Goal: Task Accomplishment & Management: Manage account settings

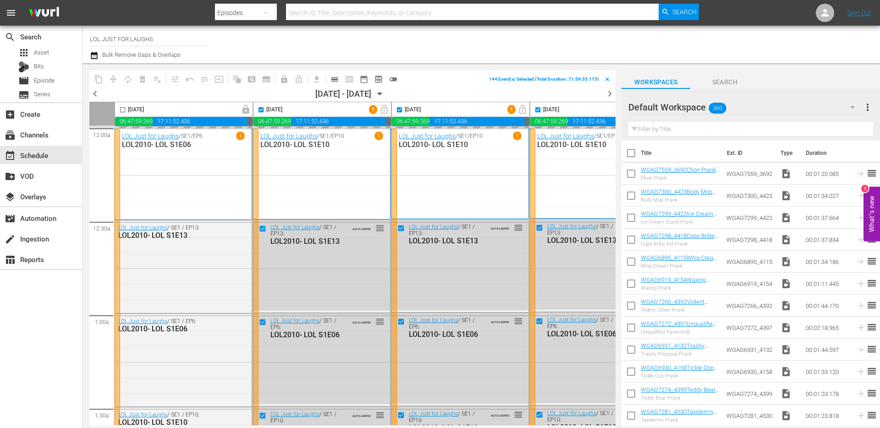
scroll to position [1, 472]
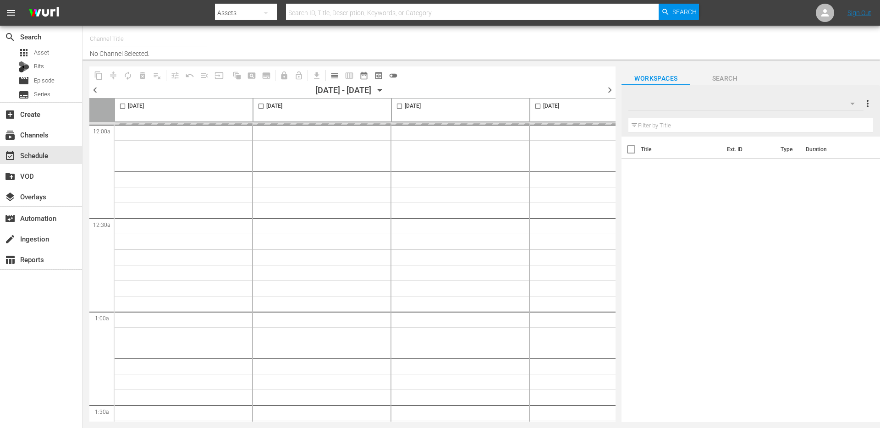
type input "LOL JUST FOR LAUGHS (2071)"
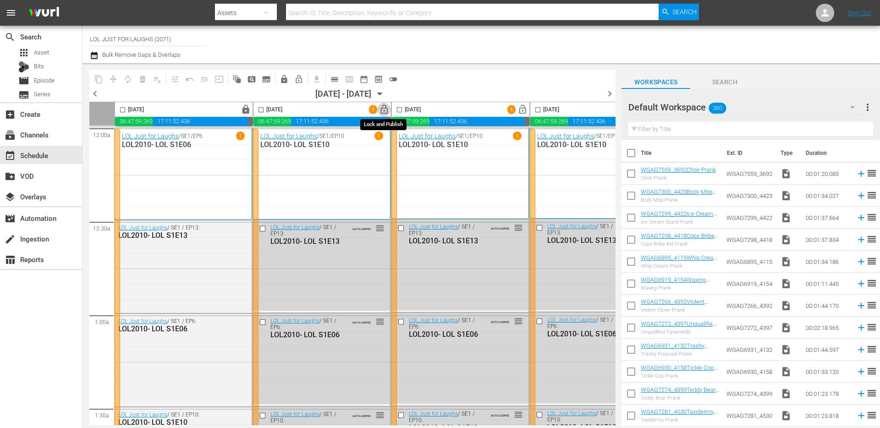
click at [385, 109] on span "lock_open" at bounding box center [384, 110] width 11 height 11
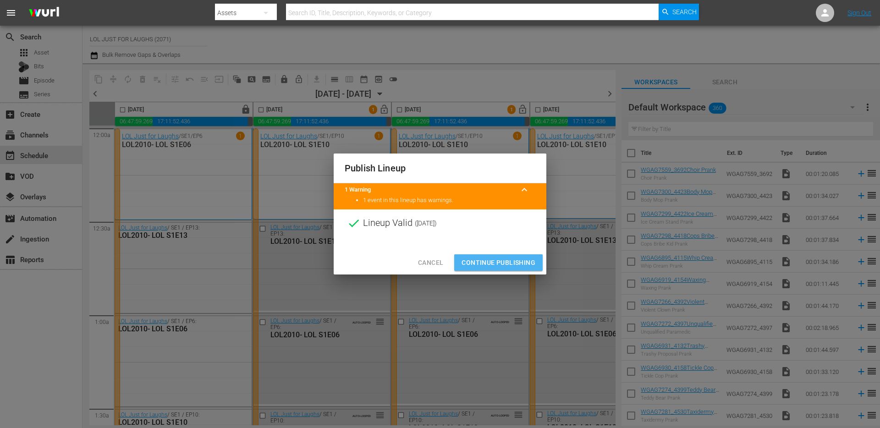
drag, startPoint x: 503, startPoint y: 259, endPoint x: 488, endPoint y: 167, distance: 92.9
click at [503, 259] on span "Continue Publishing" at bounding box center [499, 262] width 74 height 11
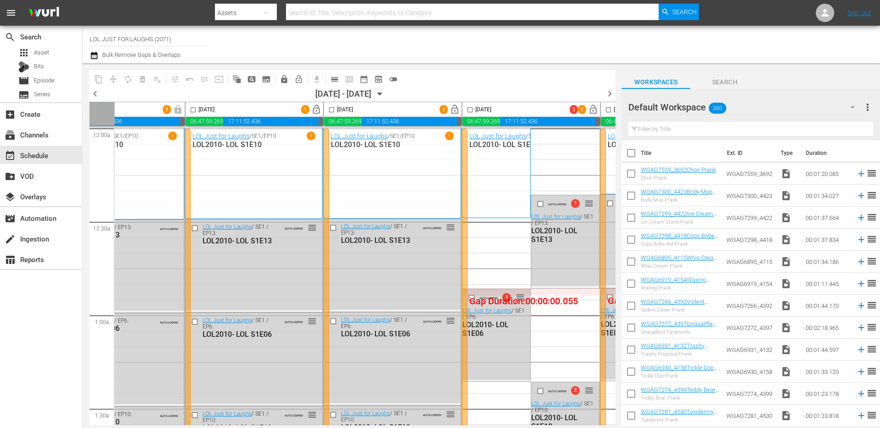
scroll to position [0, 210]
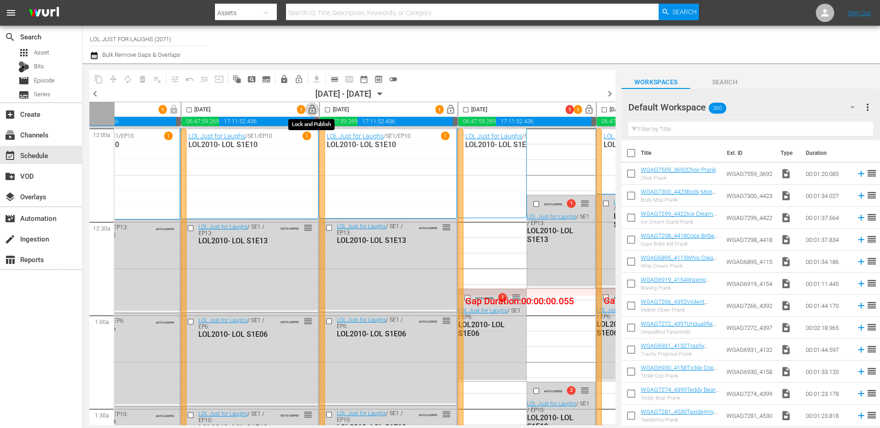
click at [312, 107] on span "lock_open" at bounding box center [312, 110] width 11 height 11
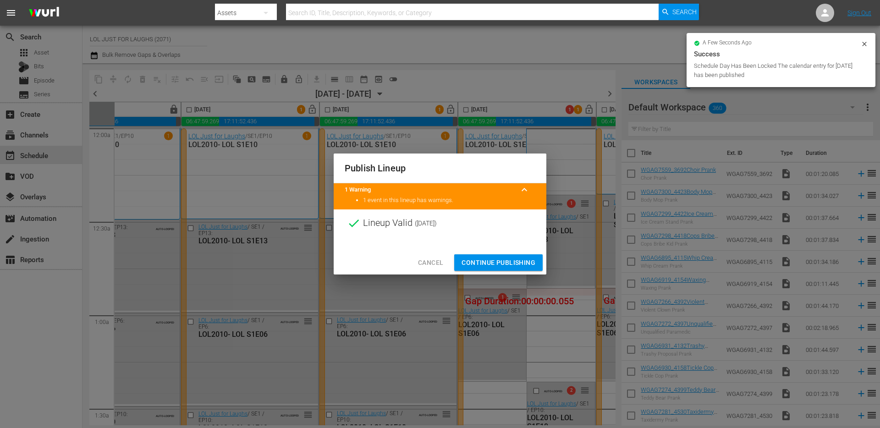
click at [504, 265] on span "Continue Publishing" at bounding box center [499, 262] width 74 height 11
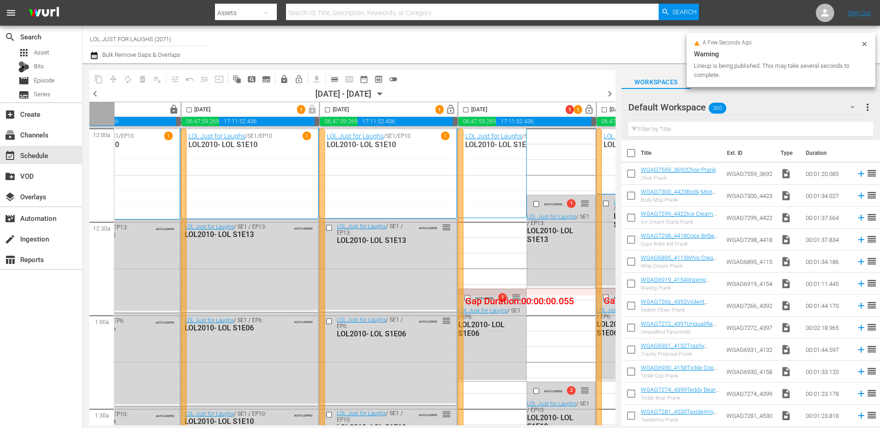
click at [449, 110] on span "lock_open" at bounding box center [451, 110] width 11 height 11
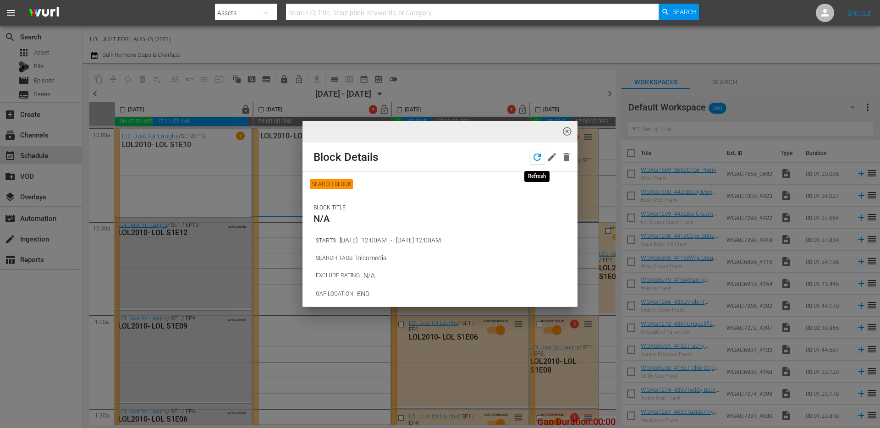
click at [536, 155] on icon "button" at bounding box center [537, 157] width 11 height 11
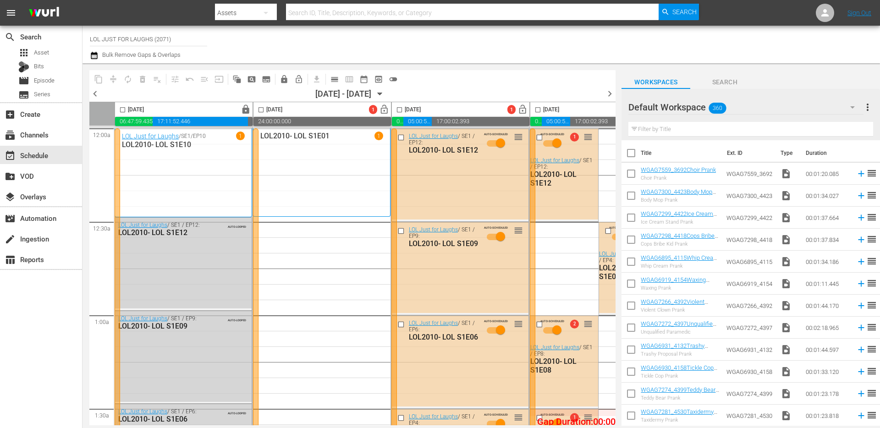
click at [260, 111] on input "checkbox" at bounding box center [261, 111] width 11 height 11
click at [262, 110] on input "checkbox" at bounding box center [261, 111] width 11 height 11
checkbox input "false"
click at [358, 183] on div "LOL2010- LOL S1E01 1" at bounding box center [321, 173] width 123 height 82
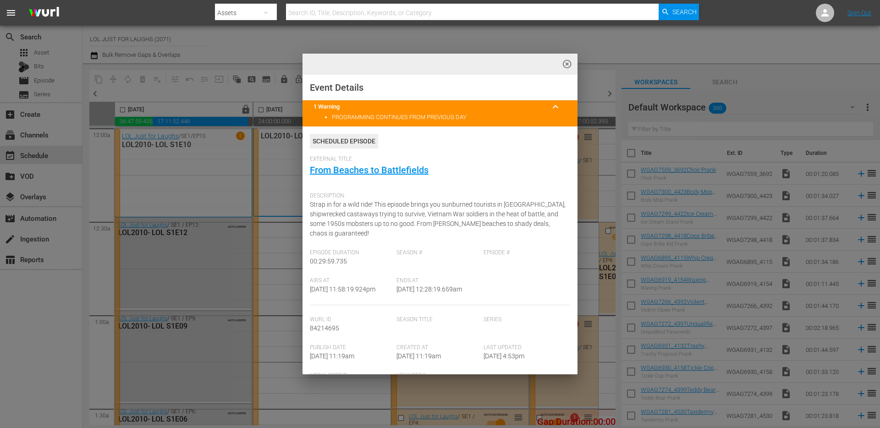
click at [567, 63] on span "highlight_off_icon" at bounding box center [567, 64] width 11 height 11
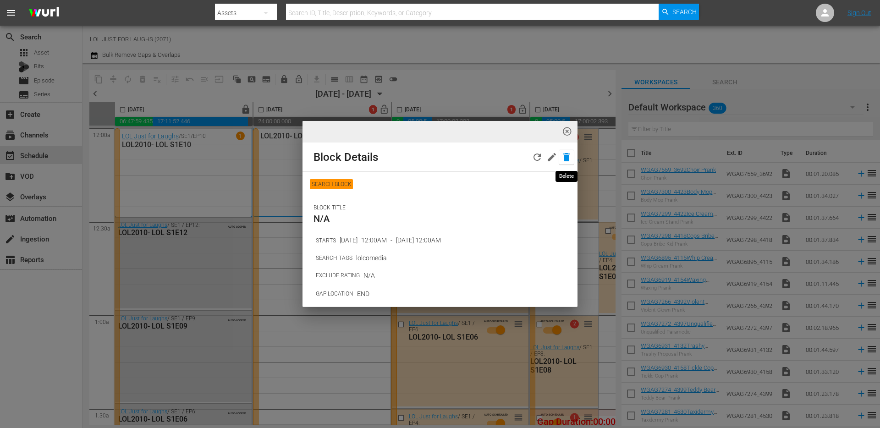
click at [564, 155] on icon "button" at bounding box center [567, 157] width 6 height 8
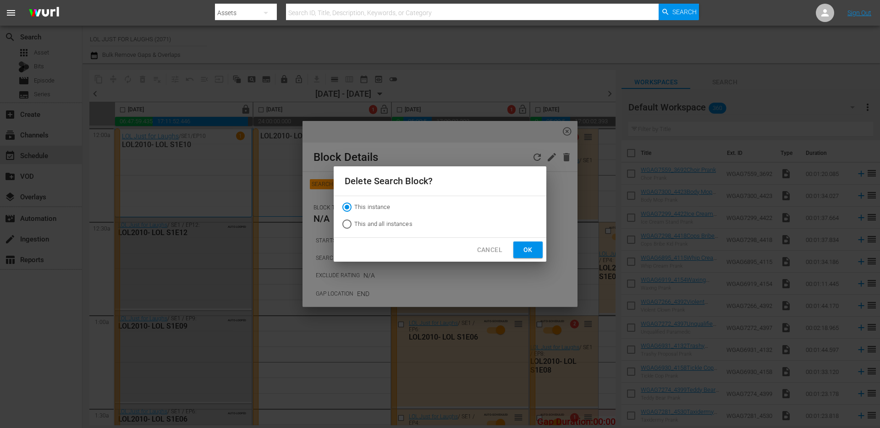
click at [530, 249] on span "Ok" at bounding box center [528, 249] width 15 height 11
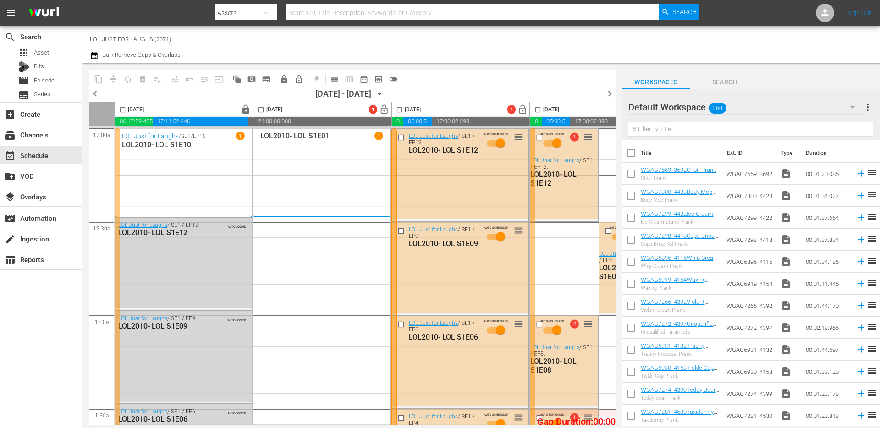
click at [400, 110] on input "checkbox" at bounding box center [399, 111] width 11 height 11
checkbox input "true"
click at [129, 80] on span "autorenew_outlined" at bounding box center [127, 79] width 9 height 9
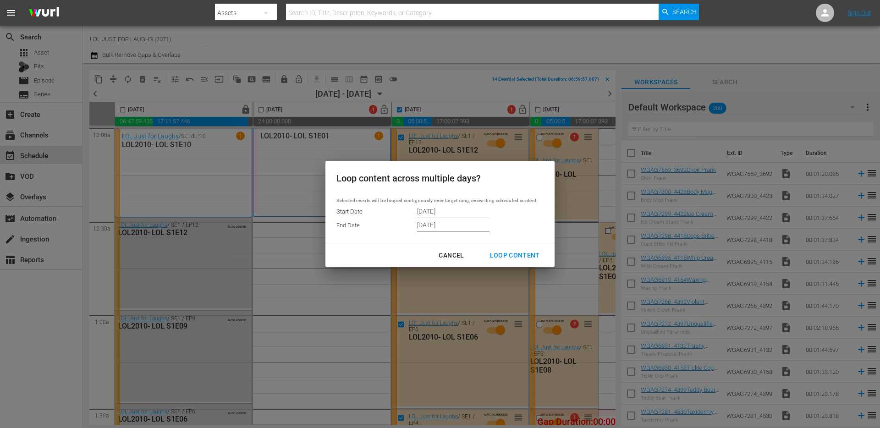
click at [458, 228] on input "9/15/2025" at bounding box center [453, 225] width 72 height 14
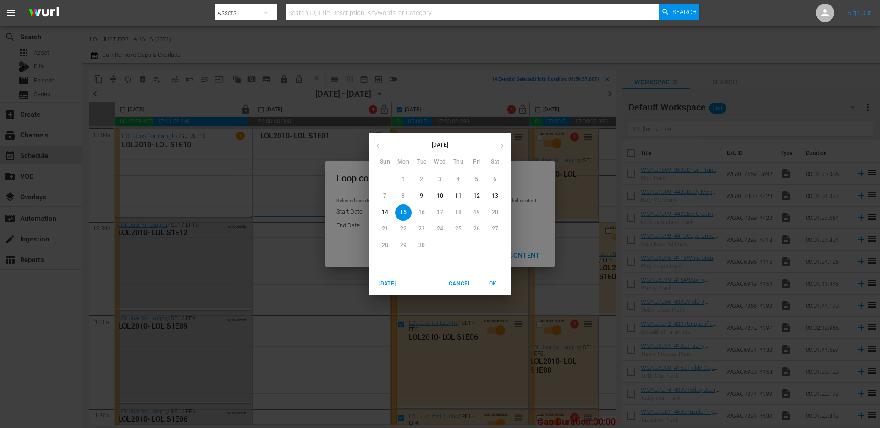
click at [458, 193] on p "11" at bounding box center [458, 196] width 6 height 8
type input "9/11/2025"
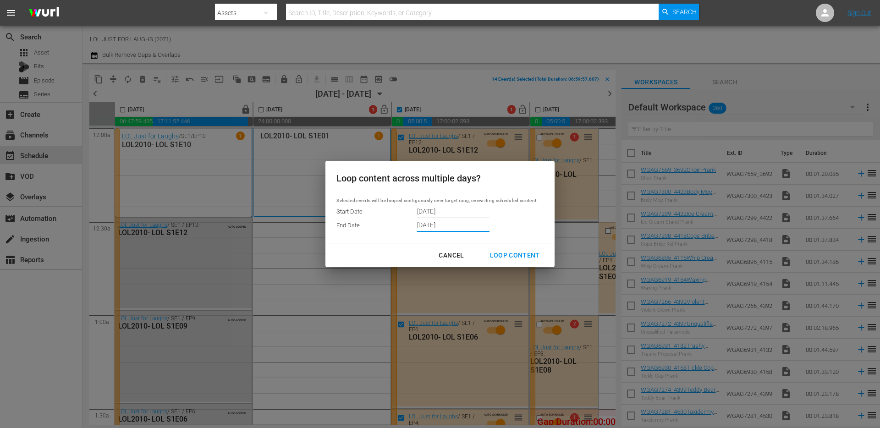
click at [444, 212] on input "9/09/2025" at bounding box center [453, 212] width 72 height 14
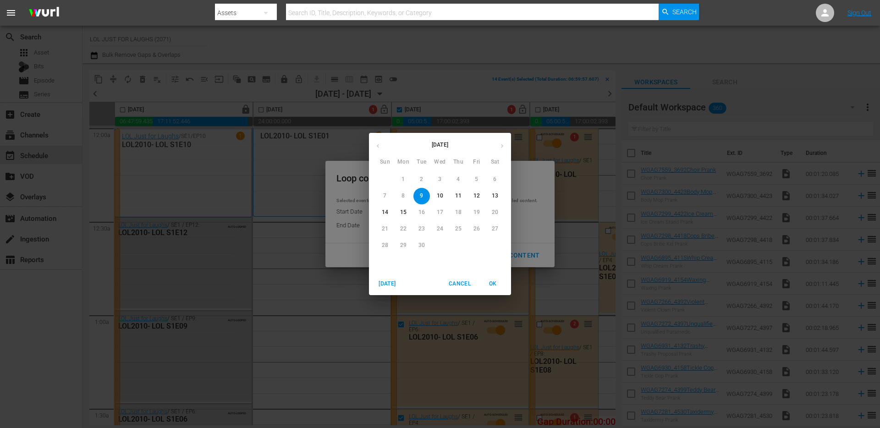
click at [459, 196] on p "11" at bounding box center [458, 196] width 6 height 8
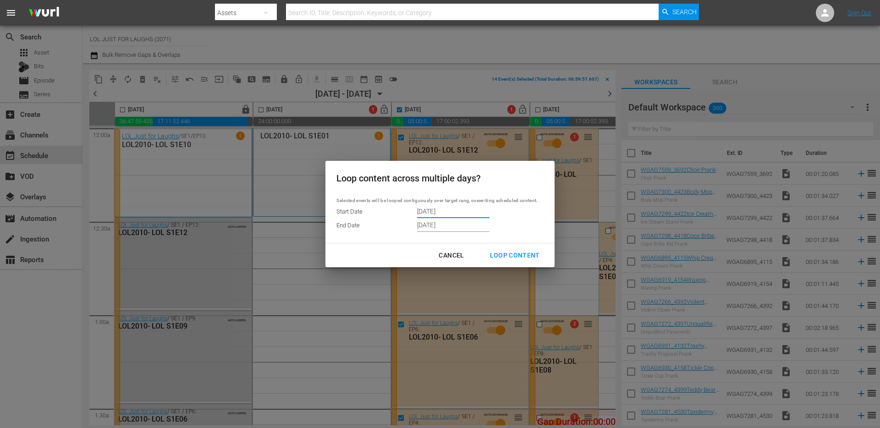
click at [509, 255] on div "Loop Content" at bounding box center [515, 255] width 65 height 11
type input "9/09/2025"
type input "9/15/2025"
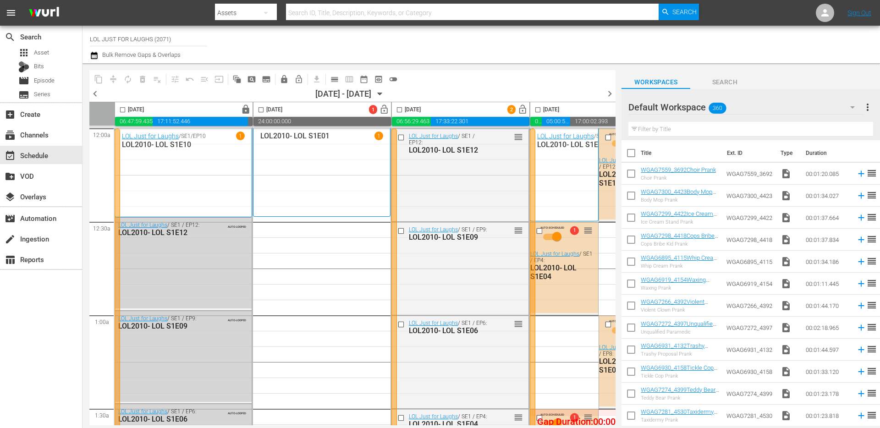
click at [398, 110] on input "checkbox" at bounding box center [399, 111] width 11 height 11
checkbox input "true"
click at [526, 112] on span "lock_open" at bounding box center [523, 110] width 11 height 11
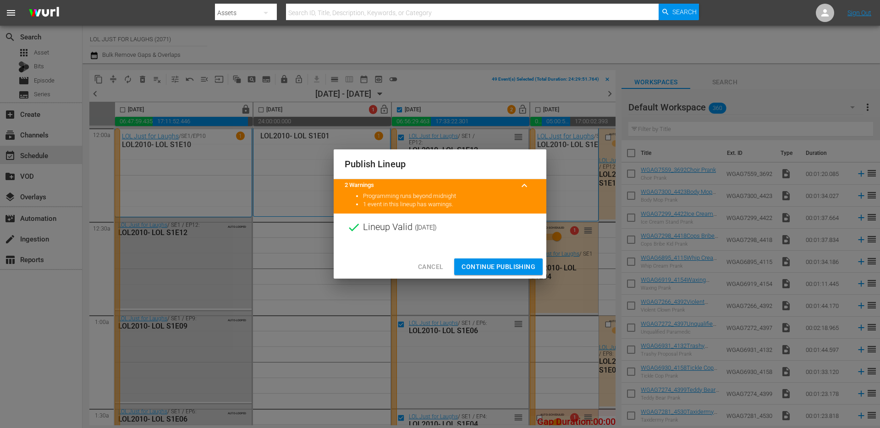
click at [490, 264] on span "Continue Publishing" at bounding box center [499, 266] width 74 height 11
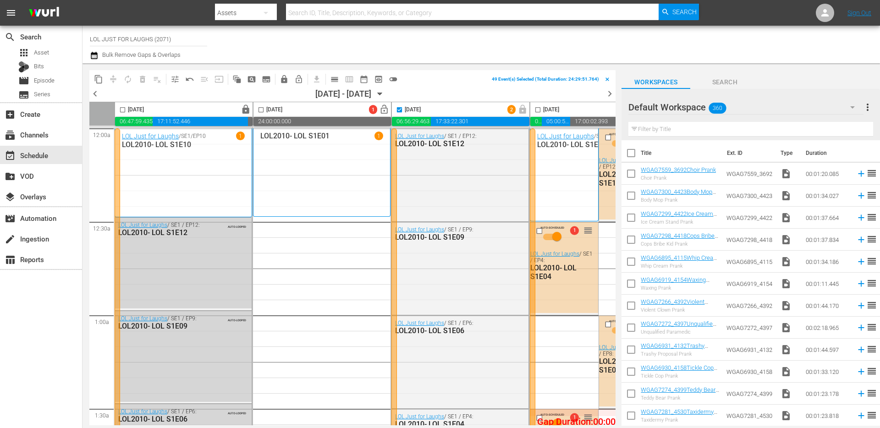
click at [290, 155] on div "LOL2010- LOL S1E01 1" at bounding box center [321, 173] width 123 height 82
click at [283, 178] on div "LOL2010- LOL S1E01 1" at bounding box center [321, 173] width 123 height 82
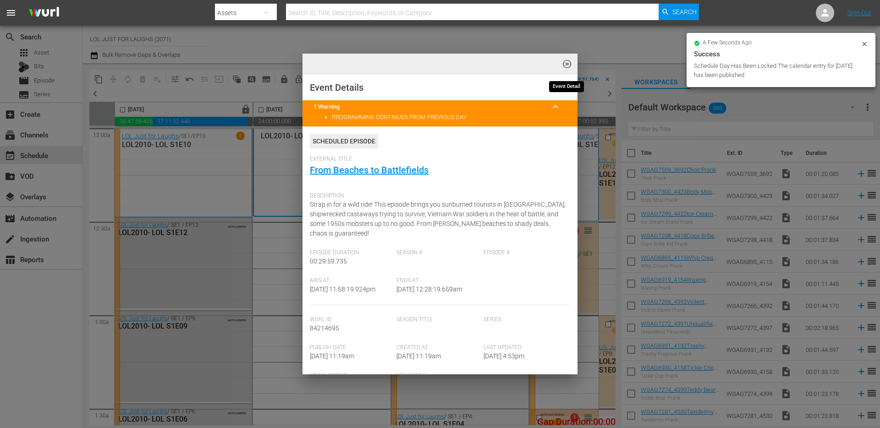
click at [566, 64] on span "highlight_off_icon" at bounding box center [567, 64] width 11 height 11
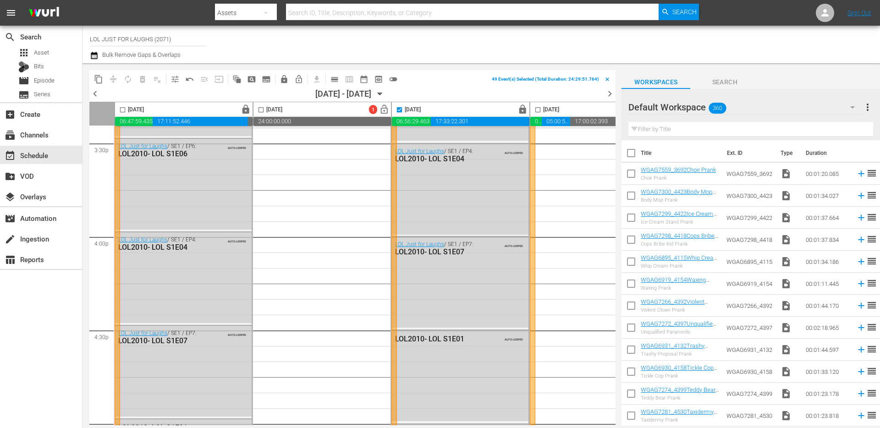
scroll to position [4197, 0]
click at [180, 420] on div "12:00p" at bounding box center [184, 420] width 138 height 9
click at [179, 418] on div "12:00p" at bounding box center [184, 420] width 138 height 9
click at [157, 420] on div "12:00p" at bounding box center [184, 420] width 138 height 9
click at [157, 419] on div "12:00p" at bounding box center [184, 420] width 138 height 9
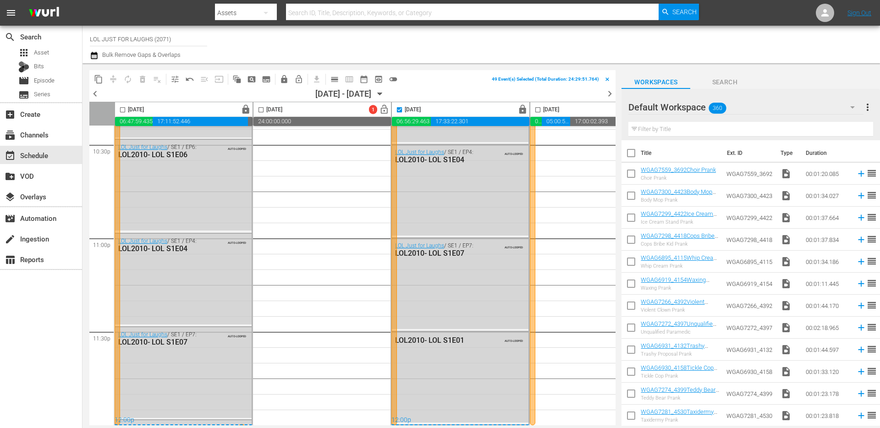
click at [157, 419] on div "12:00p" at bounding box center [184, 420] width 138 height 9
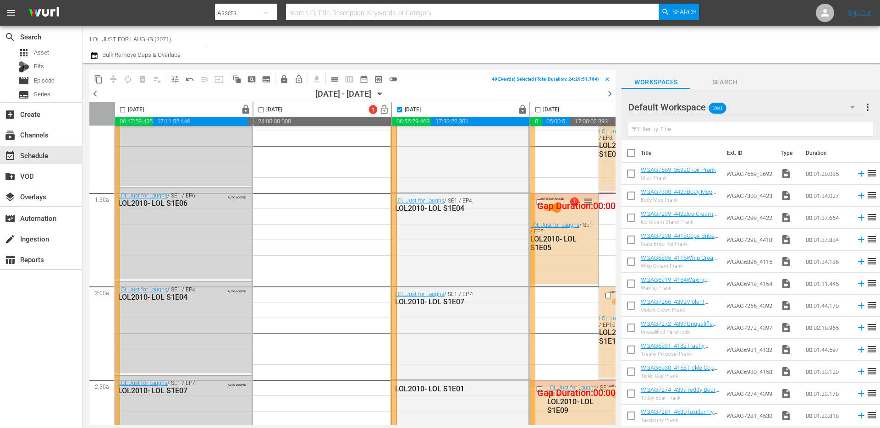
scroll to position [0, 0]
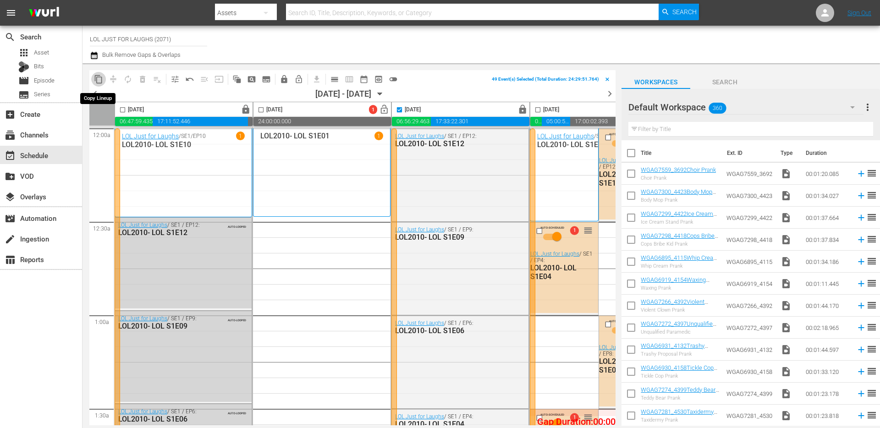
click at [98, 77] on span "content_copy" at bounding box center [98, 79] width 9 height 9
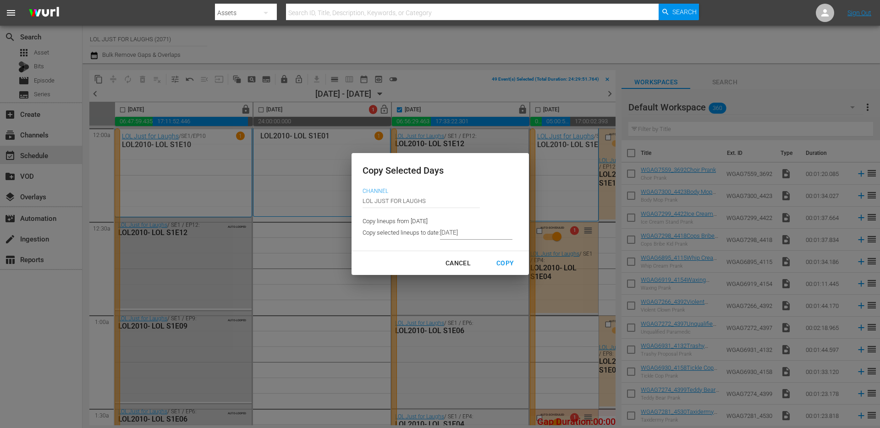
click at [466, 232] on input "8/26/2025" at bounding box center [476, 233] width 72 height 14
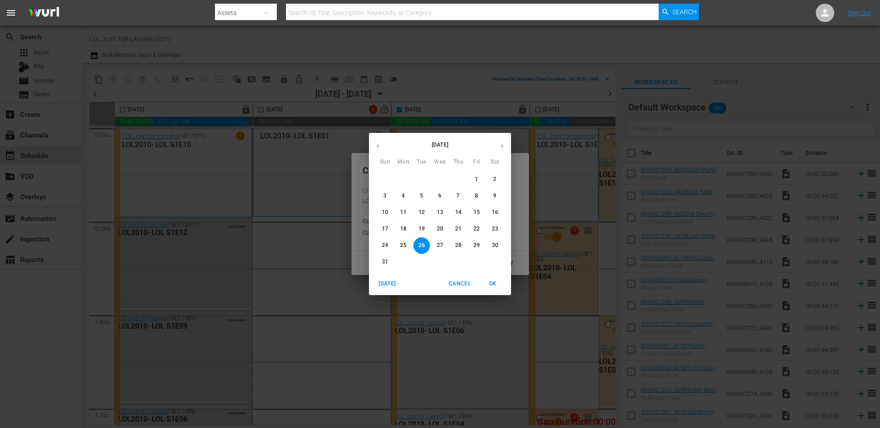
click at [499, 146] on icon "button" at bounding box center [502, 146] width 7 height 7
click at [443, 194] on p "10" at bounding box center [440, 196] width 6 height 8
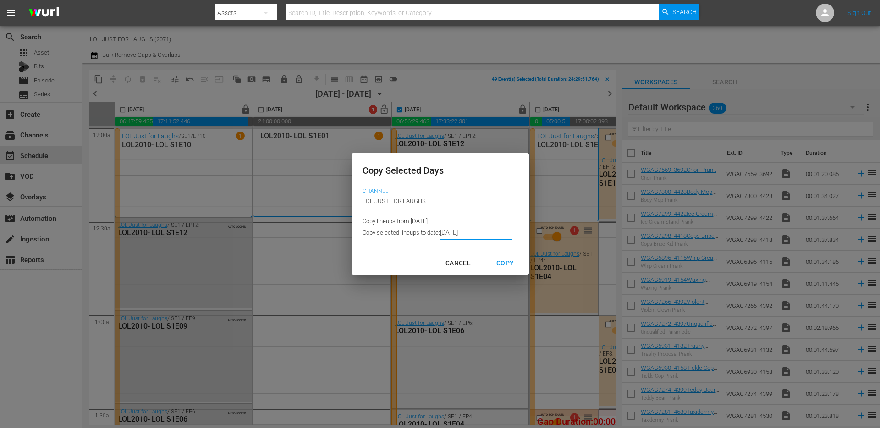
click at [511, 260] on div "Copy" at bounding box center [505, 263] width 32 height 11
type input "9/11/2025"
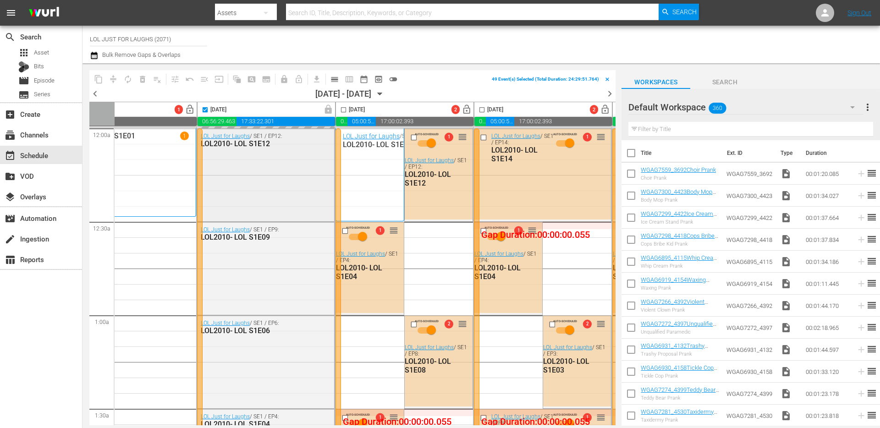
scroll to position [0, 162]
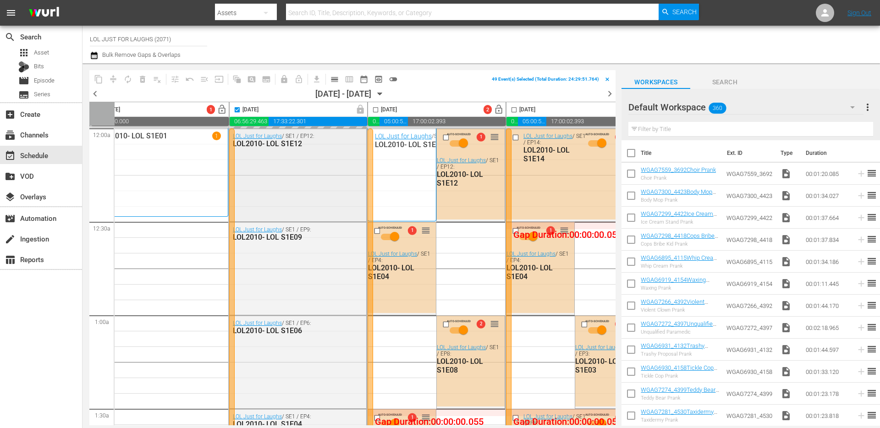
checkbox input "false"
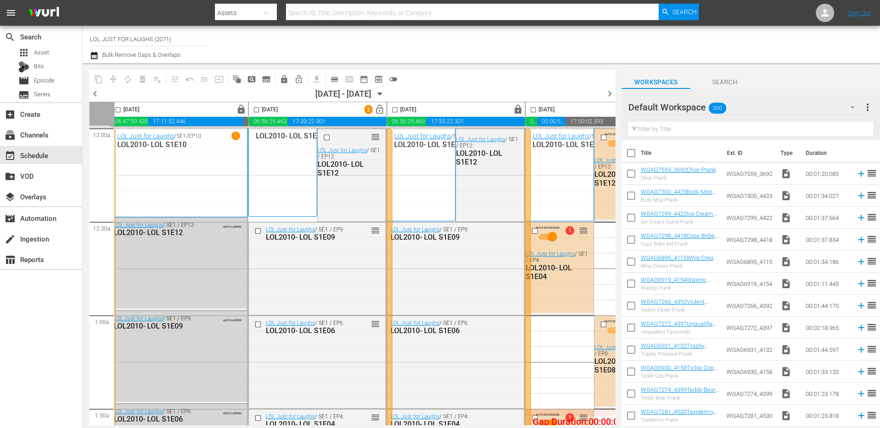
scroll to position [0, 0]
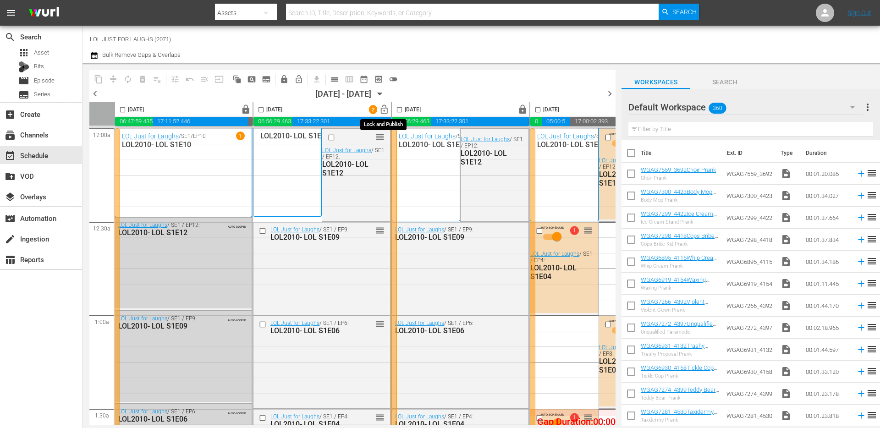
click at [387, 111] on span "lock_open" at bounding box center [384, 110] width 11 height 11
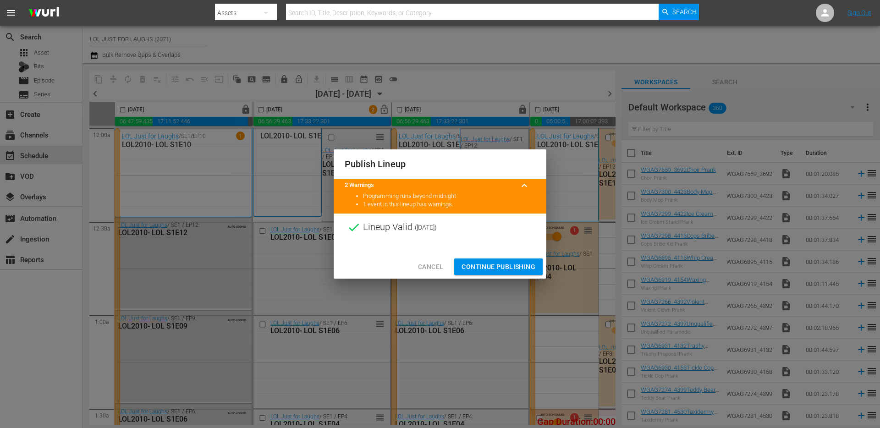
click at [492, 264] on span "Continue Publishing" at bounding box center [499, 266] width 74 height 11
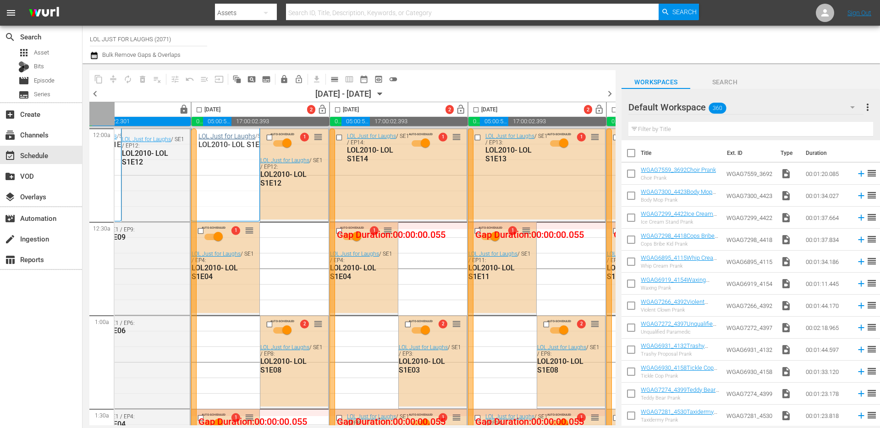
scroll to position [0, 359]
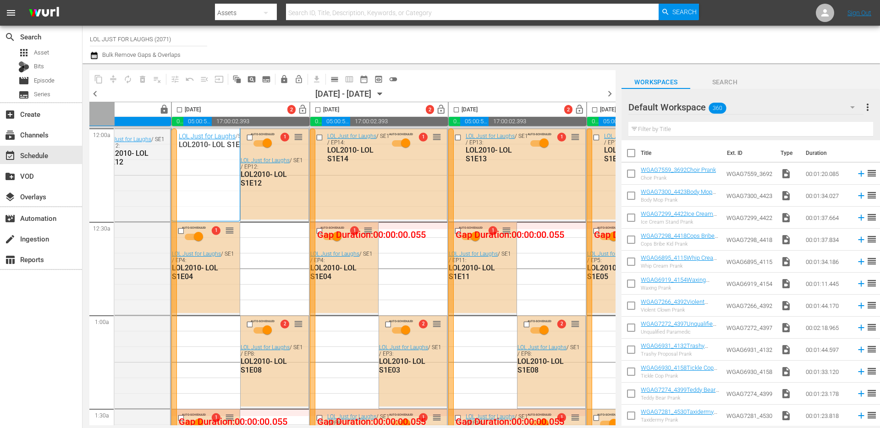
click at [179, 111] on input "checkbox" at bounding box center [179, 111] width 11 height 11
checkbox input "true"
click at [114, 77] on span "compress" at bounding box center [113, 79] width 9 height 9
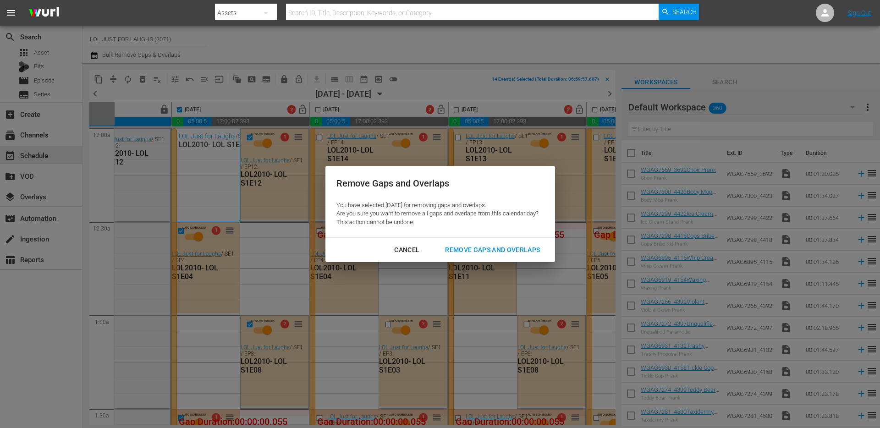
click at [428, 253] on button "Cancel" at bounding box center [406, 250] width 47 height 17
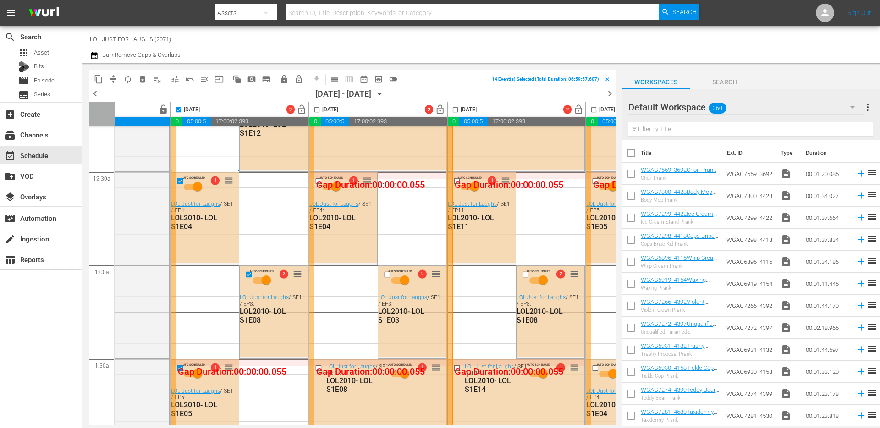
scroll to position [0, 360]
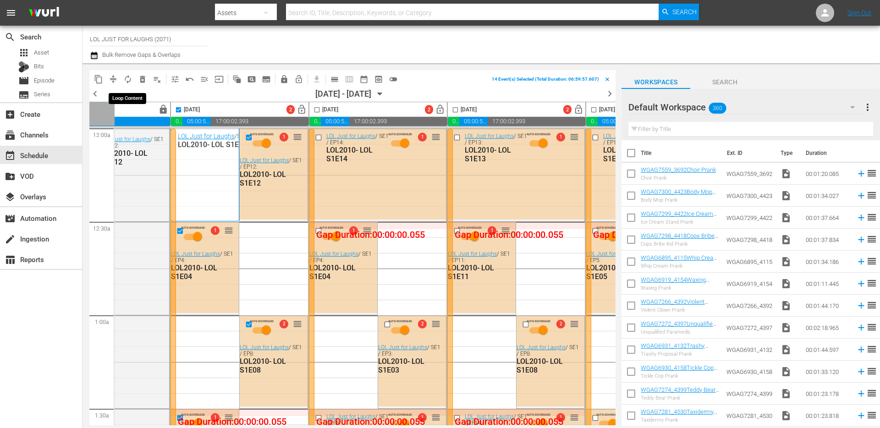
click at [128, 79] on span "autorenew_outlined" at bounding box center [127, 79] width 9 height 9
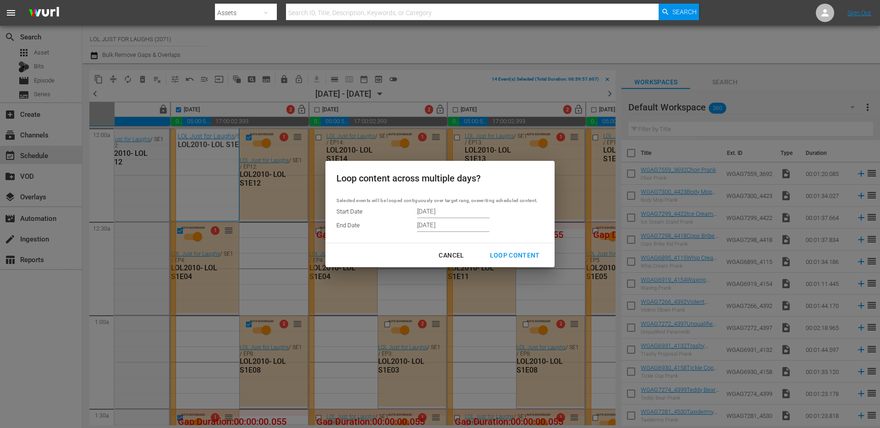
click at [515, 259] on div "Loop Content" at bounding box center [515, 255] width 65 height 11
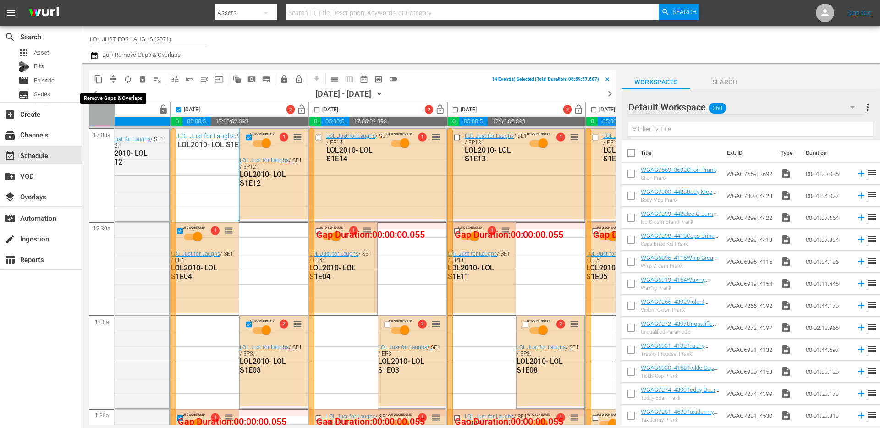
click at [110, 76] on span "compress" at bounding box center [113, 79] width 9 height 9
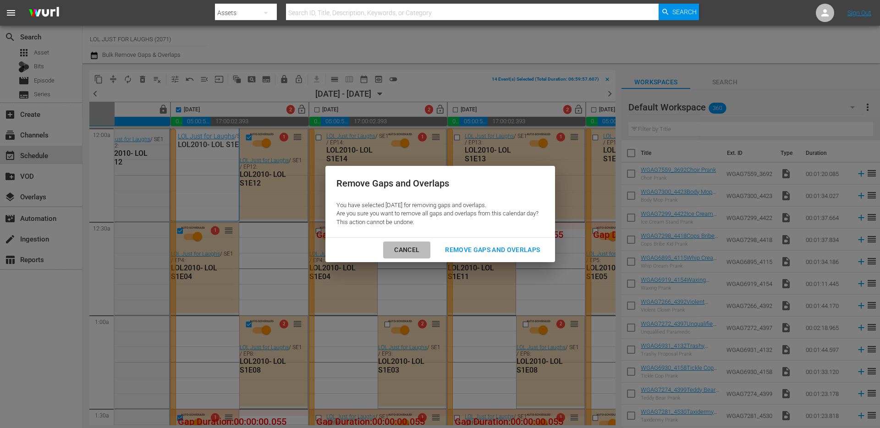
click at [416, 247] on div "Cancel" at bounding box center [407, 249] width 40 height 11
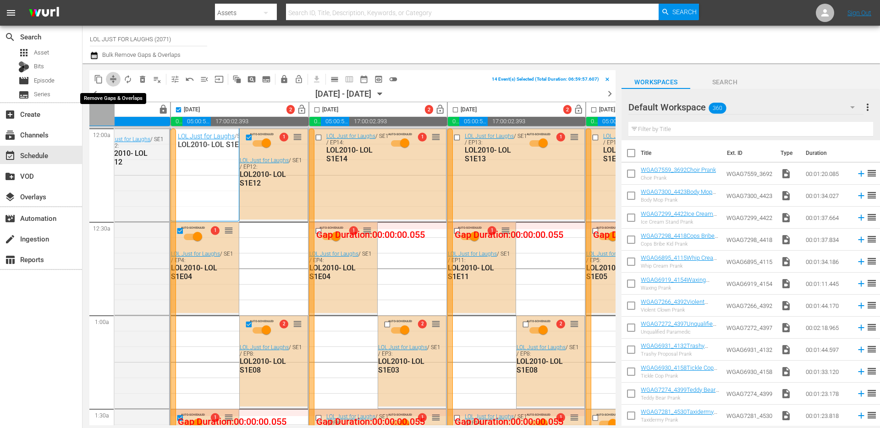
click at [109, 80] on span "compress" at bounding box center [113, 79] width 9 height 9
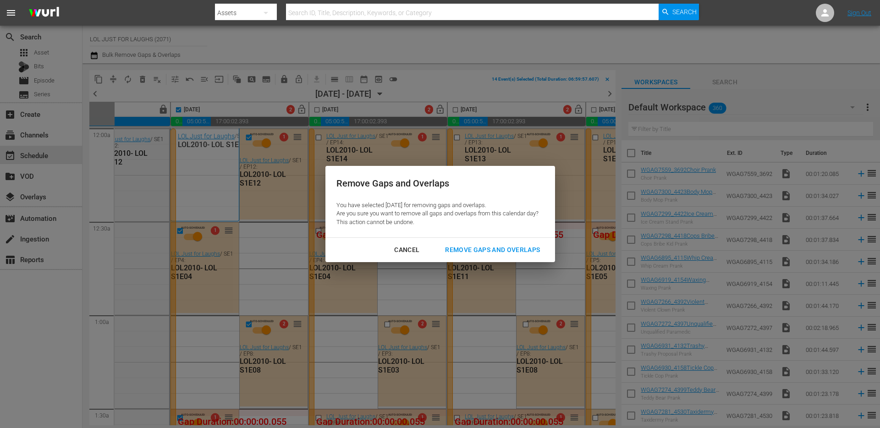
click at [317, 109] on div "Remove Gaps and Overlaps You have selected 2025-09-12 for removing gaps and ove…" at bounding box center [440, 214] width 880 height 428
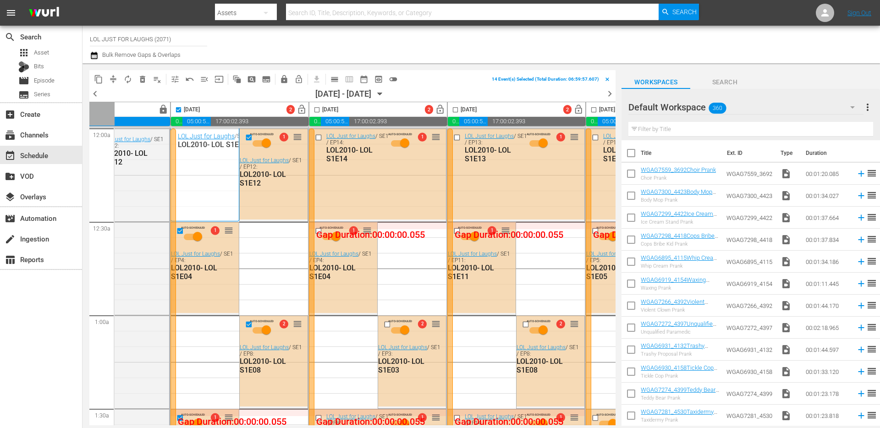
click at [316, 112] on input "checkbox" at bounding box center [317, 111] width 11 height 11
checkbox input "true"
click at [458, 109] on input "checkbox" at bounding box center [455, 111] width 11 height 11
checkbox input "true"
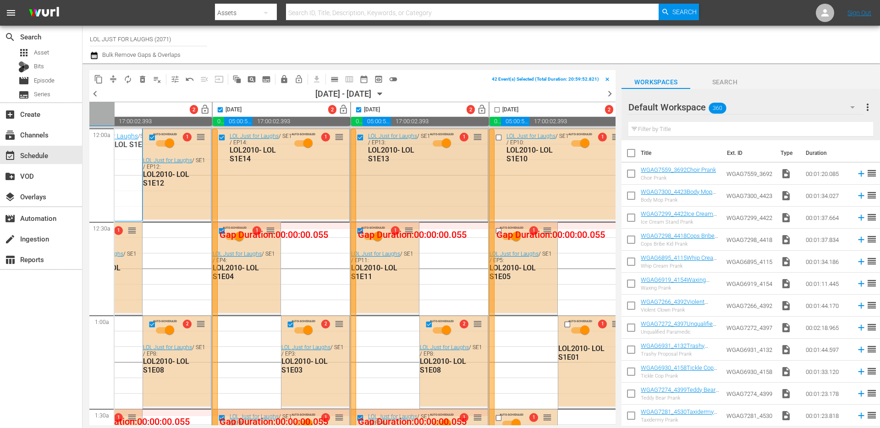
scroll to position [0, 472]
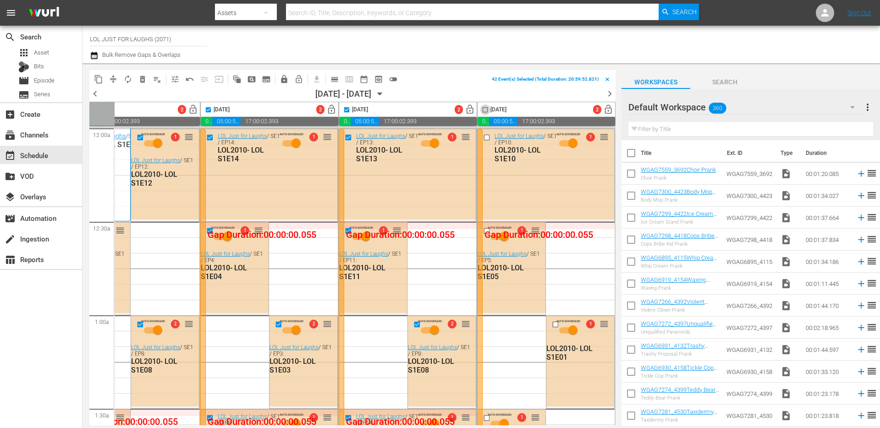
click at [484, 111] on input "checkbox" at bounding box center [485, 111] width 11 height 11
checkbox input "true"
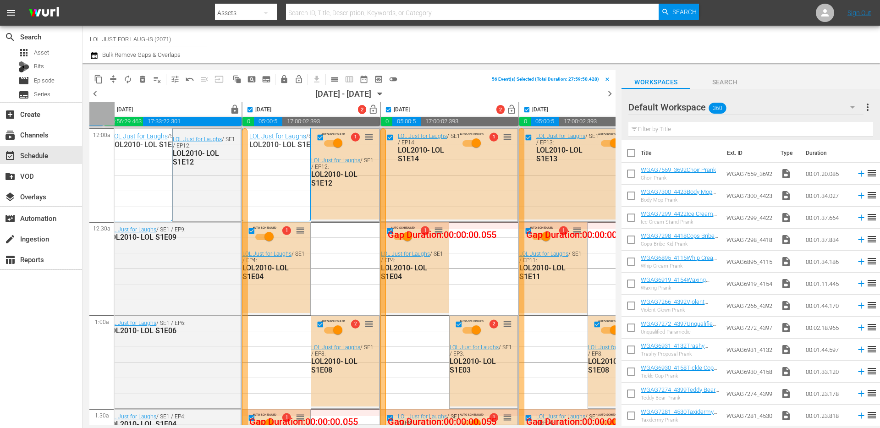
scroll to position [0, 245]
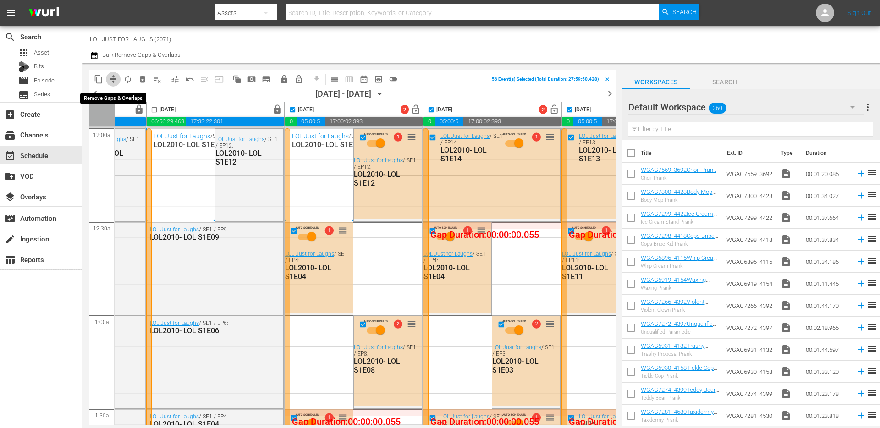
click at [116, 79] on span "compress" at bounding box center [113, 79] width 9 height 9
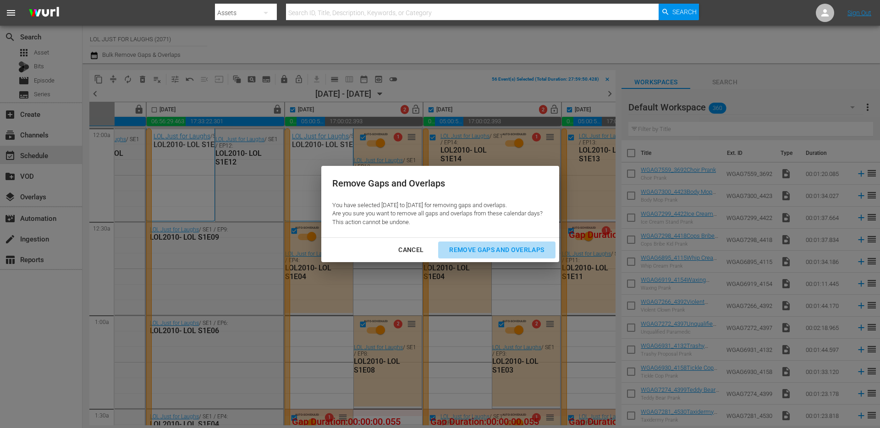
click at [469, 242] on button "Remove Gaps and Overlaps" at bounding box center [496, 250] width 117 height 17
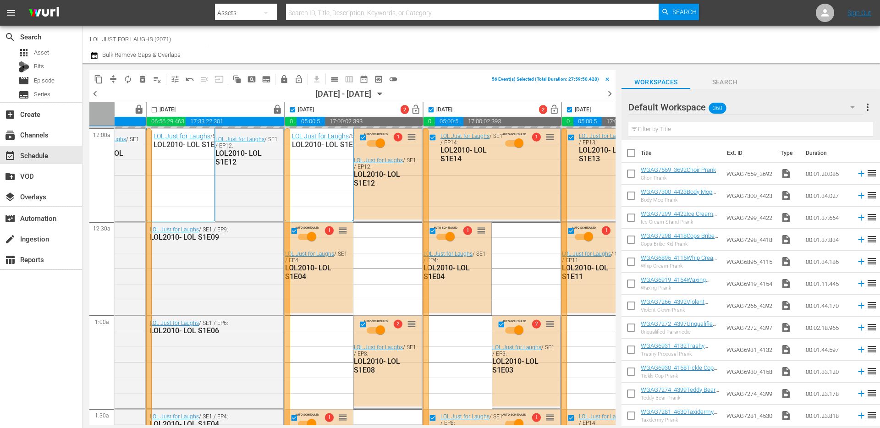
checkbox input "false"
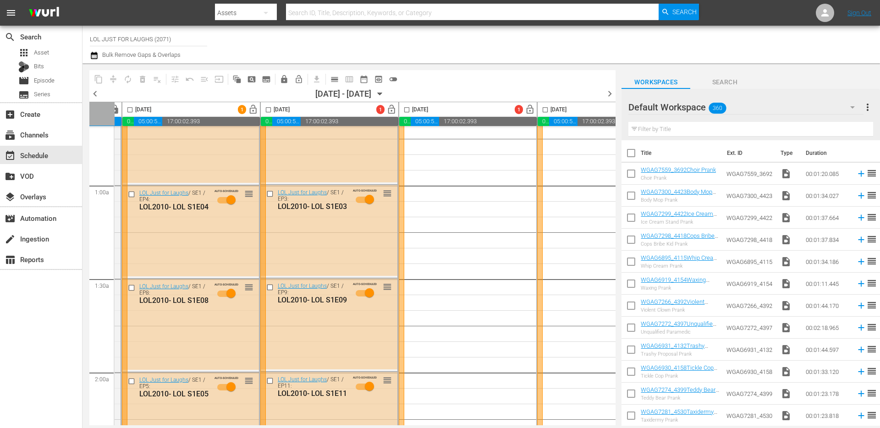
scroll to position [0, 408]
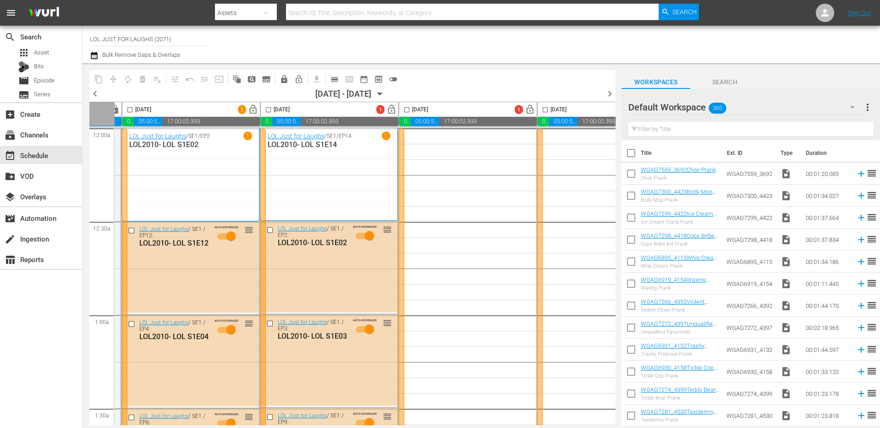
click at [268, 111] on input "checkbox" at bounding box center [268, 111] width 11 height 11
checkbox input "true"
click at [128, 80] on span "autorenew_outlined" at bounding box center [127, 79] width 9 height 9
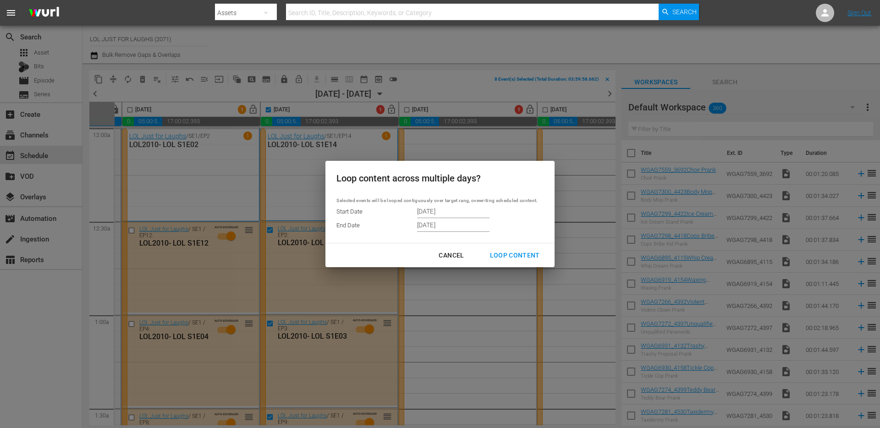
click at [457, 222] on input "9/15/2025" at bounding box center [453, 225] width 72 height 14
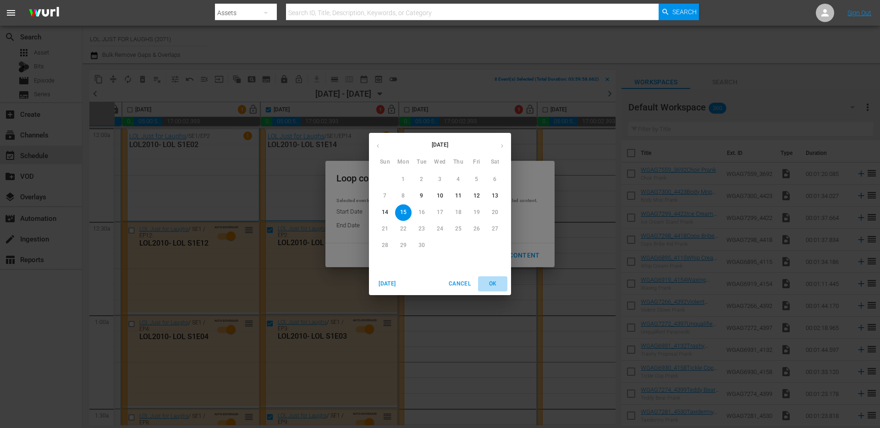
click at [491, 282] on span "OK" at bounding box center [493, 284] width 22 height 10
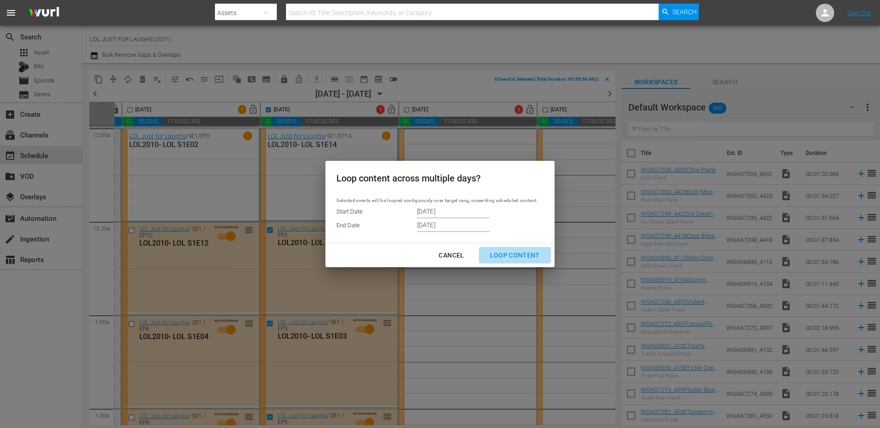
click at [506, 249] on button "Loop Content" at bounding box center [515, 255] width 72 height 17
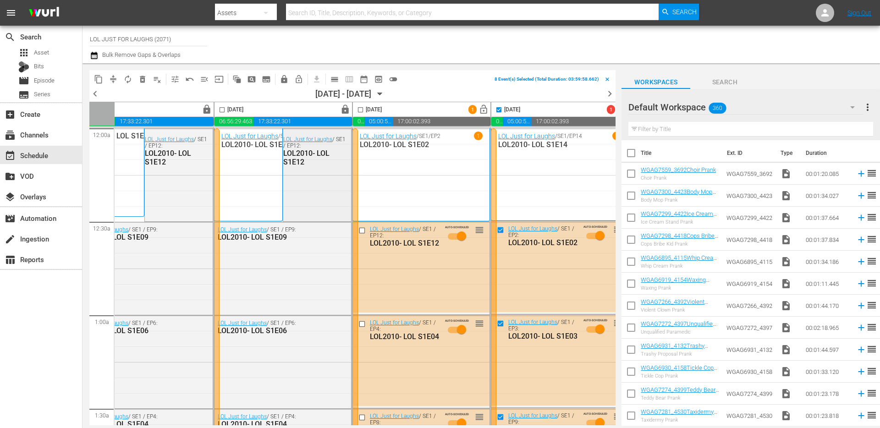
scroll to position [0, 333]
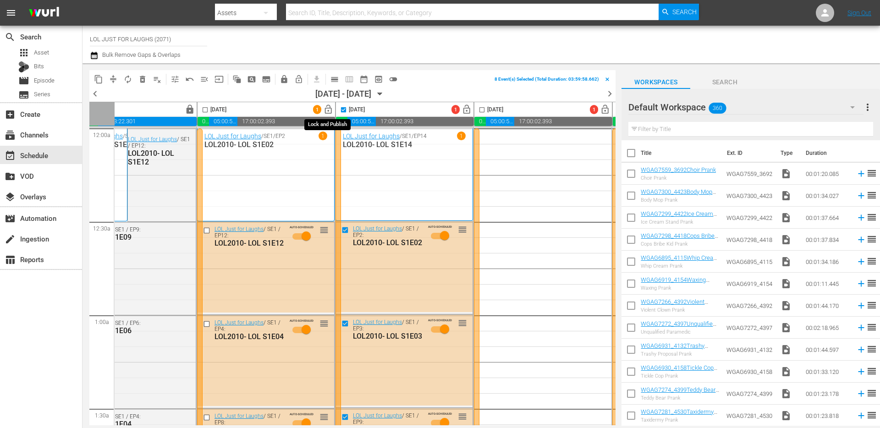
click at [329, 110] on span "lock_open" at bounding box center [328, 110] width 11 height 11
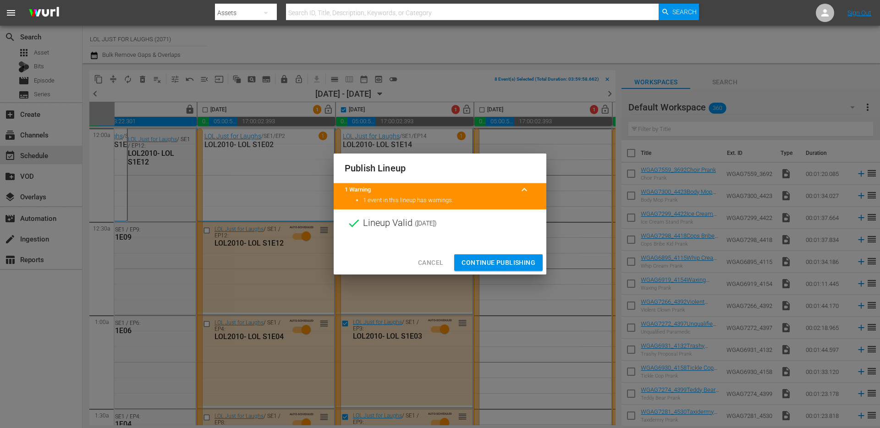
click at [495, 266] on span "Continue Publishing" at bounding box center [499, 262] width 74 height 11
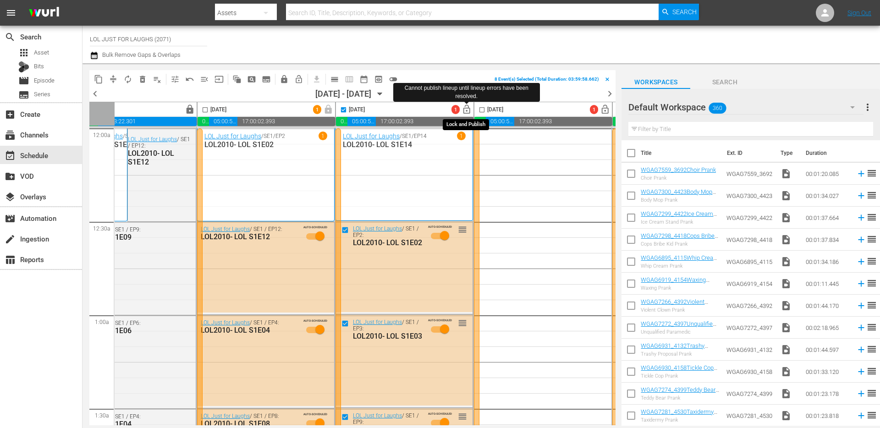
click at [468, 109] on span "lock_open" at bounding box center [467, 110] width 11 height 11
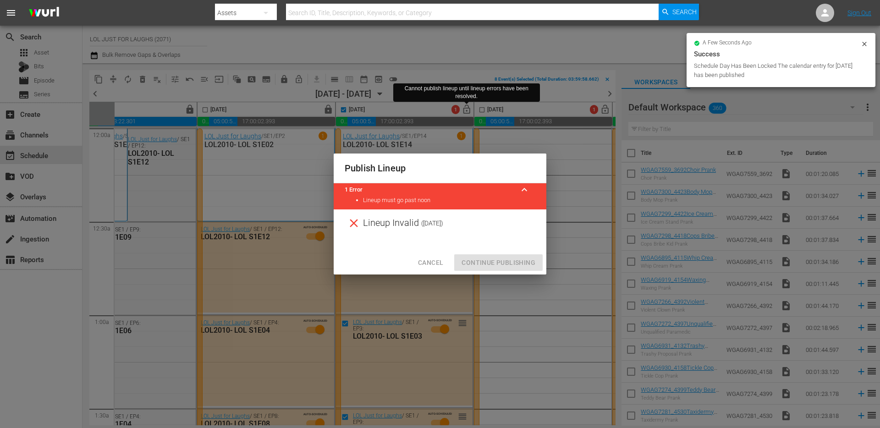
click at [445, 261] on button "Cancel" at bounding box center [431, 263] width 40 height 17
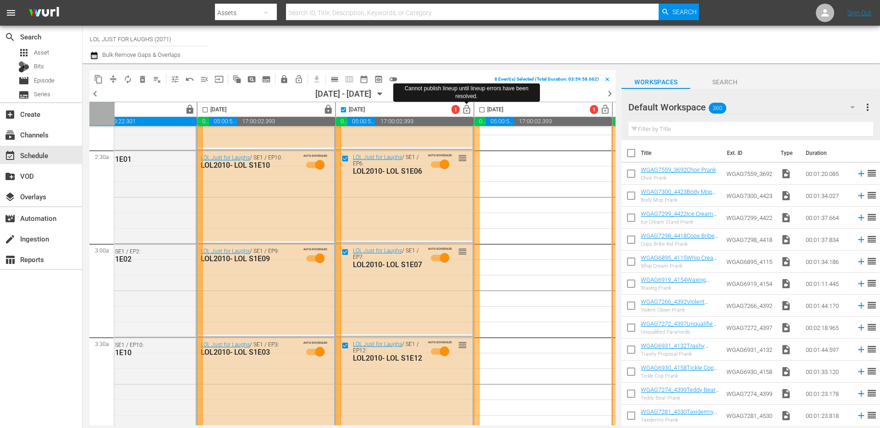
scroll to position [522, 333]
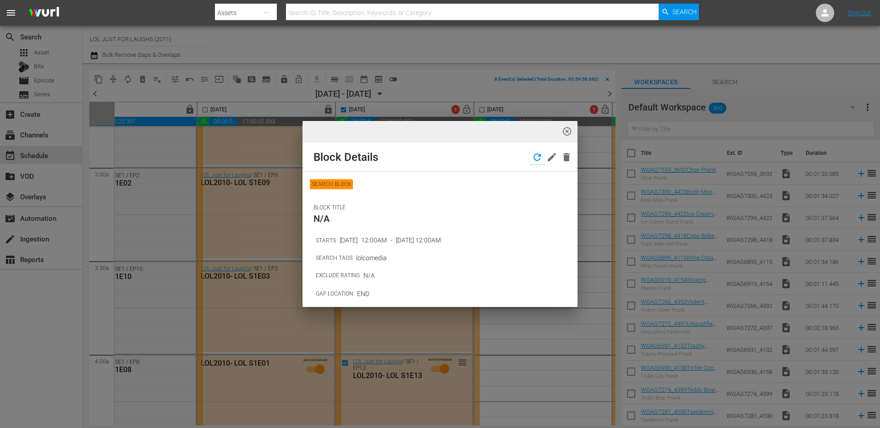
click at [533, 160] on icon "button" at bounding box center [537, 157] width 11 height 11
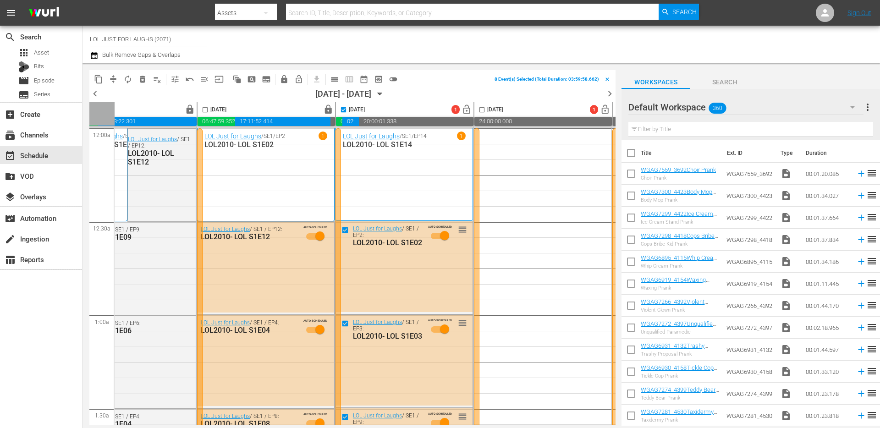
scroll to position [0, 472]
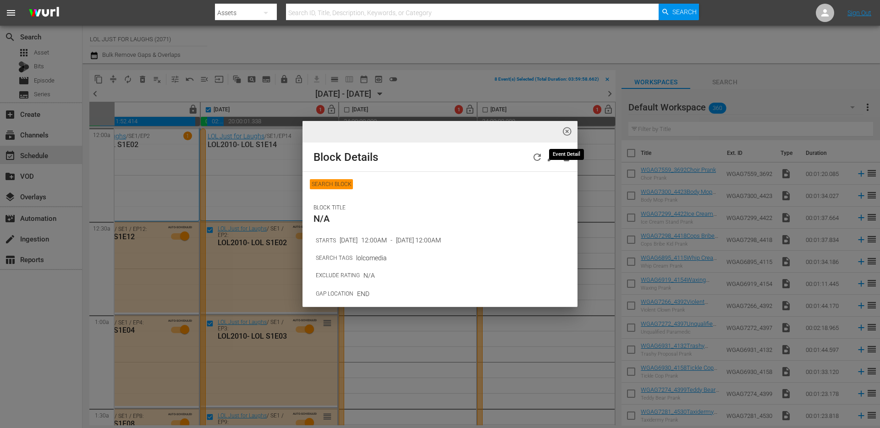
click at [570, 131] on span "highlight_off_icon" at bounding box center [567, 132] width 11 height 11
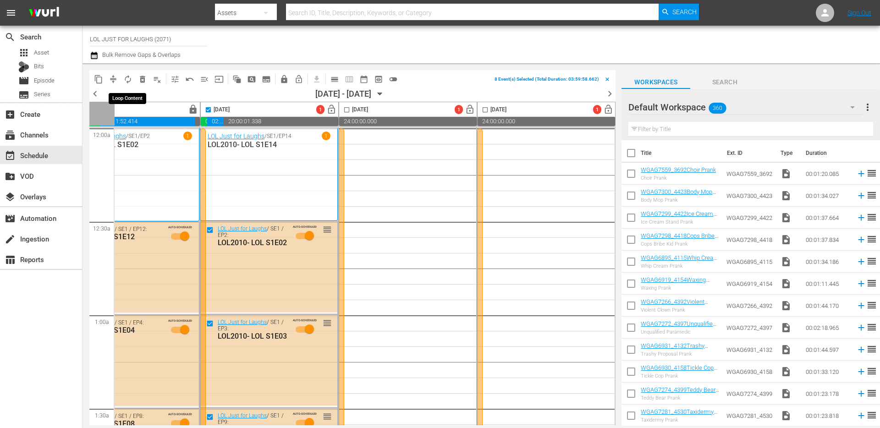
click at [126, 80] on span "autorenew_outlined" at bounding box center [127, 79] width 9 height 9
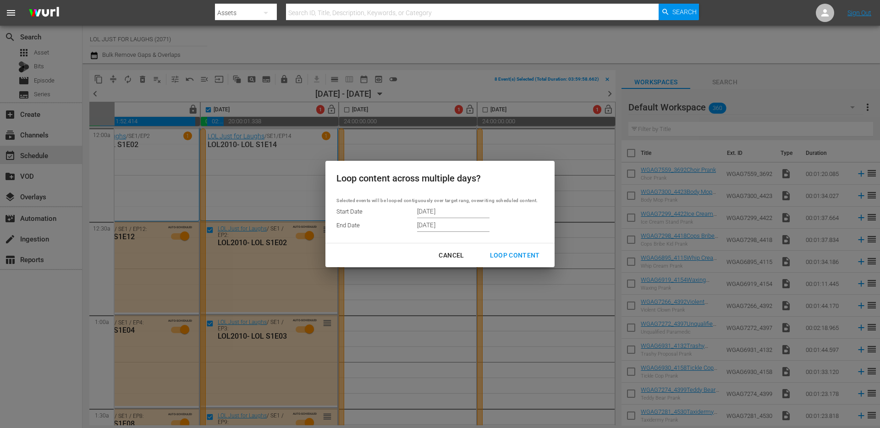
click at [447, 224] on input "9/15/2025" at bounding box center [453, 225] width 72 height 14
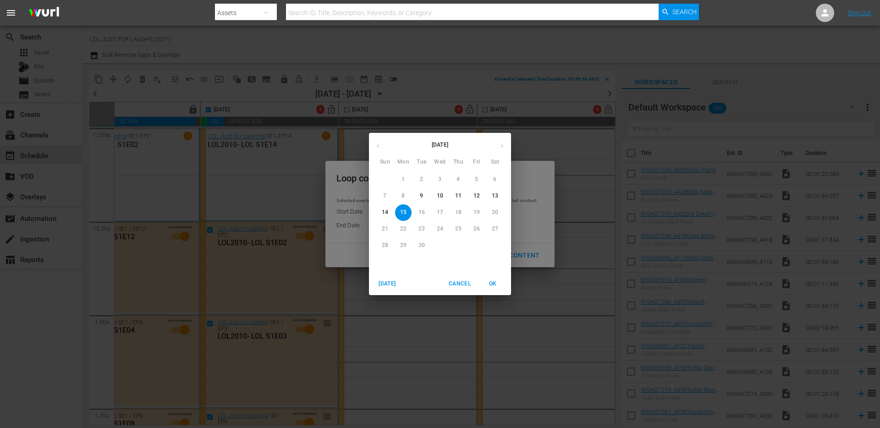
click at [499, 196] on span "13" at bounding box center [495, 196] width 17 height 8
type input "9/13/2025"
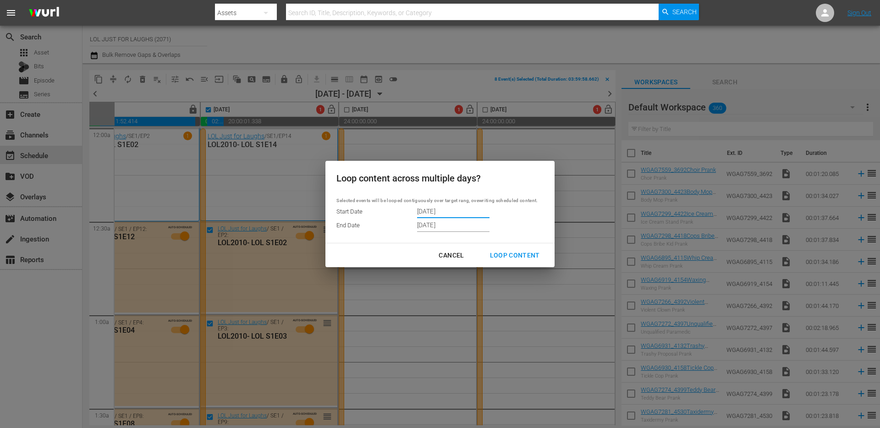
click at [438, 210] on input "9/09/2025" at bounding box center [453, 212] width 72 height 14
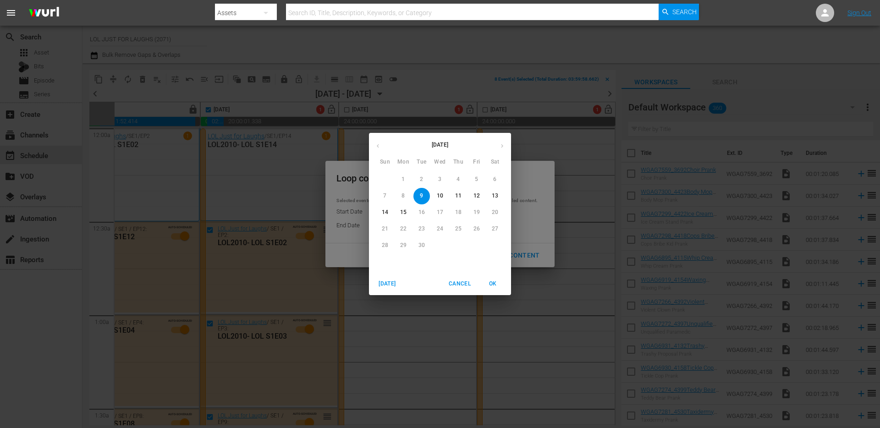
click at [492, 196] on p "13" at bounding box center [495, 196] width 6 height 8
type input "9/13/2025"
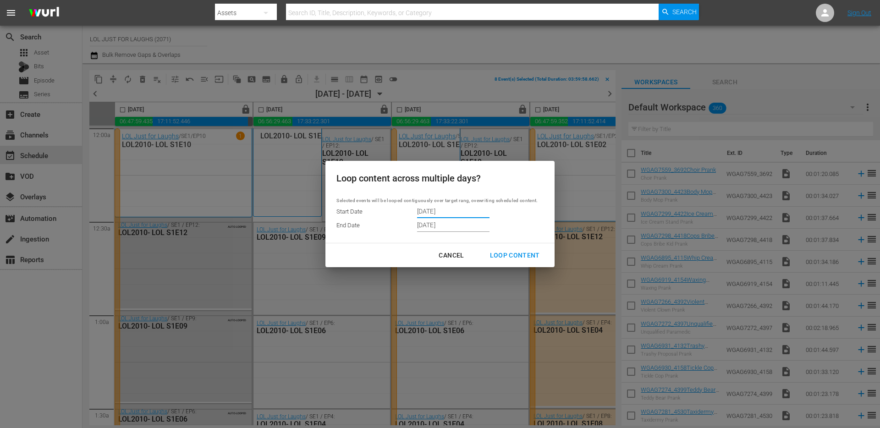
scroll to position [0, 472]
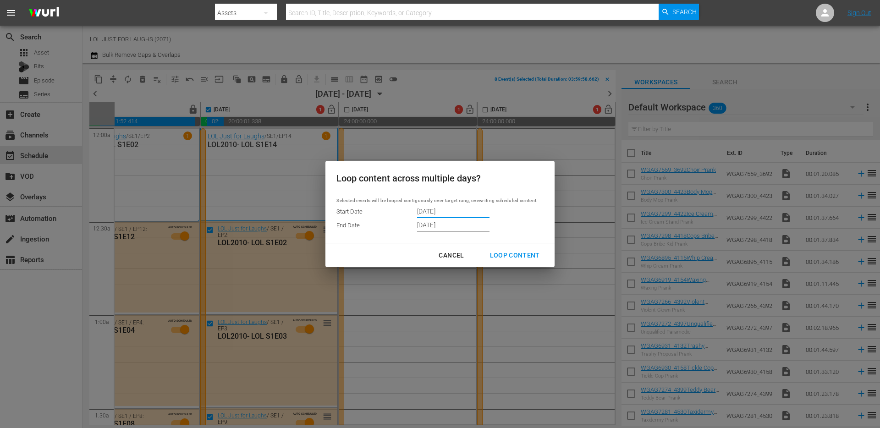
click at [514, 252] on div "Loop Content" at bounding box center [515, 255] width 65 height 11
type input "9/09/2025"
type input "9/15/2025"
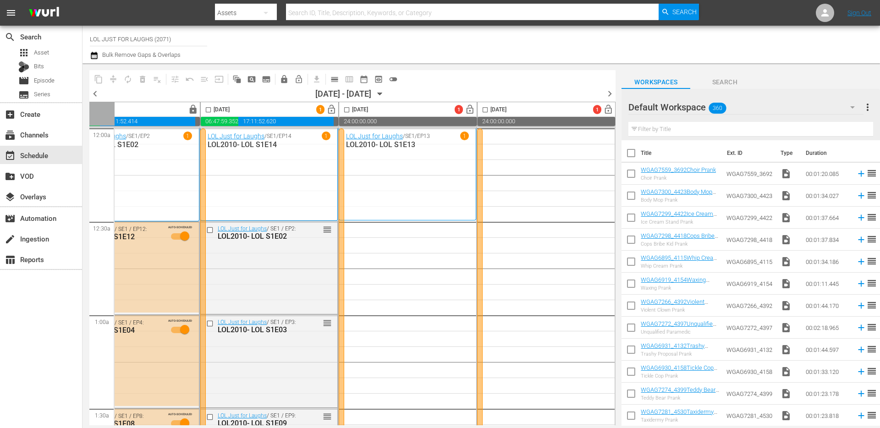
click at [396, 177] on div "LOL Just for Laughs / SE1 / EP13 1 LOL2010- LOL S1E13" at bounding box center [407, 174] width 123 height 85
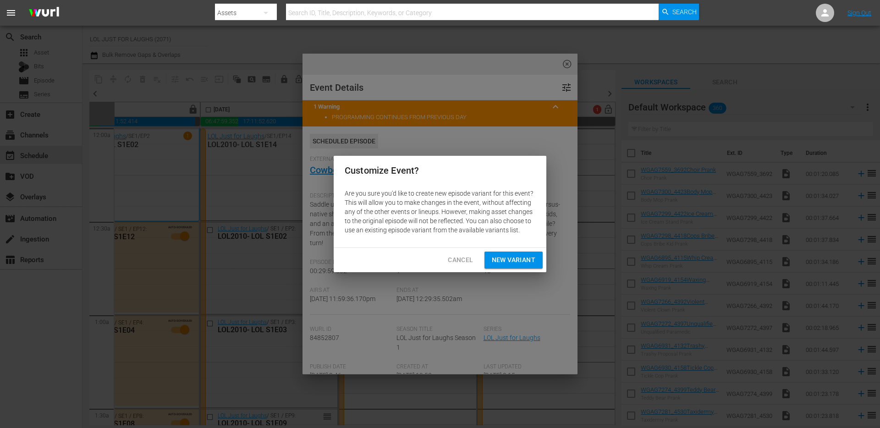
click at [566, 87] on div "Customize Event? Are you sure you'd like to create new episode variant for this…" at bounding box center [440, 214] width 880 height 428
click at [454, 258] on span "Cancel" at bounding box center [460, 260] width 25 height 11
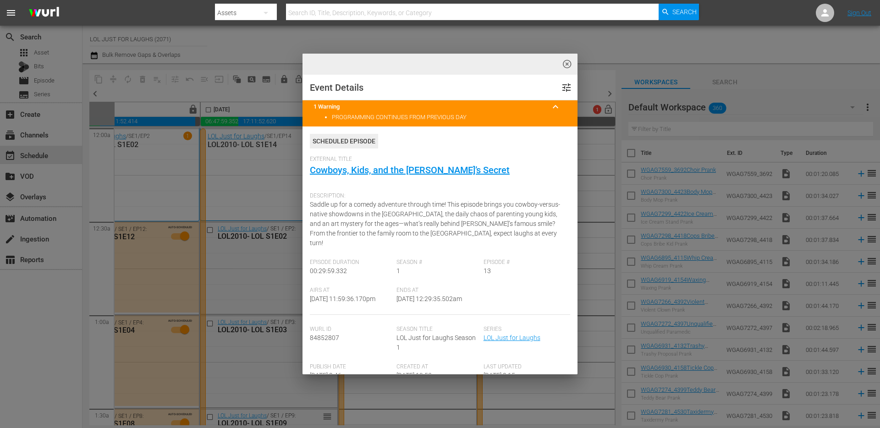
click at [565, 61] on span "highlight_off_icon" at bounding box center [567, 64] width 11 height 11
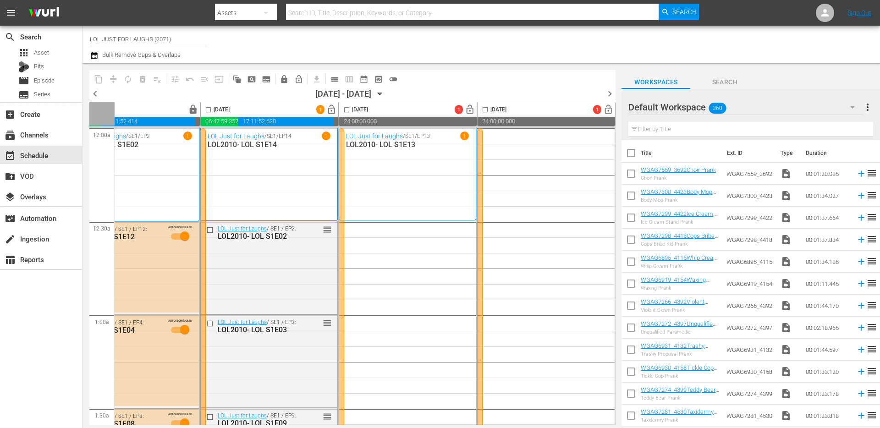
click at [203, 111] on input "checkbox" at bounding box center [208, 111] width 11 height 11
checkbox input "true"
click at [94, 81] on span "content_copy" at bounding box center [98, 79] width 9 height 9
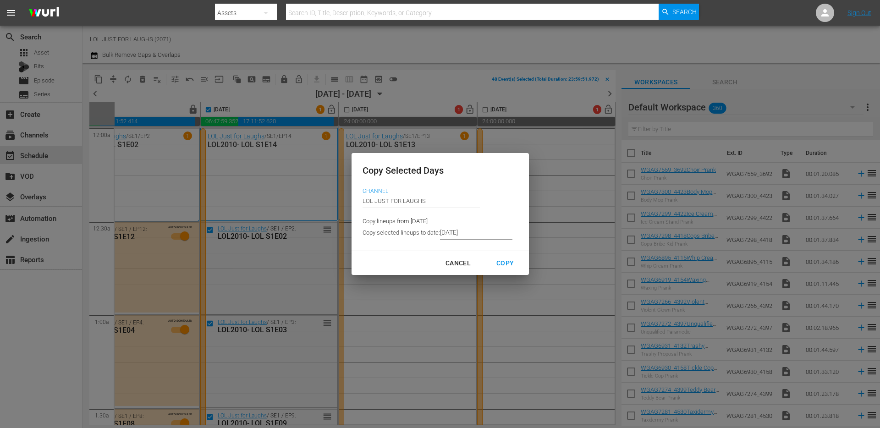
click at [483, 236] on input "9/11/2025" at bounding box center [476, 233] width 72 height 14
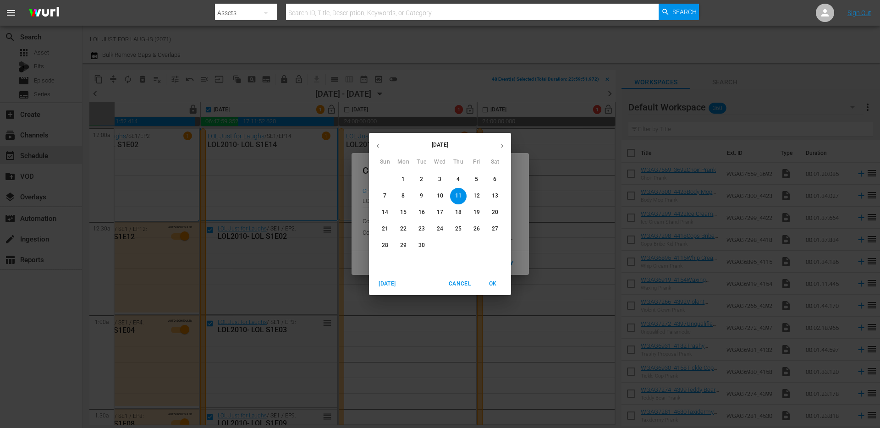
click at [384, 212] on p "14" at bounding box center [385, 213] width 6 height 8
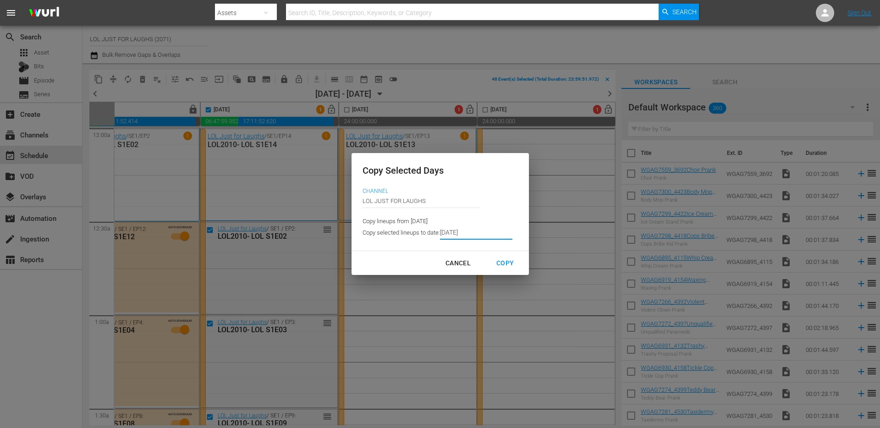
click at [507, 263] on div "Copy" at bounding box center [505, 263] width 32 height 11
type input "9/13/2025"
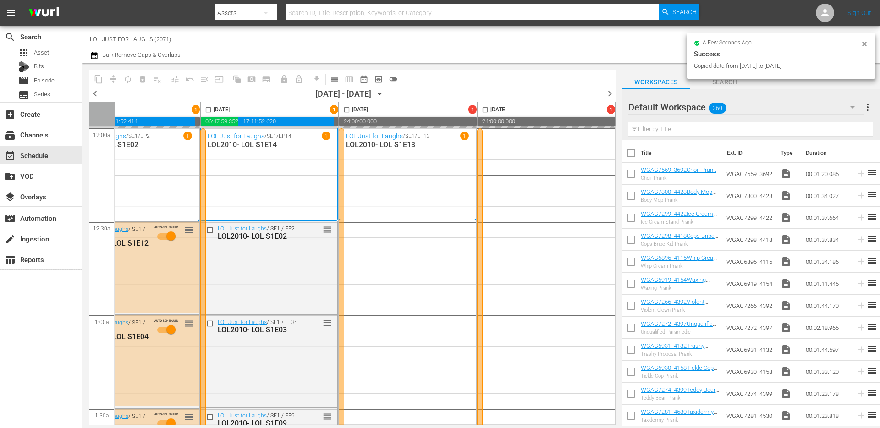
checkbox input "false"
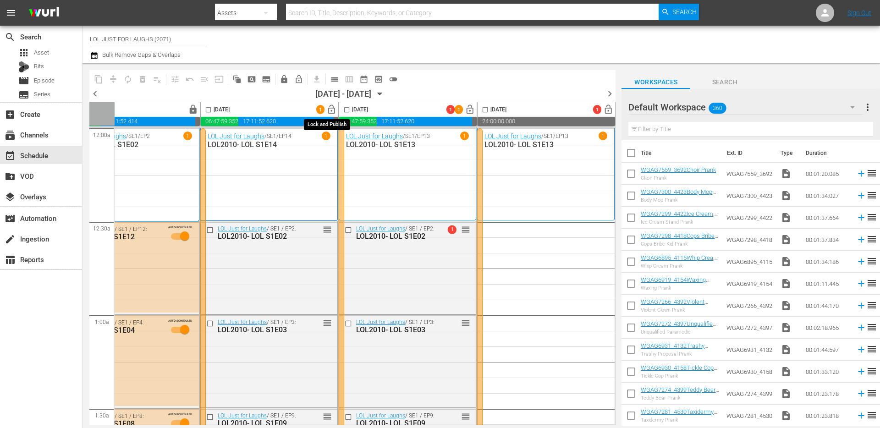
click at [327, 106] on span "lock_open" at bounding box center [331, 110] width 11 height 11
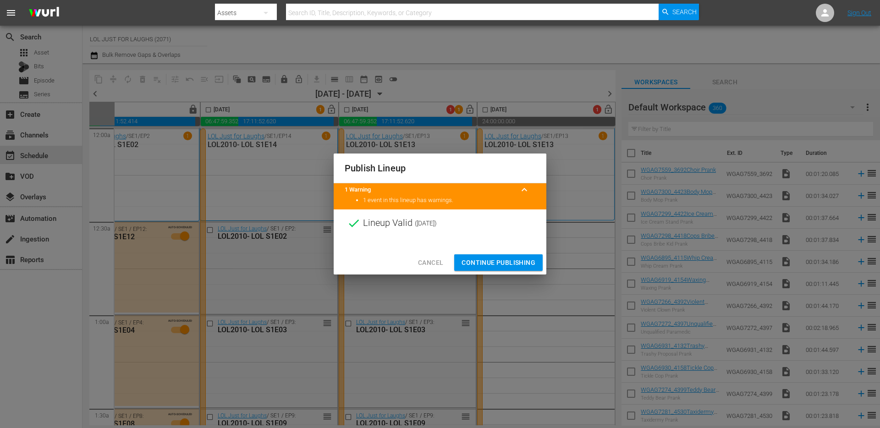
click at [477, 268] on button "Continue Publishing" at bounding box center [498, 263] width 89 height 17
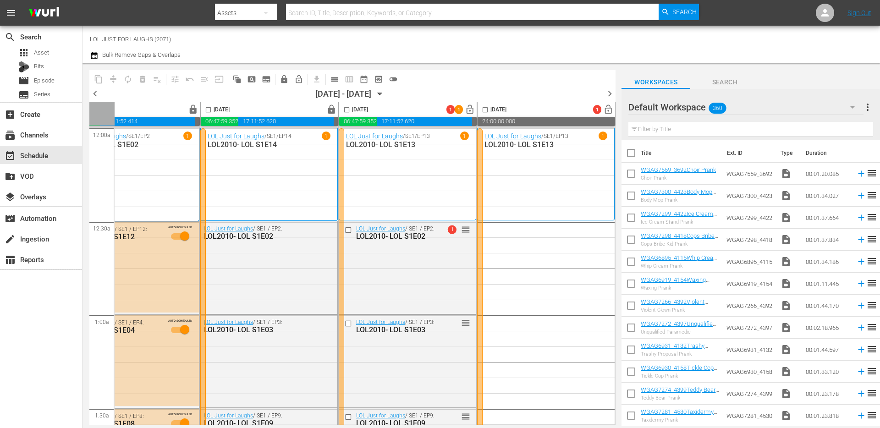
click at [342, 112] on input "checkbox" at bounding box center [347, 111] width 11 height 11
click at [112, 77] on span "compress" at bounding box center [113, 79] width 9 height 9
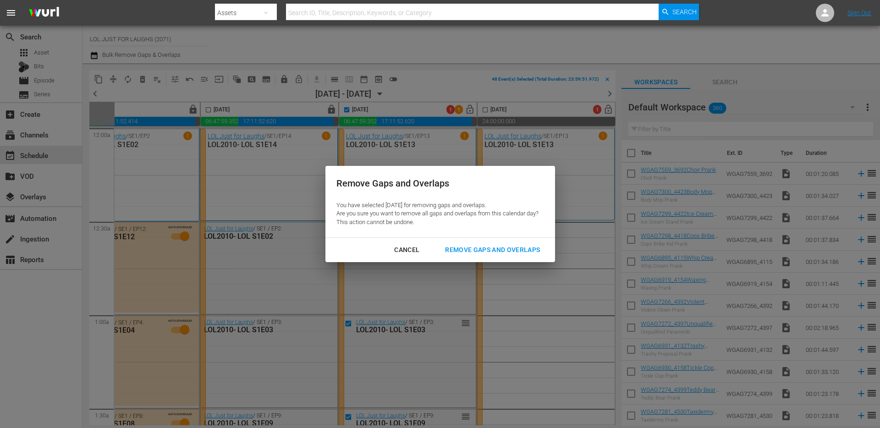
click at [459, 243] on button "Remove Gaps and Overlaps" at bounding box center [492, 250] width 117 height 17
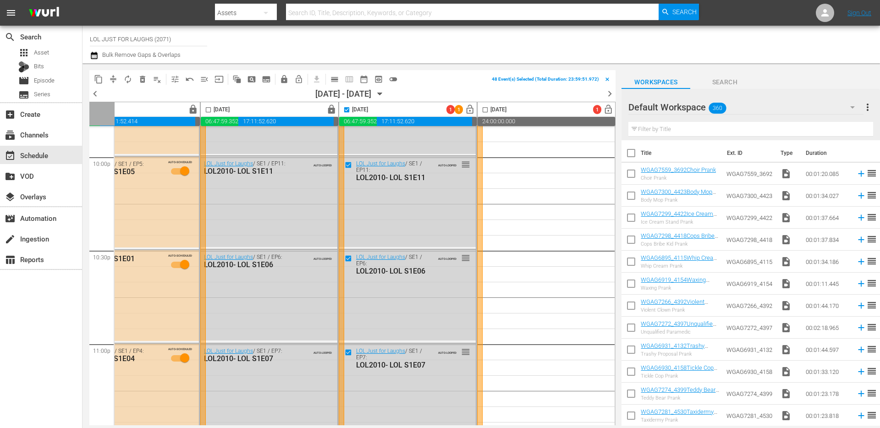
scroll to position [4197, 472]
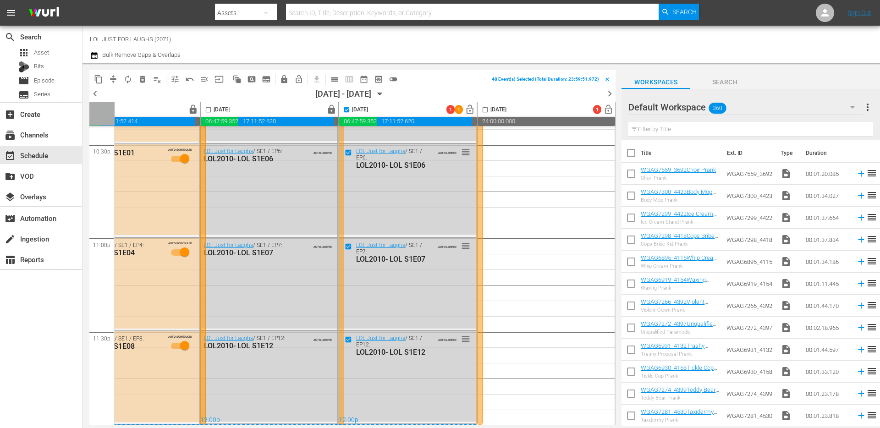
checkbox input "false"
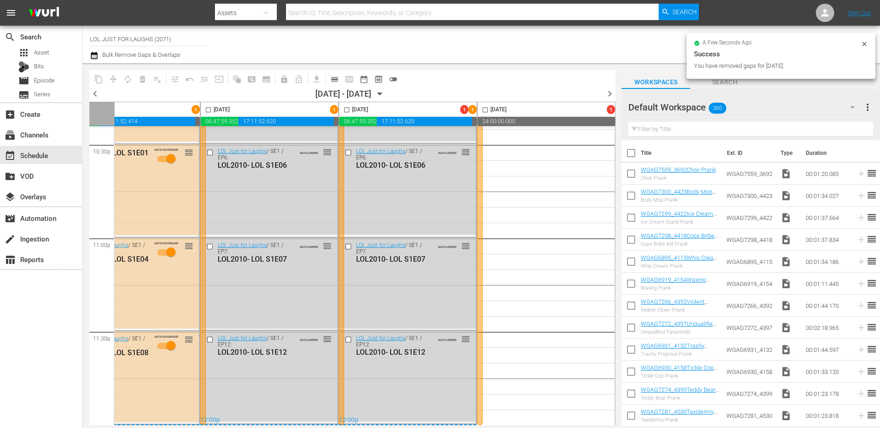
scroll to position [0, 472]
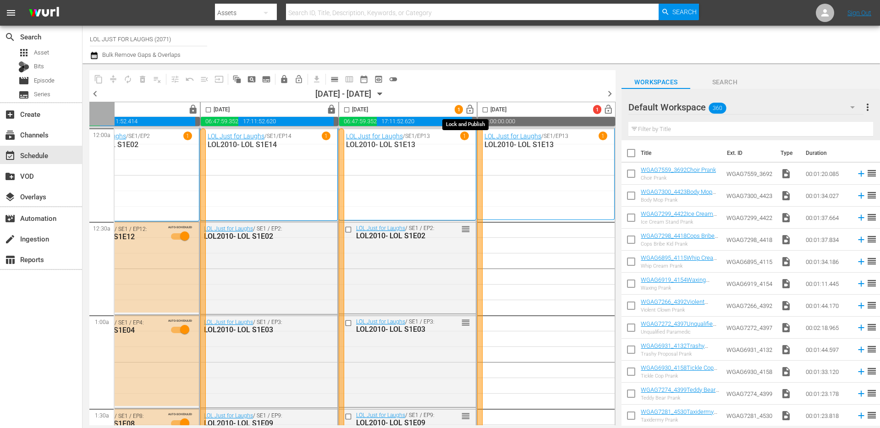
click at [466, 110] on span "lock_open" at bounding box center [470, 110] width 11 height 11
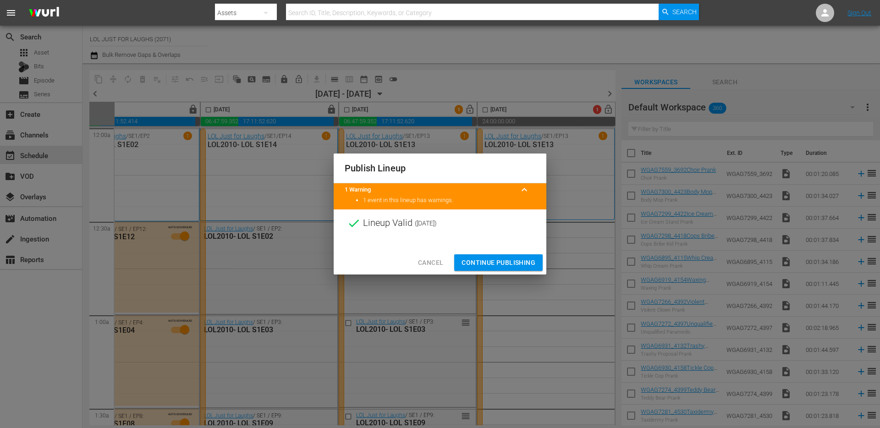
click at [496, 263] on span "Continue Publishing" at bounding box center [499, 262] width 74 height 11
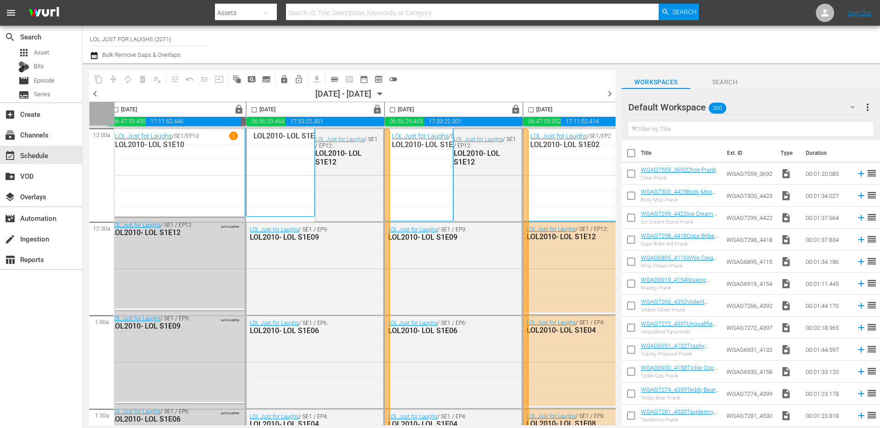
scroll to position [0, 0]
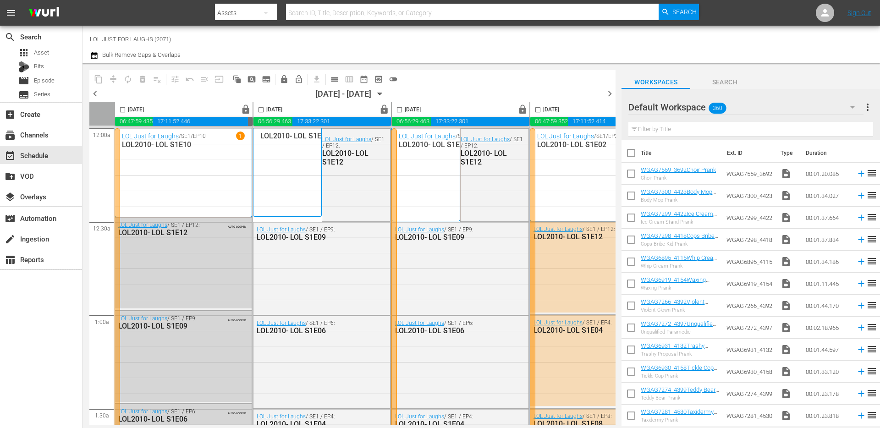
click at [122, 110] on input "checkbox" at bounding box center [122, 111] width 11 height 11
checkbox input "true"
click at [261, 109] on input "checkbox" at bounding box center [261, 111] width 11 height 11
checkbox input "true"
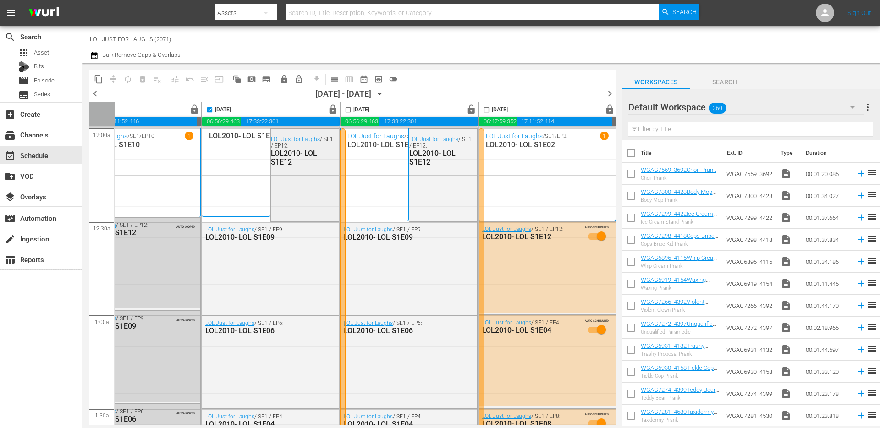
scroll to position [0, 169]
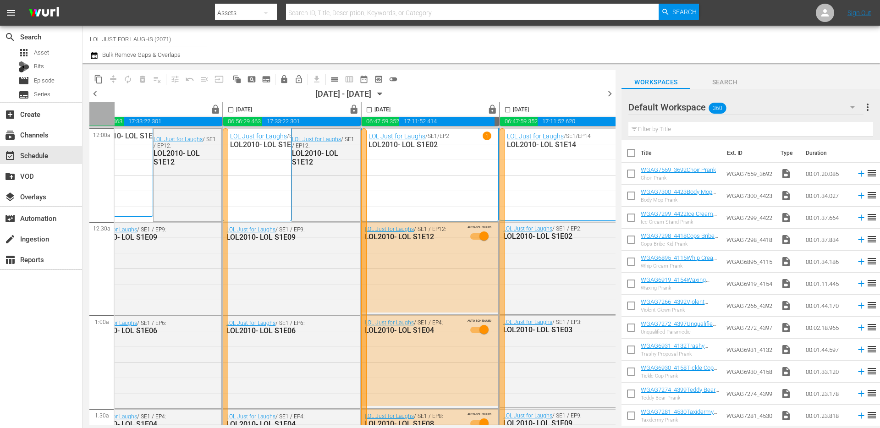
click at [230, 109] on input "checkbox" at bounding box center [231, 111] width 11 height 11
checkbox input "true"
click at [369, 110] on input "checkbox" at bounding box center [369, 111] width 11 height 11
checkbox input "true"
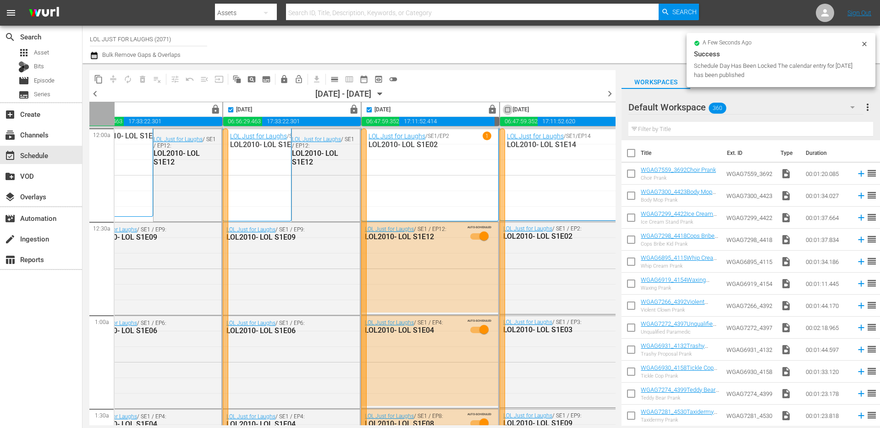
click at [510, 107] on input "checkbox" at bounding box center [508, 111] width 11 height 11
checkbox input "true"
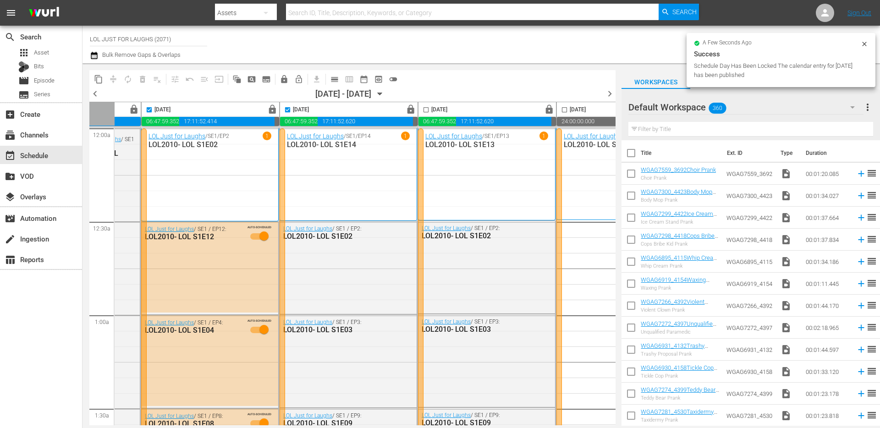
scroll to position [0, 472]
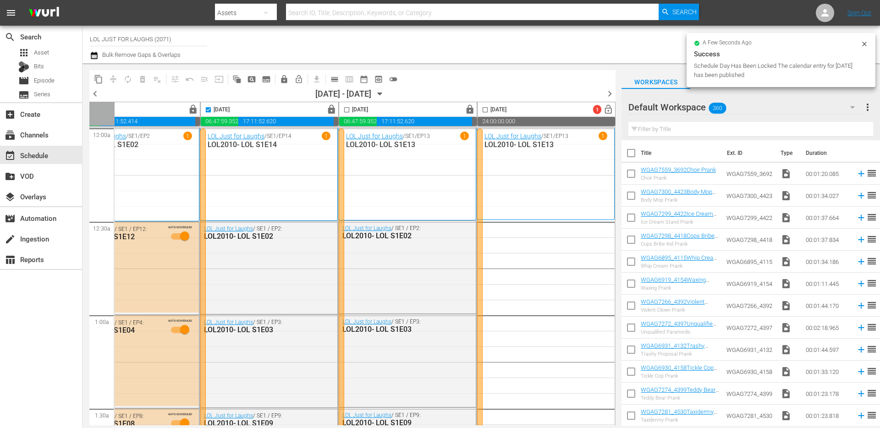
click at [343, 111] on input "checkbox" at bounding box center [347, 111] width 11 height 11
checkbox input "true"
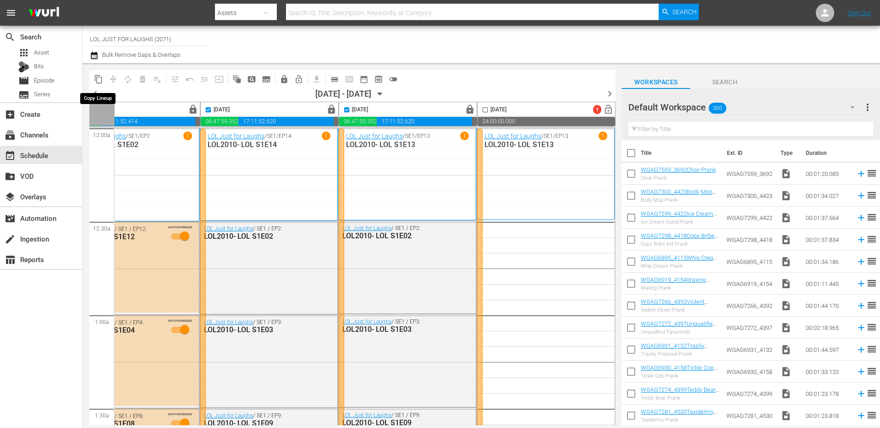
click at [98, 78] on span "content_copy" at bounding box center [98, 79] width 9 height 9
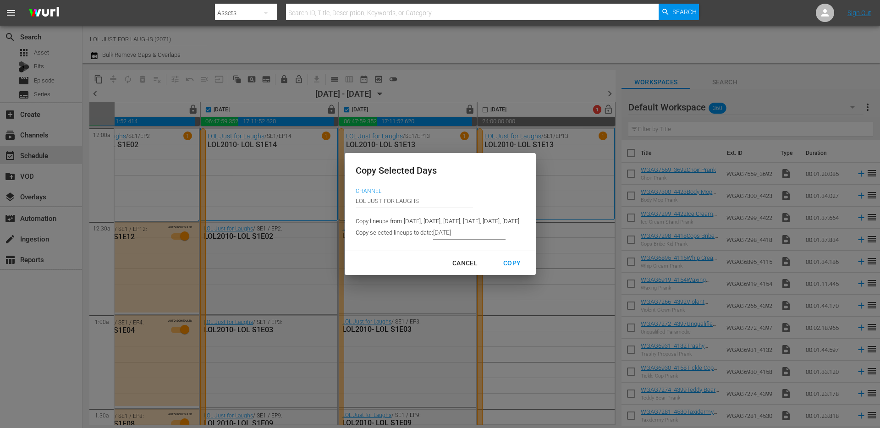
click at [433, 232] on input "9/13/2025" at bounding box center [469, 233] width 72 height 14
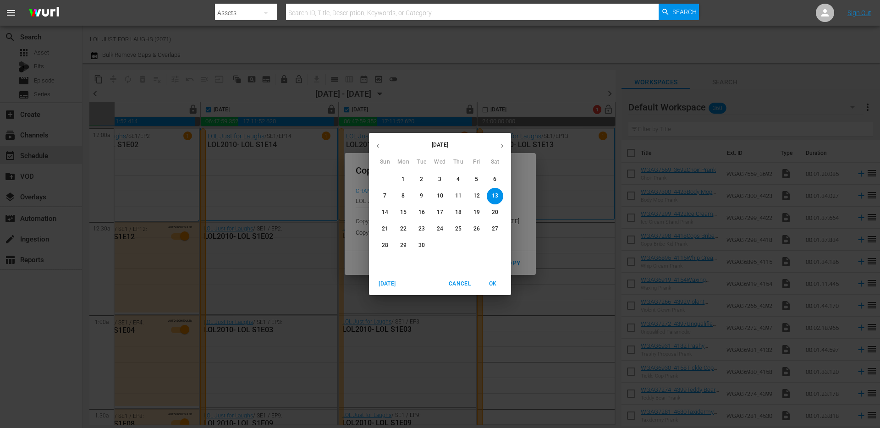
click at [406, 211] on p "15" at bounding box center [403, 213] width 6 height 8
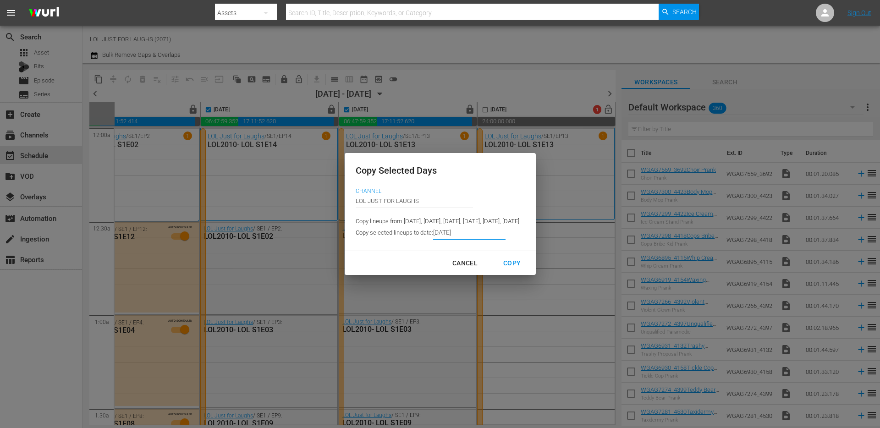
click at [528, 263] on div "Copy" at bounding box center [512, 263] width 32 height 11
type input "9/09/2025"
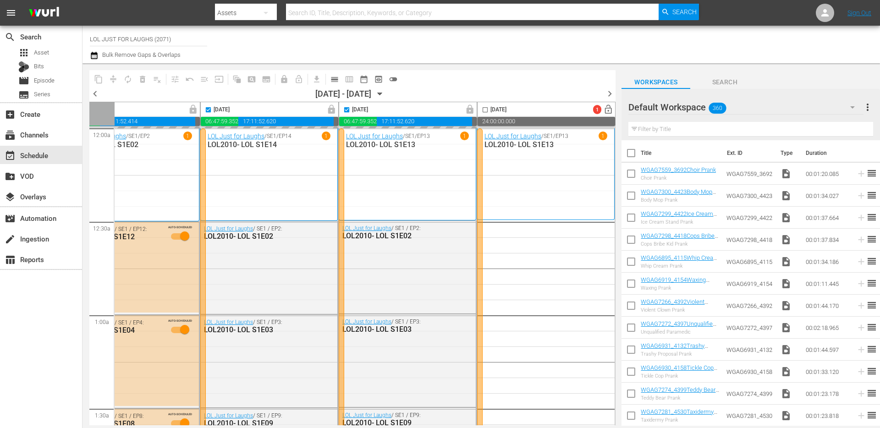
checkbox input "false"
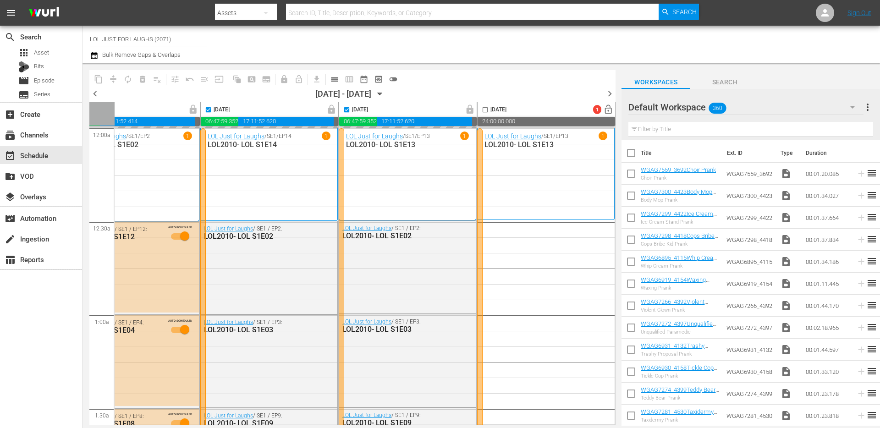
checkbox input "false"
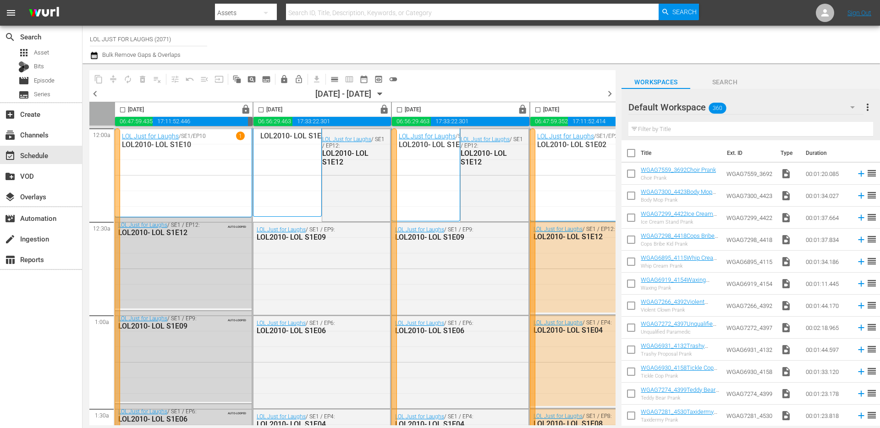
scroll to position [0, 472]
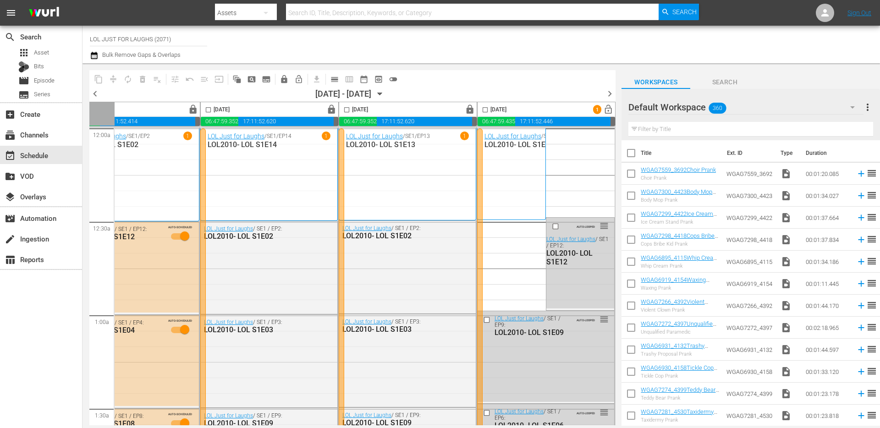
click at [484, 109] on input "checkbox" at bounding box center [485, 111] width 11 height 11
click at [111, 77] on span "compress" at bounding box center [113, 79] width 9 height 9
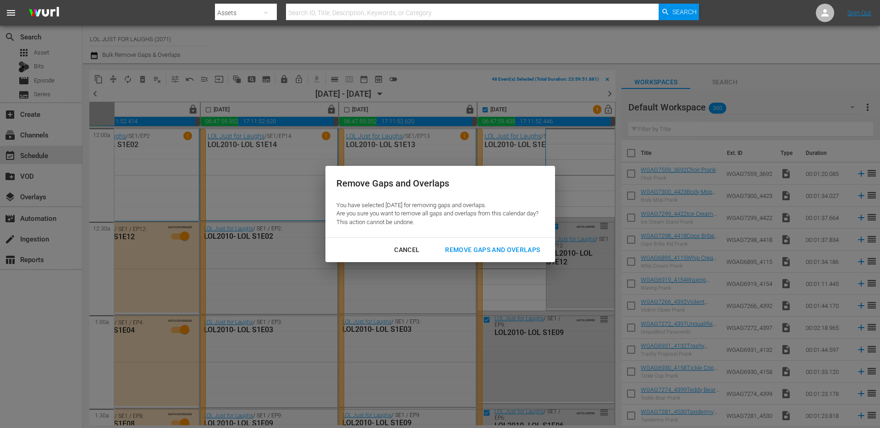
click at [484, 249] on div "Remove Gaps and Overlaps" at bounding box center [493, 249] width 110 height 11
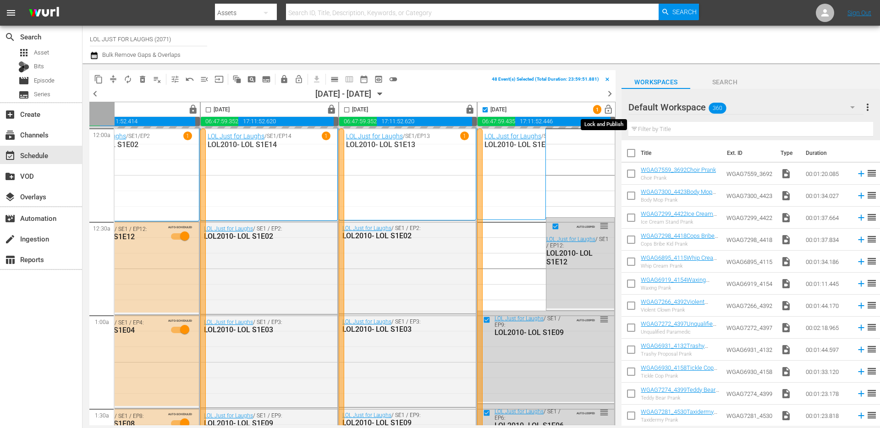
checkbox input "false"
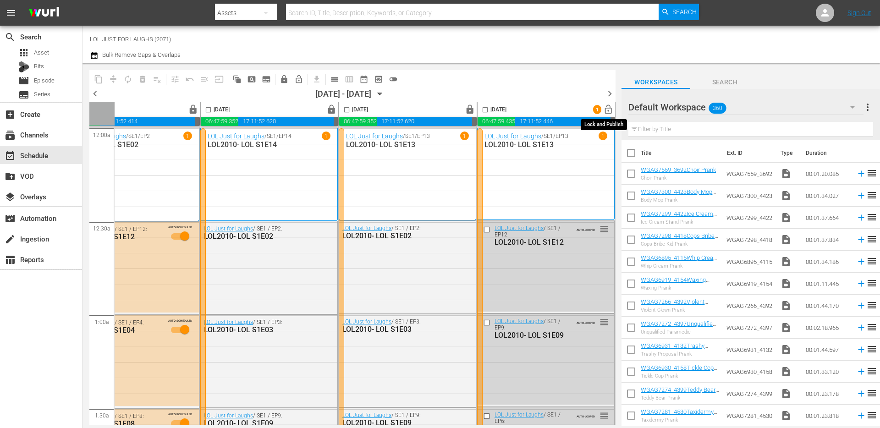
click at [604, 109] on span "lock_open" at bounding box center [608, 110] width 11 height 11
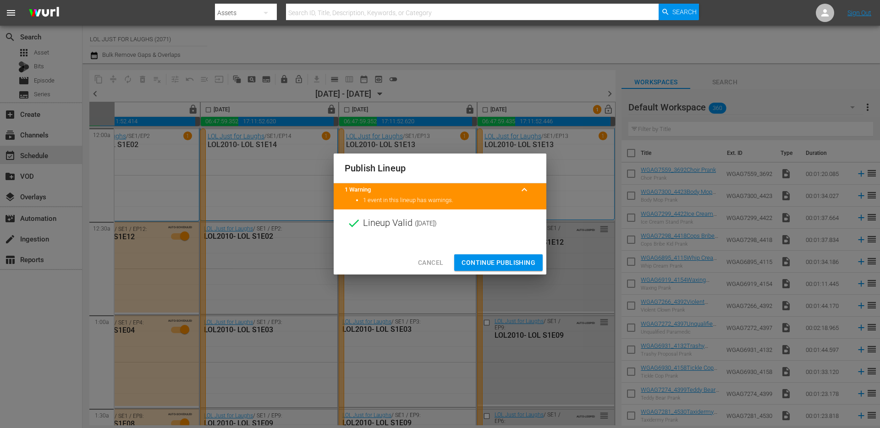
click at [478, 265] on span "Continue Publishing" at bounding box center [499, 262] width 74 height 11
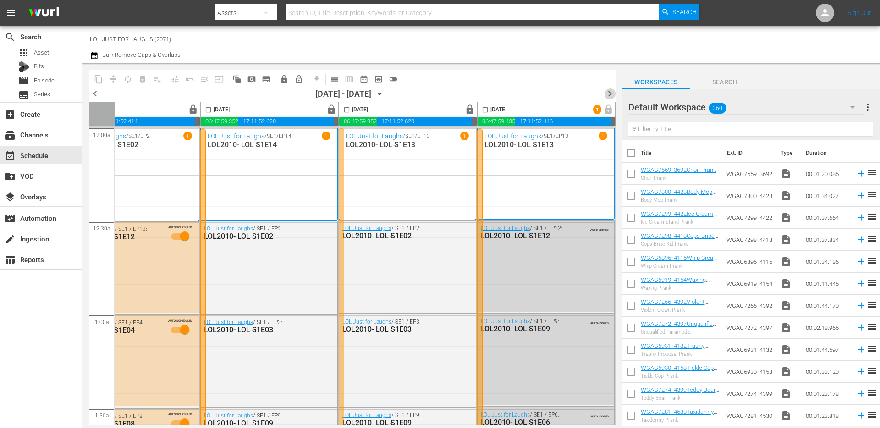
click at [609, 94] on span "chevron_right" at bounding box center [609, 93] width 11 height 11
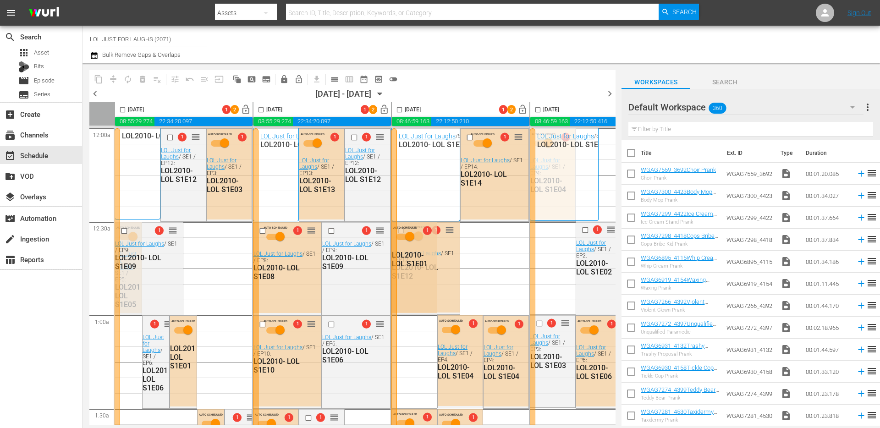
drag, startPoint x: 120, startPoint y: 109, endPoint x: 244, endPoint y: 118, distance: 124.2
click at [120, 109] on input "checkbox" at bounding box center [122, 111] width 11 height 11
checkbox input "true"
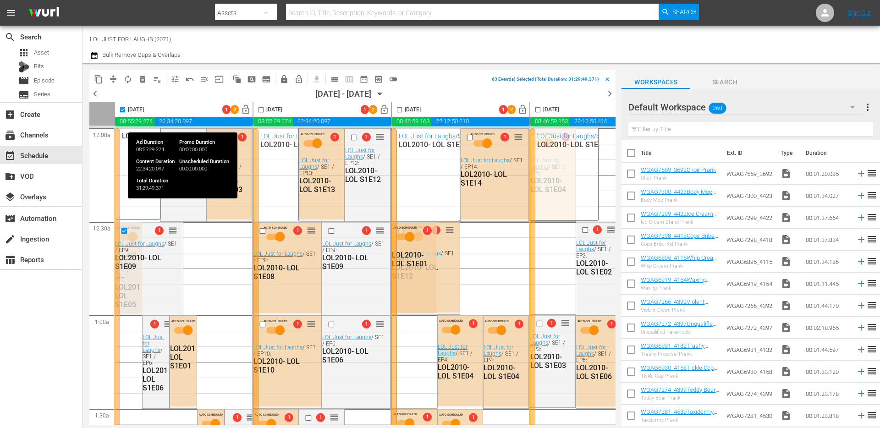
click at [261, 108] on input "checkbox" at bounding box center [261, 111] width 11 height 11
click at [261, 109] on input "checkbox" at bounding box center [261, 111] width 11 height 11
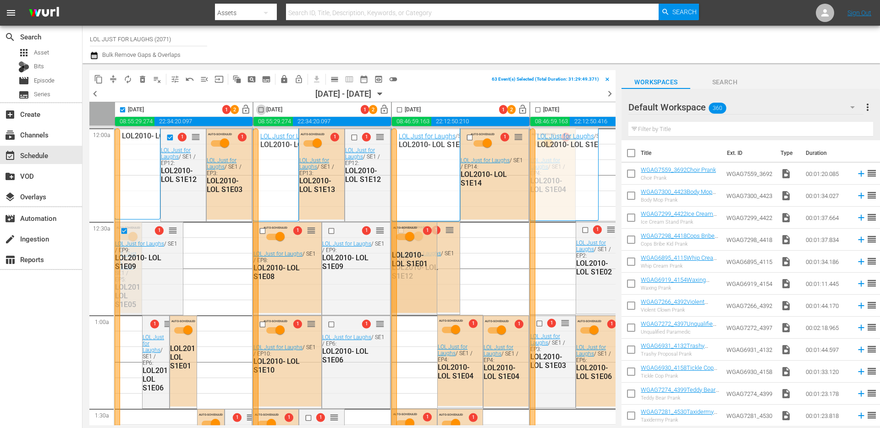
click at [261, 108] on input "checkbox" at bounding box center [261, 111] width 11 height 11
checkbox input "true"
click at [400, 109] on input "checkbox" at bounding box center [399, 111] width 11 height 11
checkbox input "true"
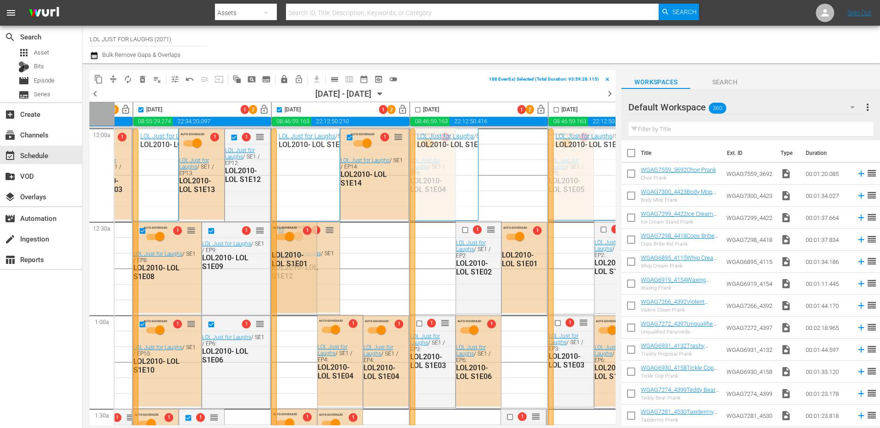
scroll to position [0, 202]
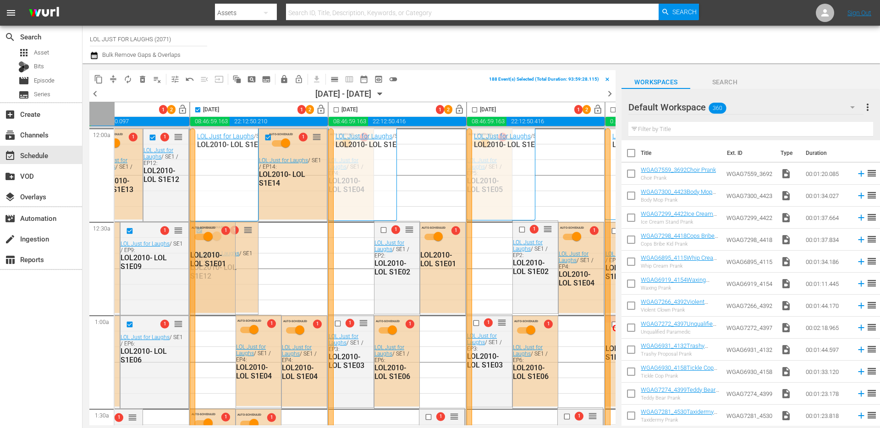
click at [338, 110] on input "checkbox" at bounding box center [336, 111] width 11 height 11
checkbox input "true"
click at [475, 111] on input "checkbox" at bounding box center [475, 111] width 11 height 11
checkbox input "true"
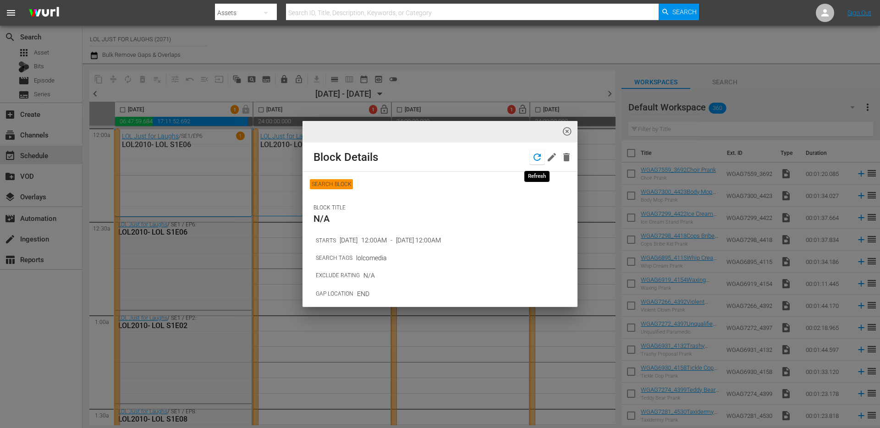
click at [539, 154] on icon "button" at bounding box center [537, 157] width 11 height 11
click at [549, 160] on icon "button" at bounding box center [552, 157] width 8 height 8
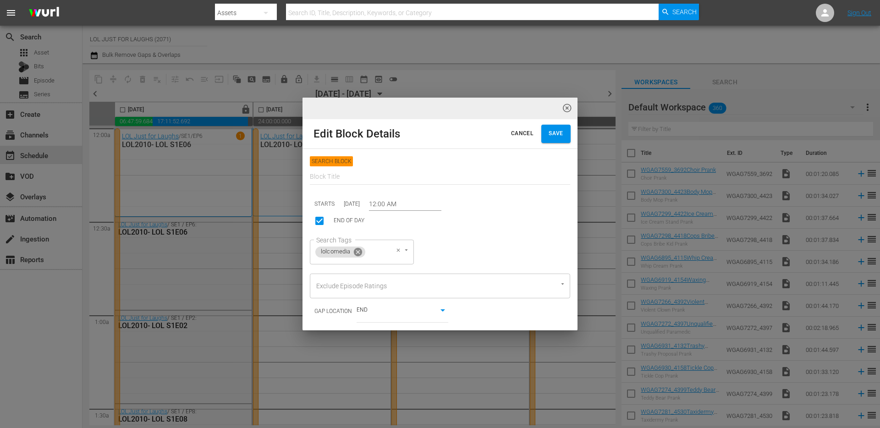
click at [359, 253] on icon at bounding box center [358, 252] width 10 height 10
click at [566, 110] on span "highlight_off_icon" at bounding box center [567, 108] width 11 height 11
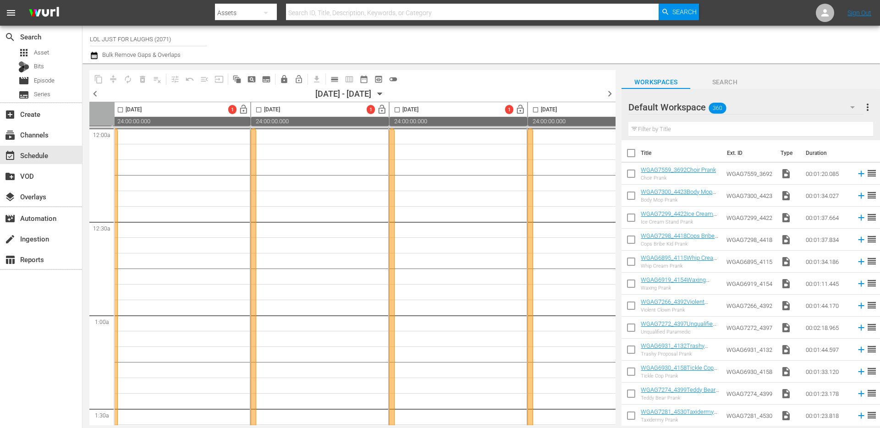
scroll to position [0, 472]
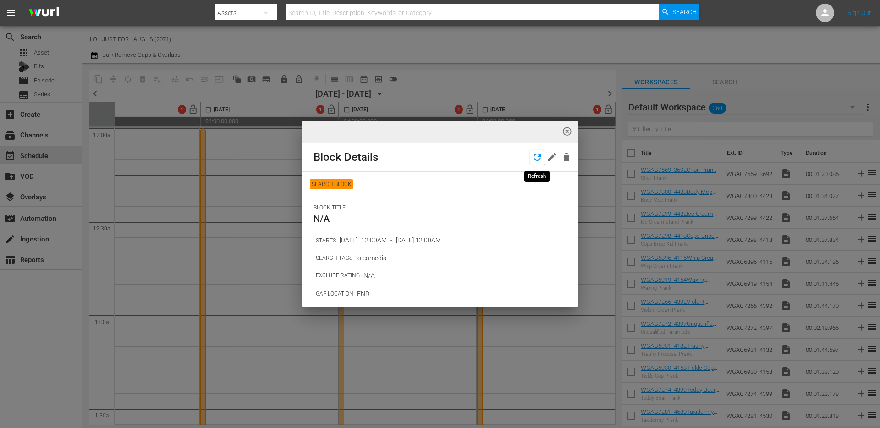
click at [532, 158] on icon "button" at bounding box center [537, 157] width 11 height 11
click at [553, 157] on icon "button" at bounding box center [552, 157] width 8 height 8
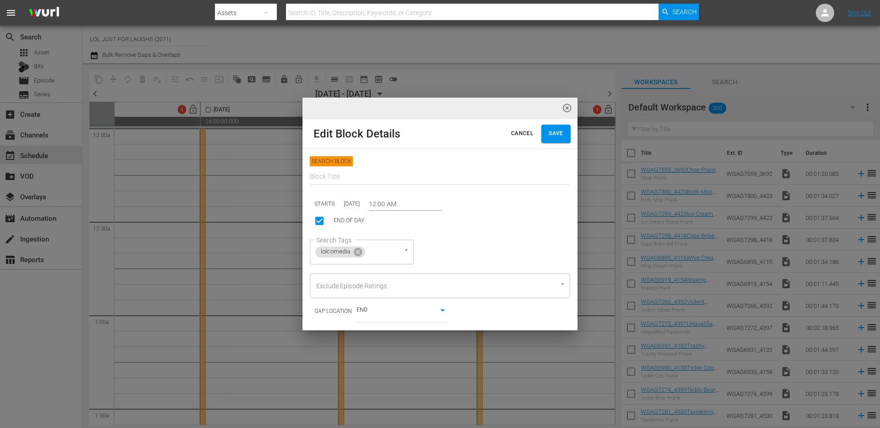
click at [556, 135] on span "Save" at bounding box center [556, 134] width 15 height 10
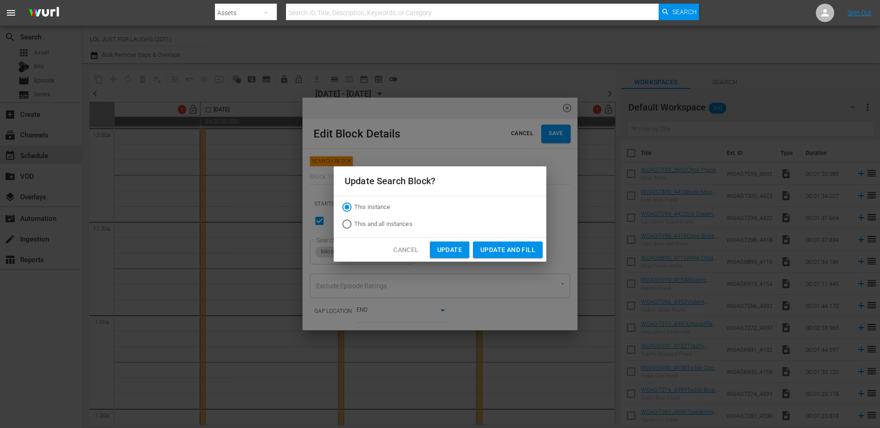
click at [502, 250] on span "Update and Fill" at bounding box center [508, 249] width 55 height 11
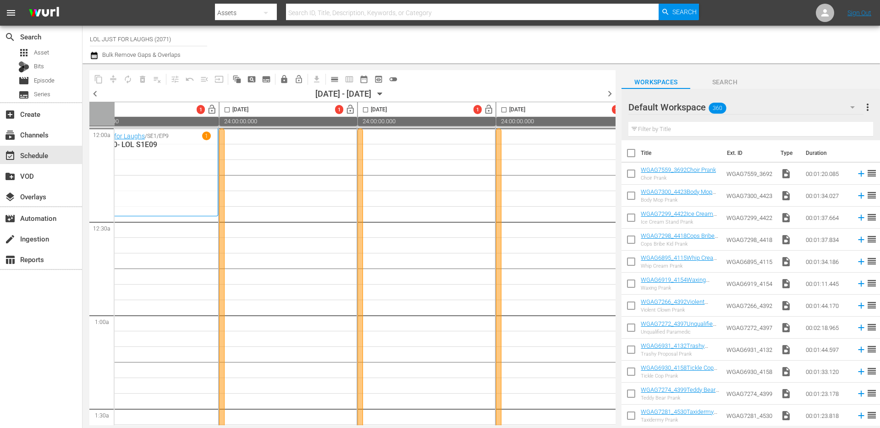
scroll to position [0, 0]
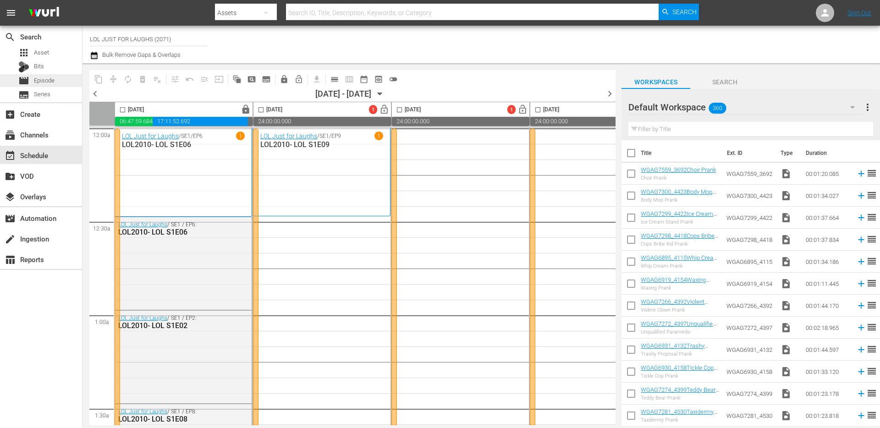
click at [50, 80] on span "Episode" at bounding box center [44, 80] width 21 height 9
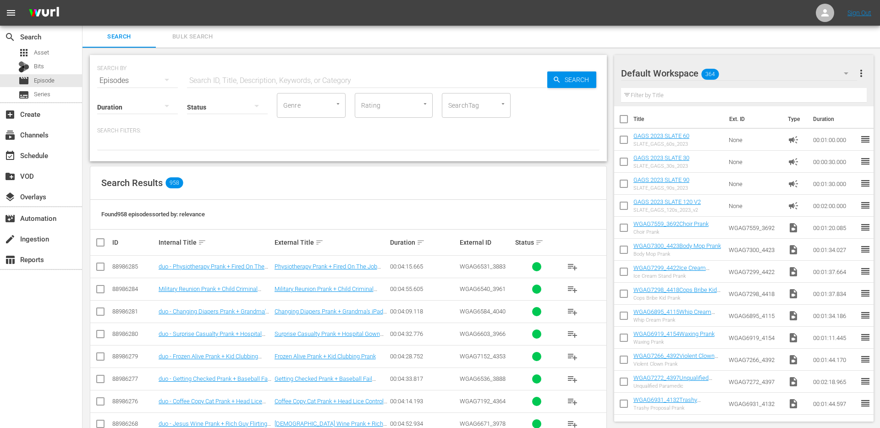
click at [463, 105] on input "SearchTag" at bounding box center [463, 105] width 35 height 17
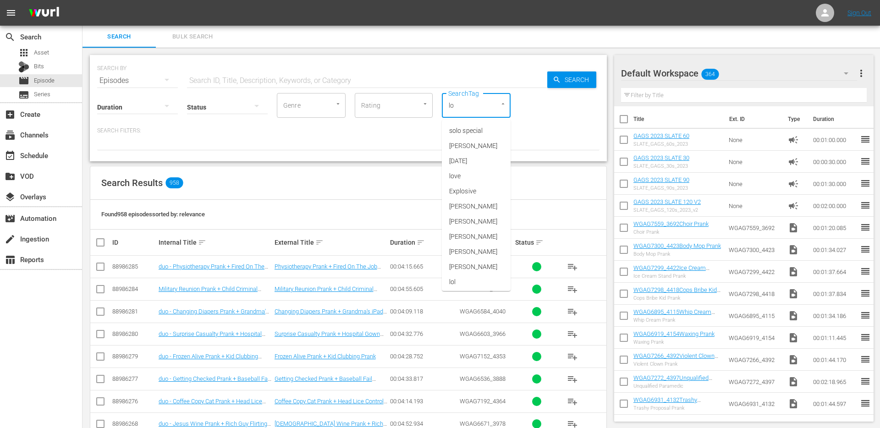
type input "lol"
click at [463, 141] on span "lolcomediha" at bounding box center [466, 146] width 35 height 10
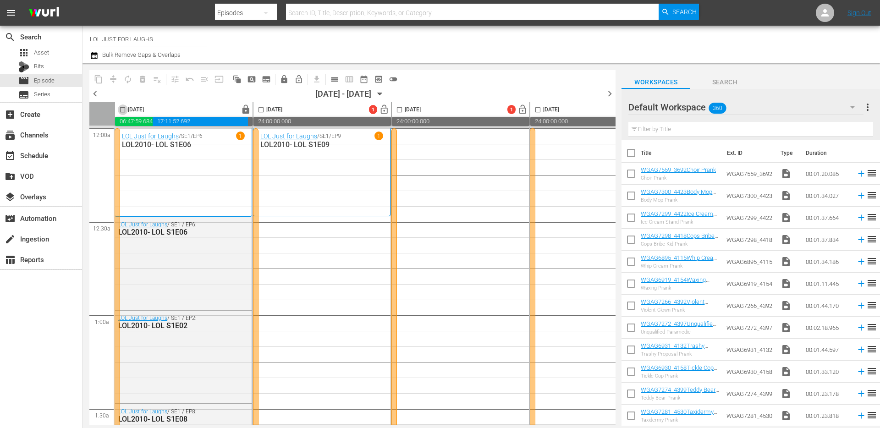
click at [124, 110] on input "checkbox" at bounding box center [122, 111] width 11 height 11
checkbox input "true"
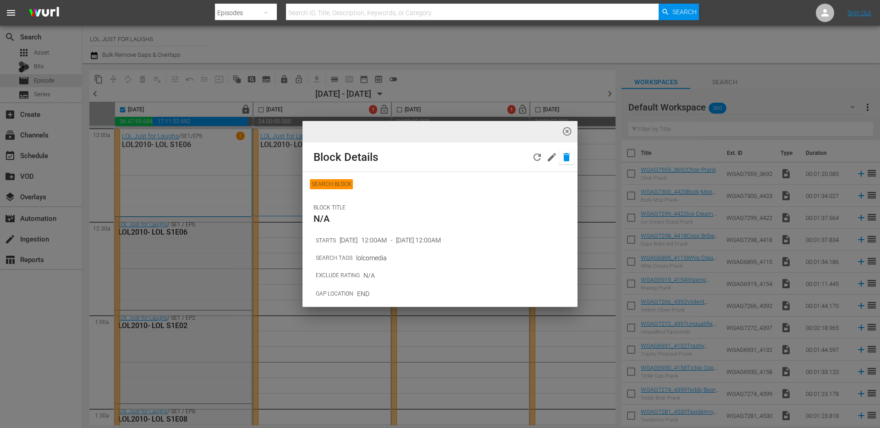
click at [564, 158] on icon "button" at bounding box center [567, 157] width 6 height 8
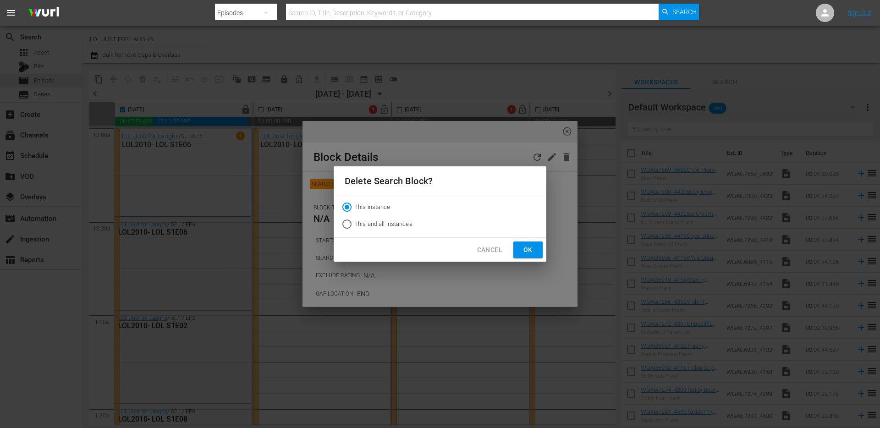
click at [402, 225] on span "This and all instances" at bounding box center [383, 224] width 58 height 9
click at [354, 225] on input "This and all instances" at bounding box center [347, 226] width 15 height 15
radio input "true"
click at [532, 256] on button "Ok" at bounding box center [528, 250] width 29 height 17
radio input "true"
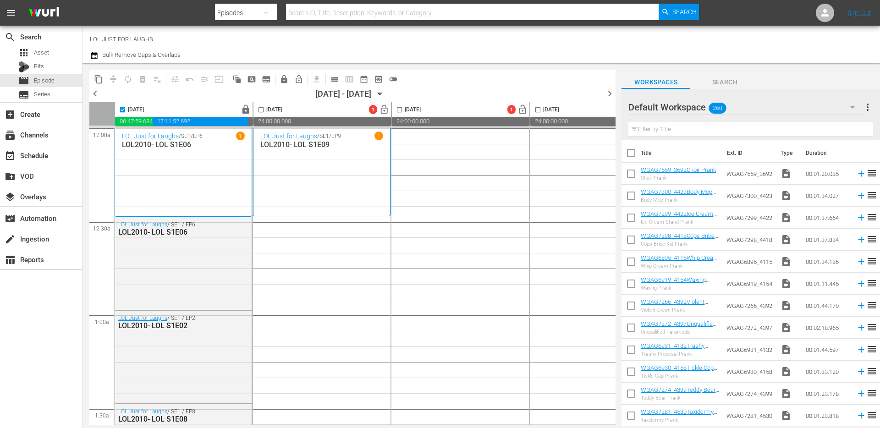
click at [121, 110] on input "checkbox" at bounding box center [122, 111] width 11 height 11
click at [120, 109] on input "checkbox" at bounding box center [122, 111] width 11 height 11
checkbox input "true"
click at [100, 81] on span "content_copy" at bounding box center [98, 79] width 9 height 9
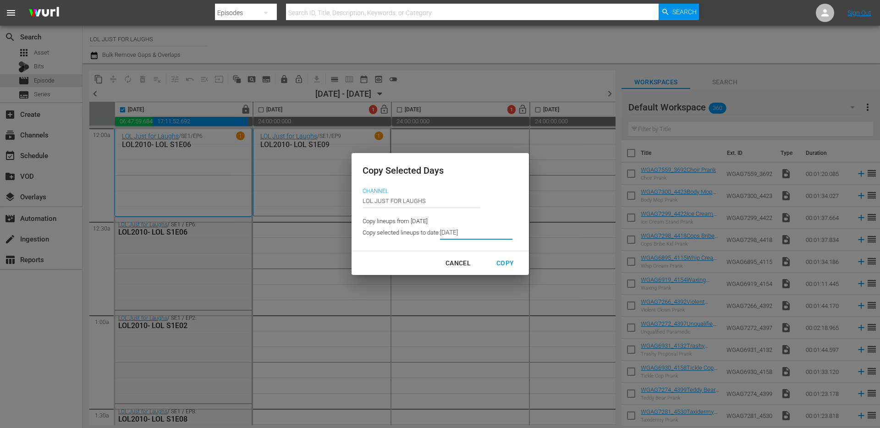
click at [474, 233] on input "[DATE]" at bounding box center [476, 233] width 72 height 14
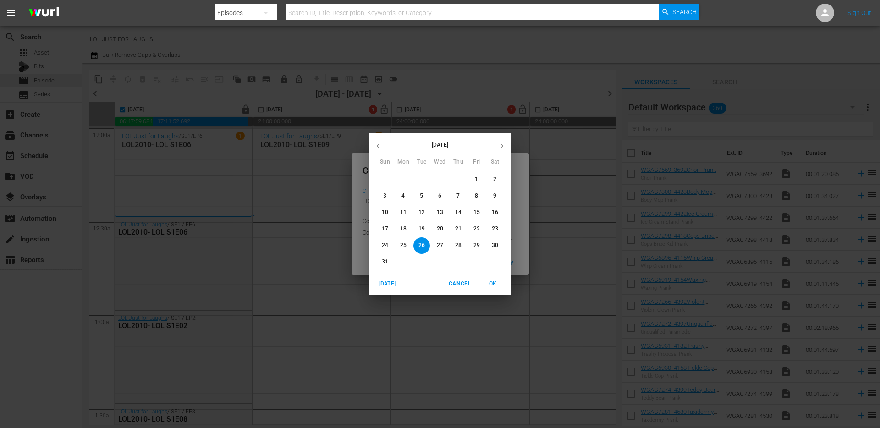
click at [425, 247] on p "26" at bounding box center [422, 246] width 6 height 8
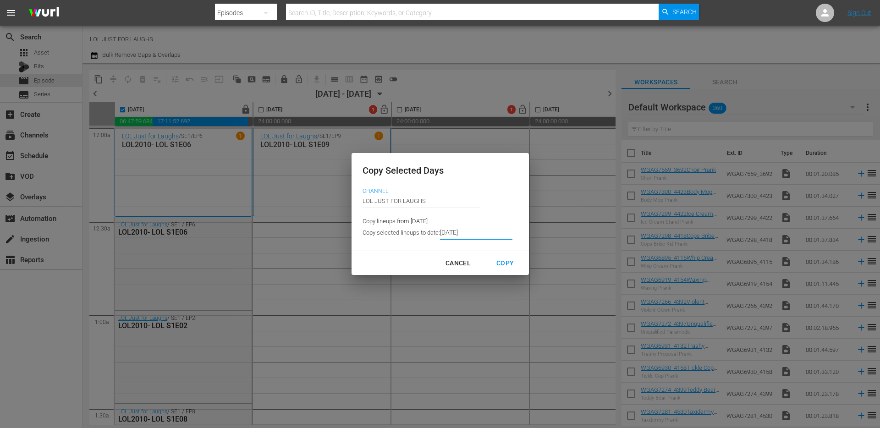
click at [507, 262] on div "Copy" at bounding box center [505, 263] width 32 height 11
type input "[DATE]"
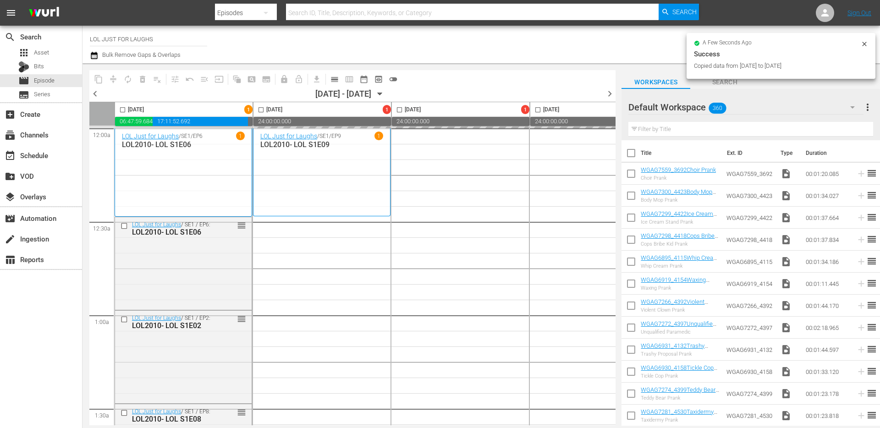
checkbox input "false"
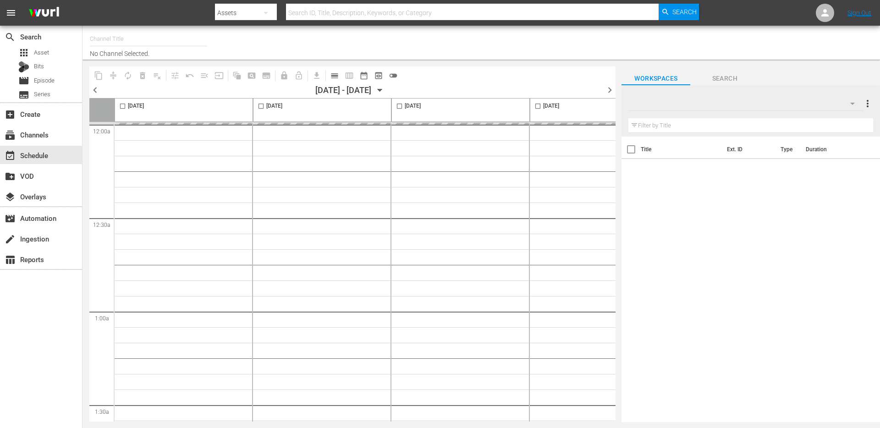
type input "LOL JUST FOR LAUGHS (2071)"
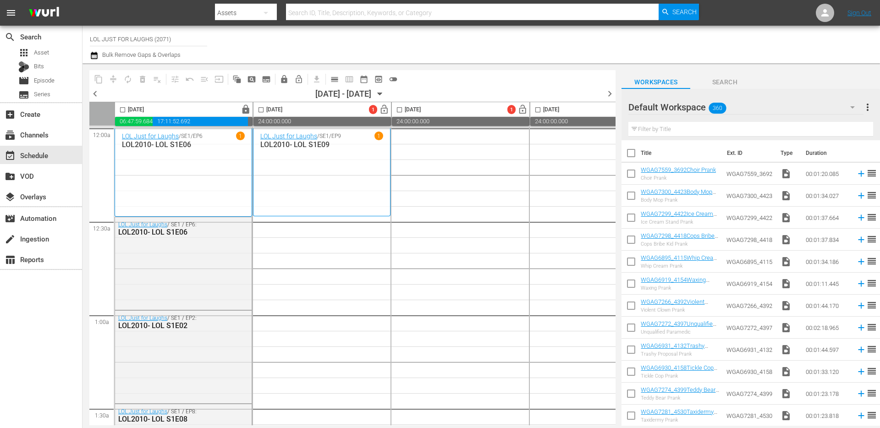
click at [329, 148] on p "LOL2010- LOL S1E09" at bounding box center [321, 144] width 123 height 9
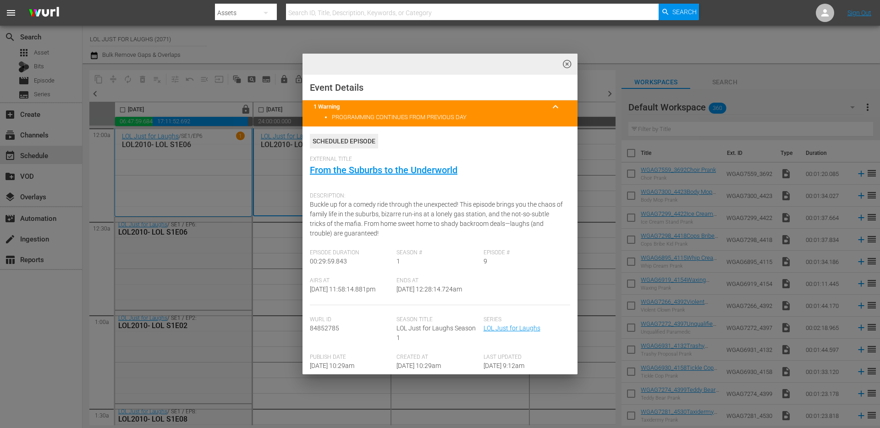
click at [564, 64] on span "highlight_off_icon" at bounding box center [567, 64] width 11 height 11
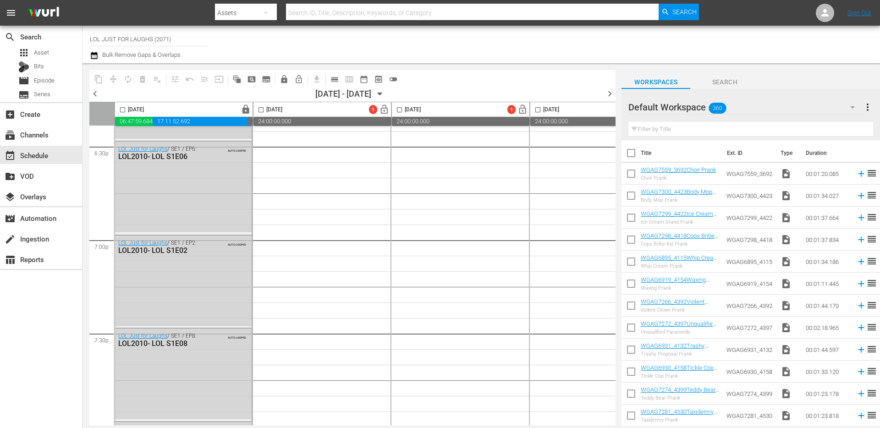
scroll to position [4197, 0]
click at [193, 419] on div "12:00p" at bounding box center [184, 420] width 138 height 9
click at [138, 420] on div "12:00p" at bounding box center [184, 420] width 138 height 9
click at [132, 420] on div "12:00p" at bounding box center [184, 420] width 138 height 9
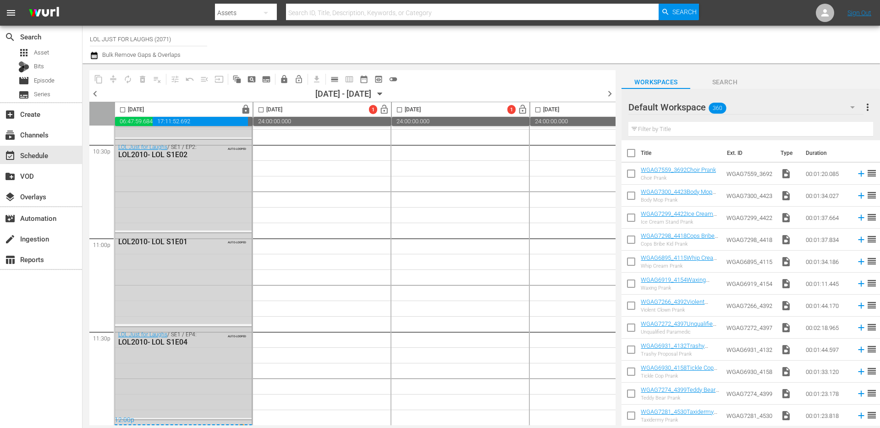
click at [138, 349] on div "LOL Just for Laughs / SE1 / EP4: LOL2010- LOL S1E04 AUTO-LOOPED" at bounding box center [183, 372] width 137 height 91
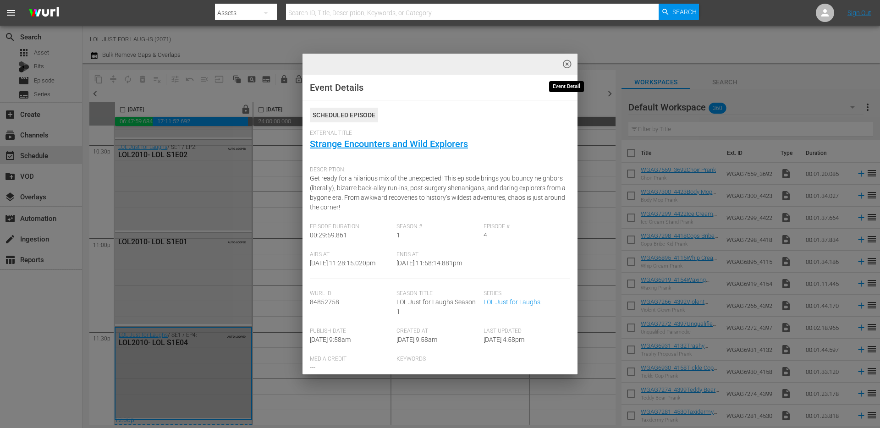
click at [570, 66] on span "highlight_off_icon" at bounding box center [567, 64] width 11 height 11
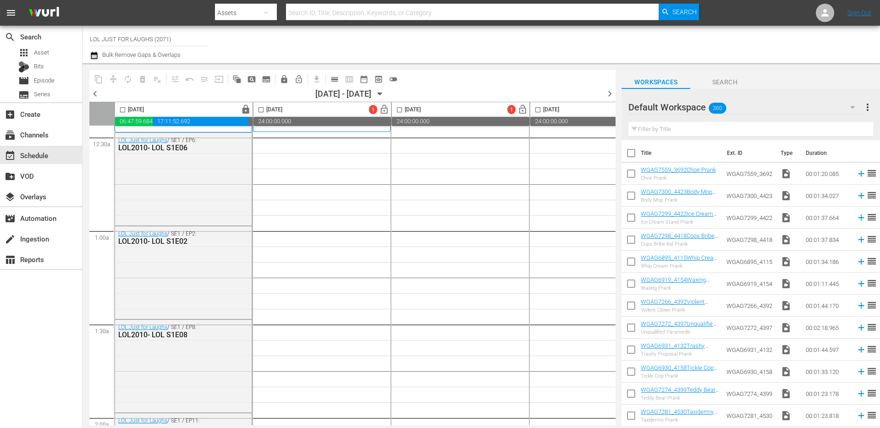
scroll to position [0, 0]
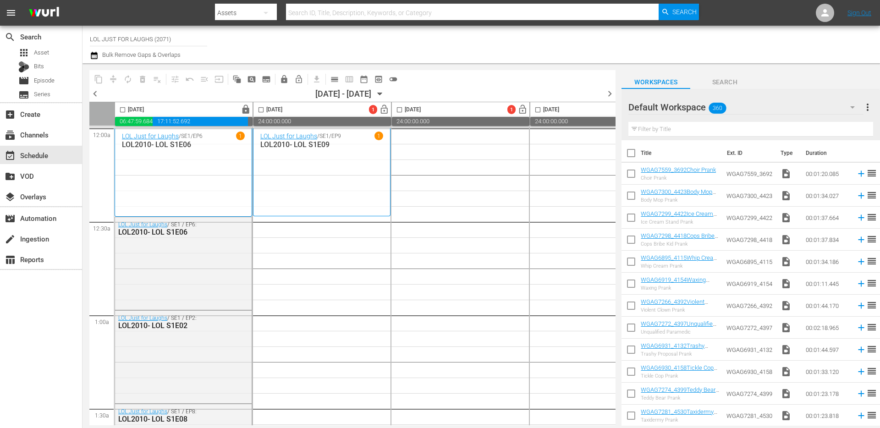
click at [260, 105] on span at bounding box center [261, 110] width 11 height 11
click at [118, 112] on input "checkbox" at bounding box center [122, 111] width 11 height 11
checkbox input "true"
click at [100, 84] on button "content_copy" at bounding box center [98, 79] width 15 height 15
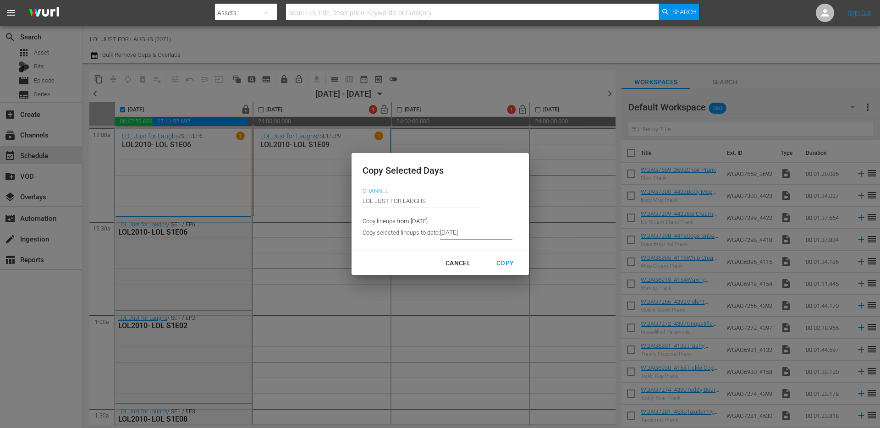
click at [473, 234] on input "[DATE]" at bounding box center [476, 233] width 72 height 14
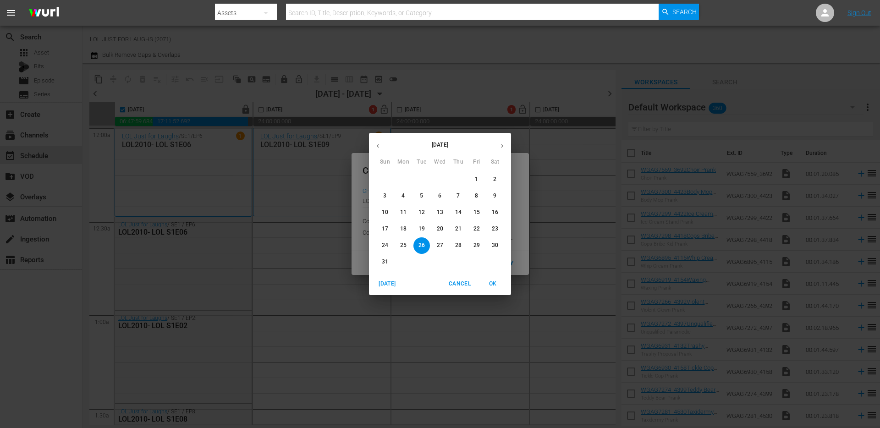
click at [503, 149] on icon "button" at bounding box center [502, 146] width 7 height 7
click at [443, 229] on p "24" at bounding box center [440, 229] width 6 height 8
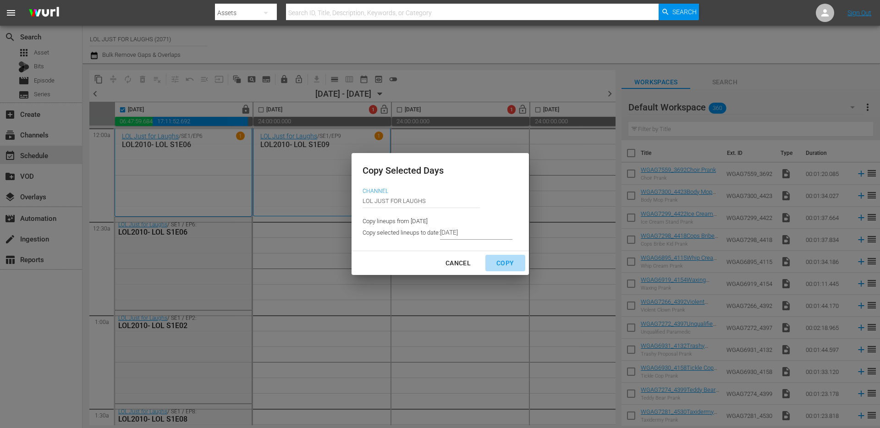
click at [500, 266] on div "Copy" at bounding box center [505, 263] width 32 height 11
type input "[DATE]"
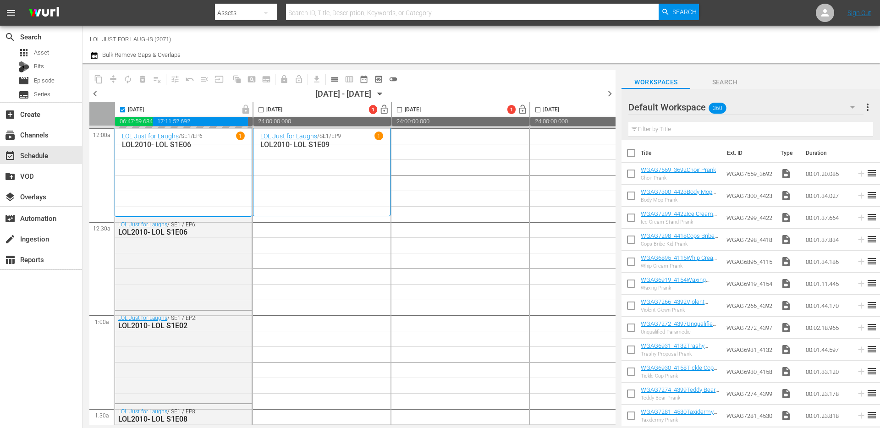
checkbox input "false"
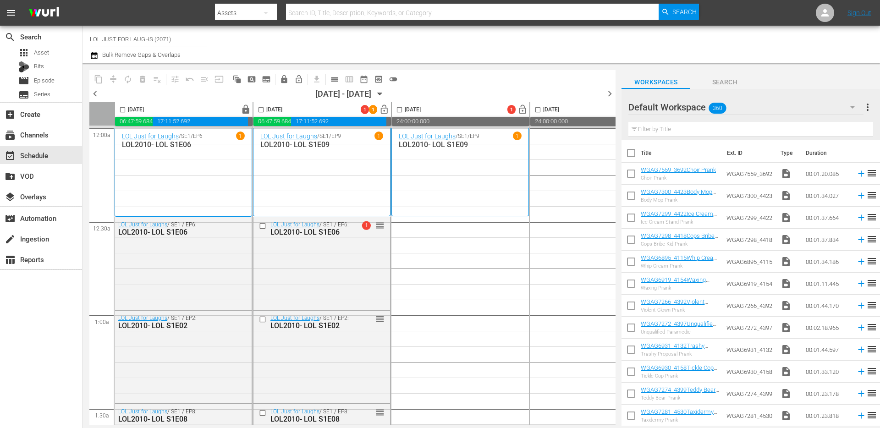
click at [260, 109] on input "checkbox" at bounding box center [261, 111] width 11 height 11
click at [422, 184] on div "LOL Just for Laughs / SE1 / EP9 1 LOL2010- LOL S1E09" at bounding box center [460, 172] width 123 height 81
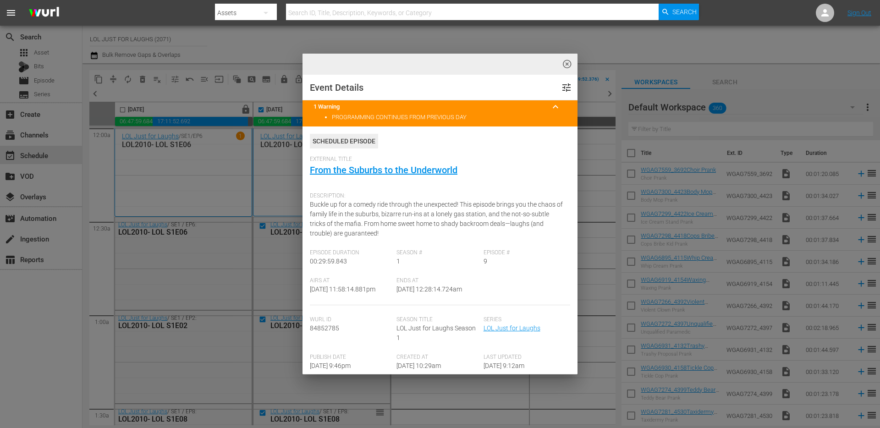
click at [569, 61] on span "highlight_off_icon" at bounding box center [567, 64] width 11 height 11
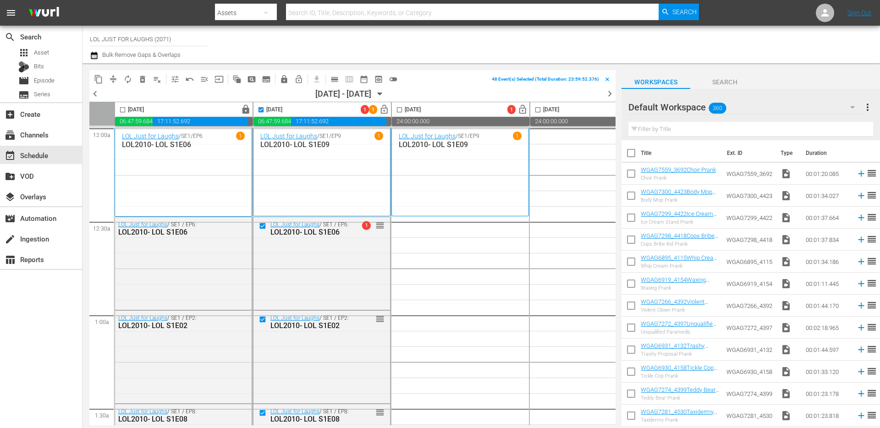
drag, startPoint x: 262, startPoint y: 112, endPoint x: 324, endPoint y: 112, distance: 61.9
click at [262, 112] on input "checkbox" at bounding box center [261, 111] width 11 height 11
checkbox input "false"
click at [399, 109] on input "checkbox" at bounding box center [399, 111] width 11 height 11
click at [398, 109] on input "checkbox" at bounding box center [399, 111] width 11 height 11
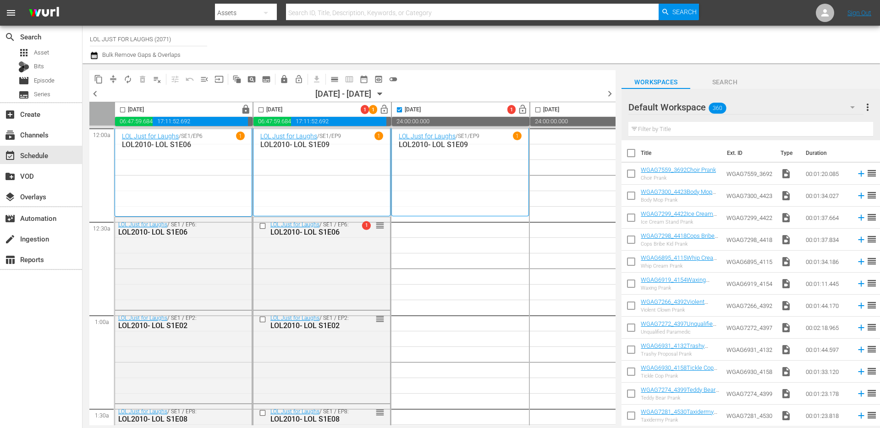
checkbox input "false"
click at [244, 81] on span "pageview_outlined" at bounding box center [251, 79] width 15 height 15
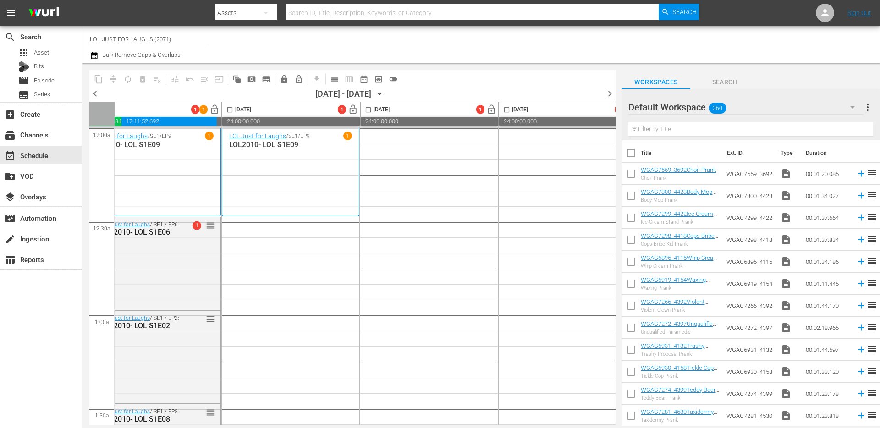
scroll to position [0, 187]
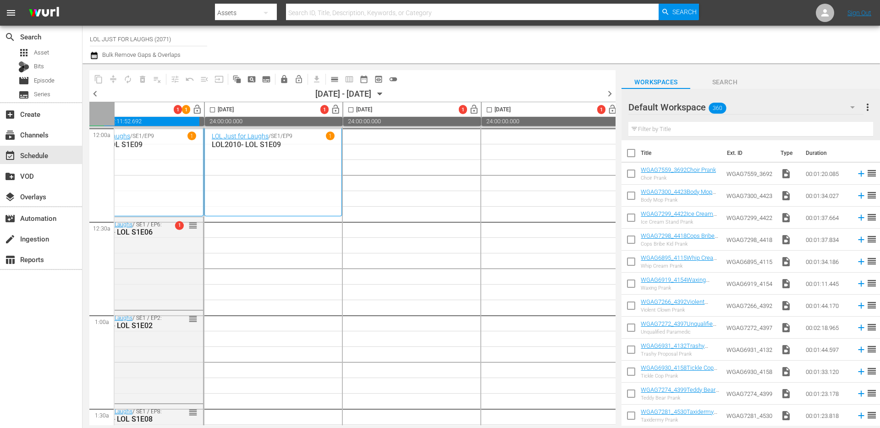
click at [335, 79] on span "calendar_view_day_outlined" at bounding box center [334, 79] width 9 height 9
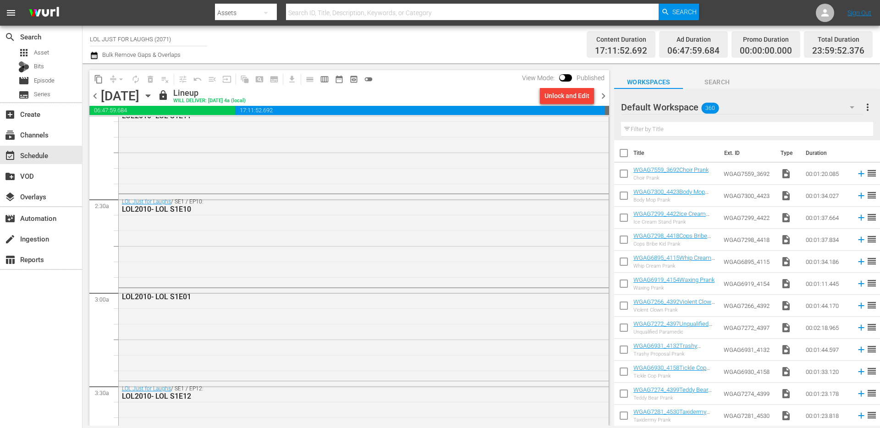
scroll to position [0, 0]
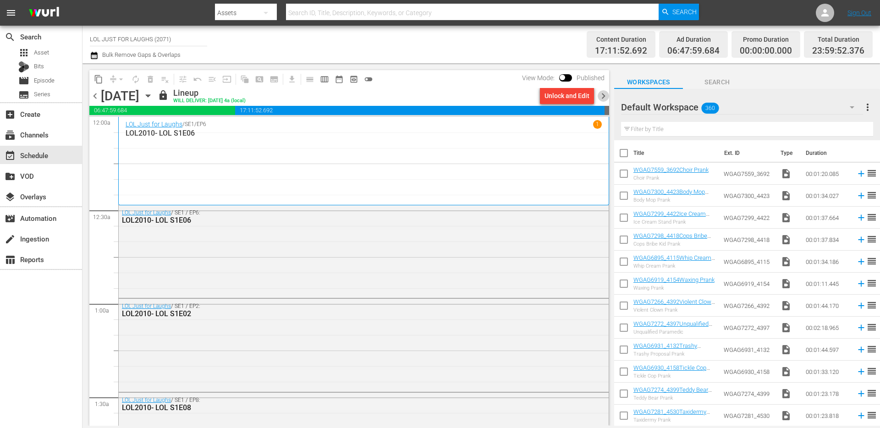
click at [602, 97] on span "chevron_right" at bounding box center [603, 95] width 11 height 11
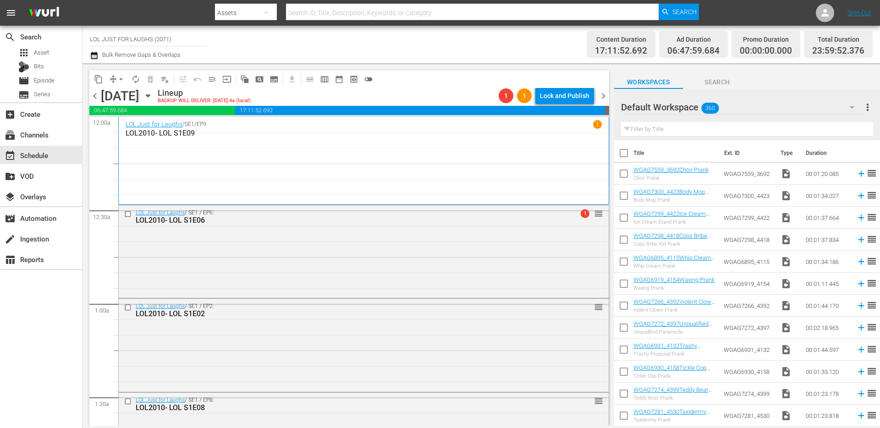
click at [119, 77] on span "arrow_drop_down" at bounding box center [120, 79] width 9 height 9
click at [131, 132] on li "Align to End of Previous Day" at bounding box center [121, 128] width 96 height 15
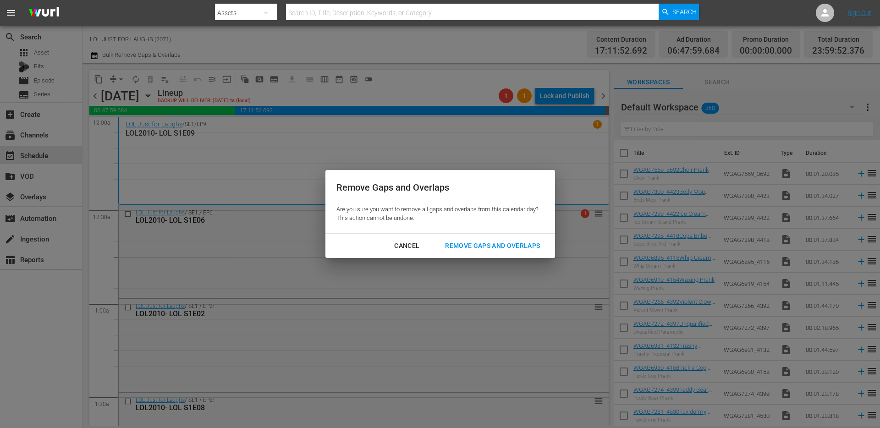
click at [478, 238] on button "Remove Gaps and Overlaps" at bounding box center [492, 246] width 117 height 17
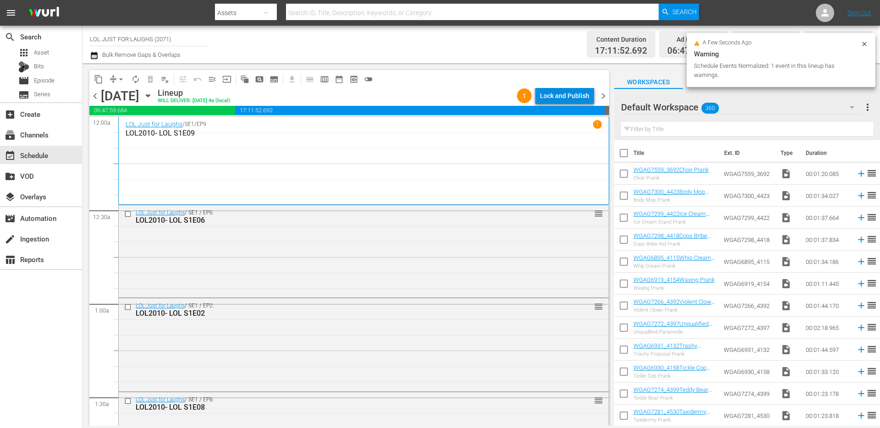
click at [578, 96] on div "Lock and Publish" at bounding box center [565, 96] width 50 height 17
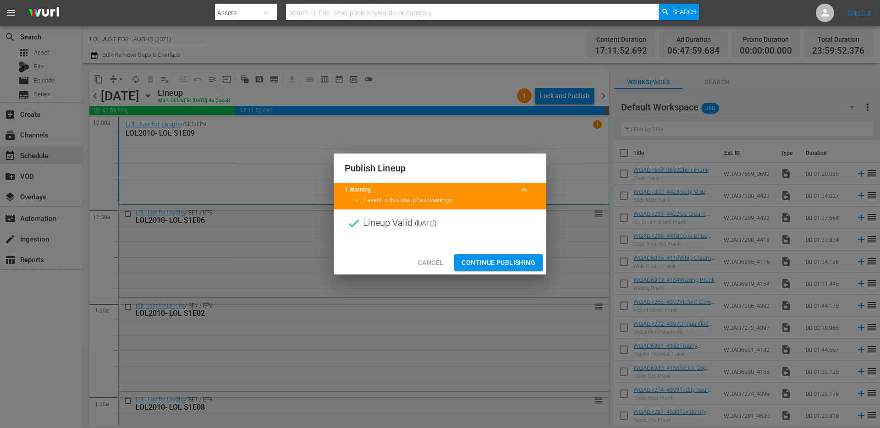
click at [504, 257] on span "Continue Publishing" at bounding box center [499, 262] width 74 height 11
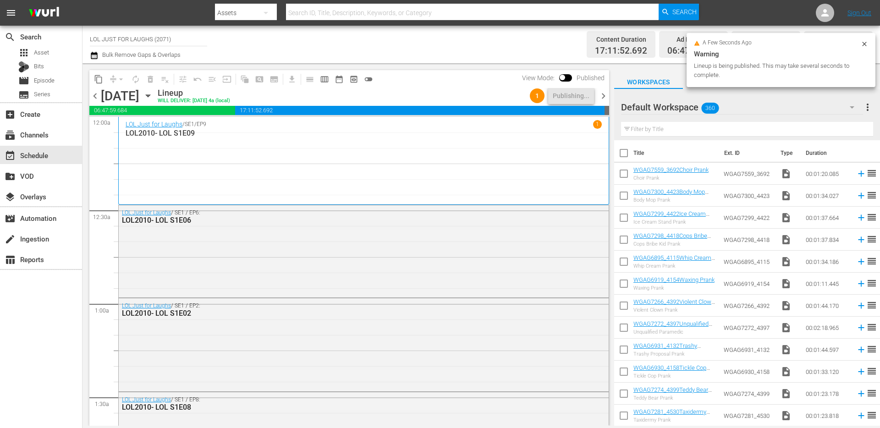
click at [607, 95] on span "chevron_right" at bounding box center [603, 95] width 11 height 11
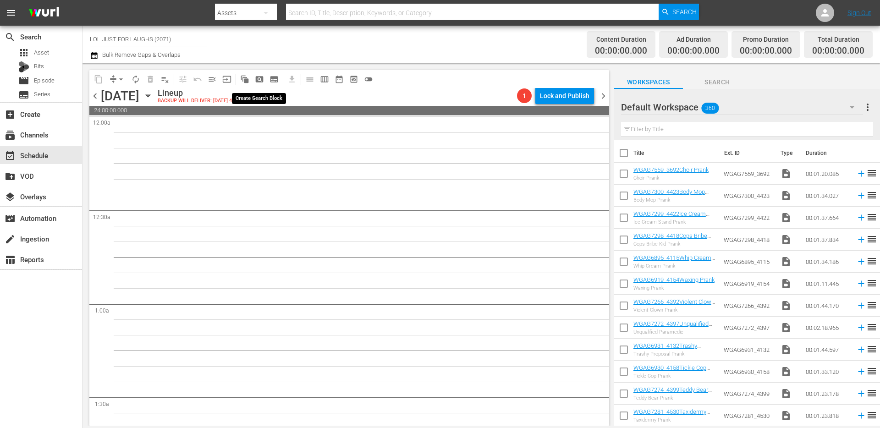
click at [258, 79] on span "pageview_outlined" at bounding box center [259, 79] width 9 height 9
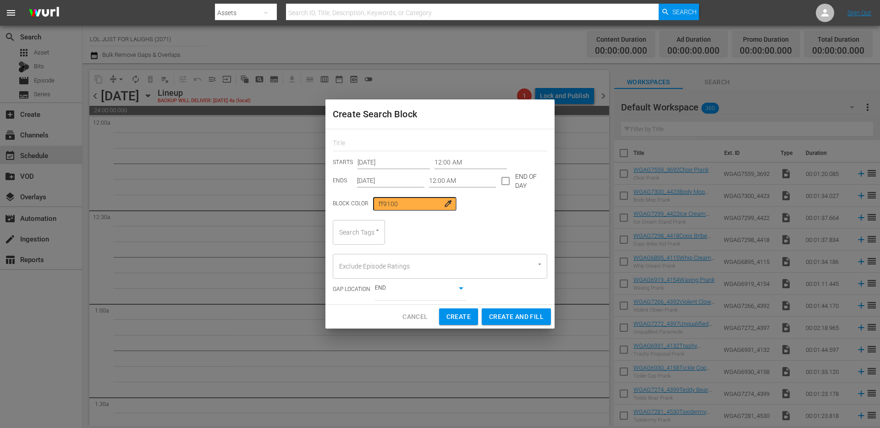
click at [373, 235] on div "Search Tags" at bounding box center [359, 232] width 52 height 25
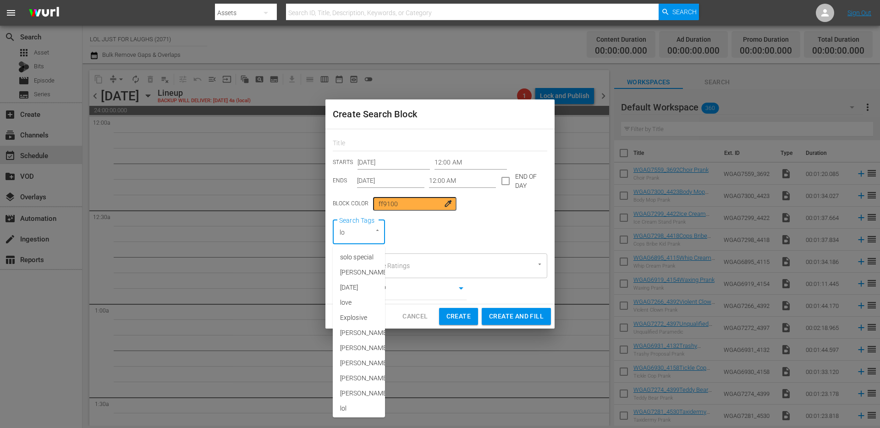
type input "lol"
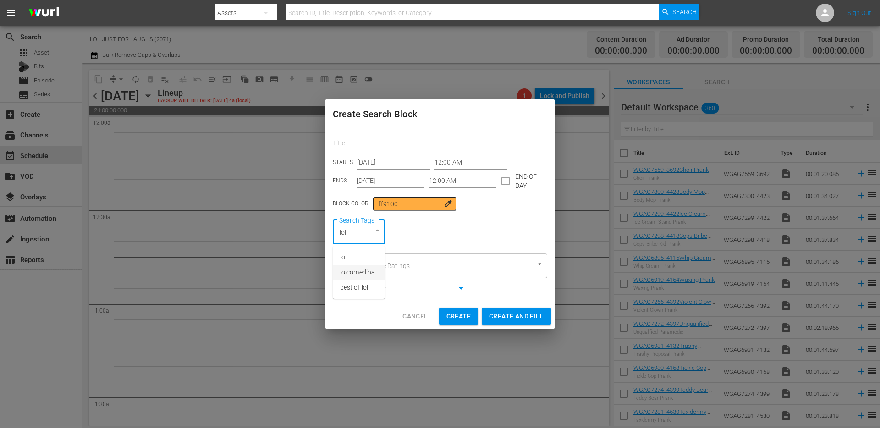
click at [365, 271] on span "lolcomediha" at bounding box center [357, 273] width 35 height 10
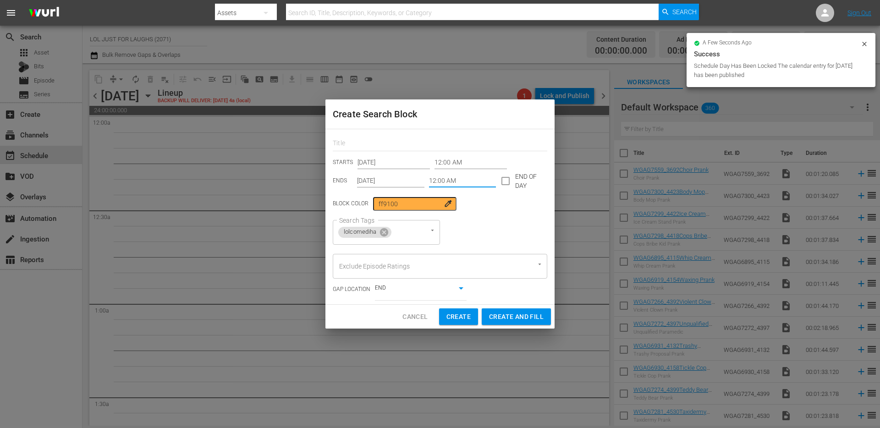
click at [465, 181] on input "12:00 AM" at bounding box center [462, 181] width 67 height 14
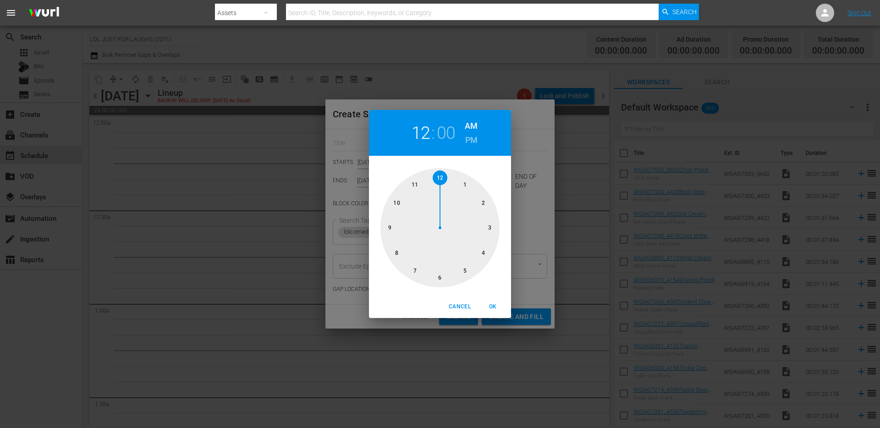
click at [490, 227] on div at bounding box center [440, 227] width 119 height 119
click at [491, 310] on span "OK" at bounding box center [493, 307] width 22 height 10
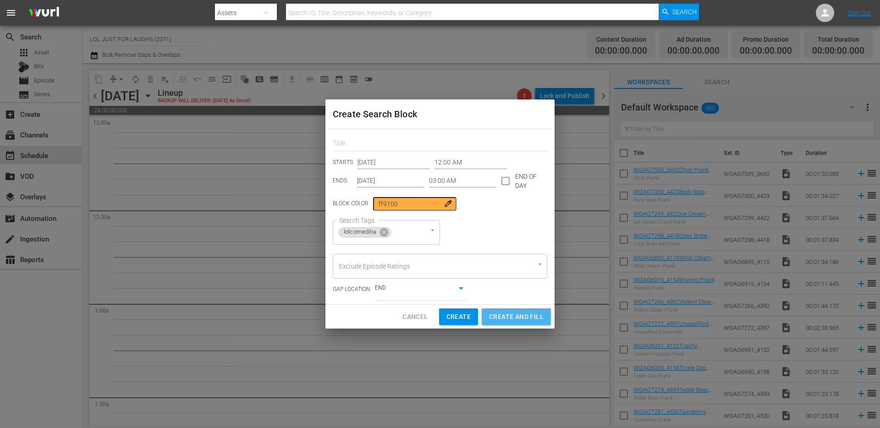
click at [508, 314] on span "Create and Fill" at bounding box center [516, 316] width 55 height 11
type input "12:00 AM"
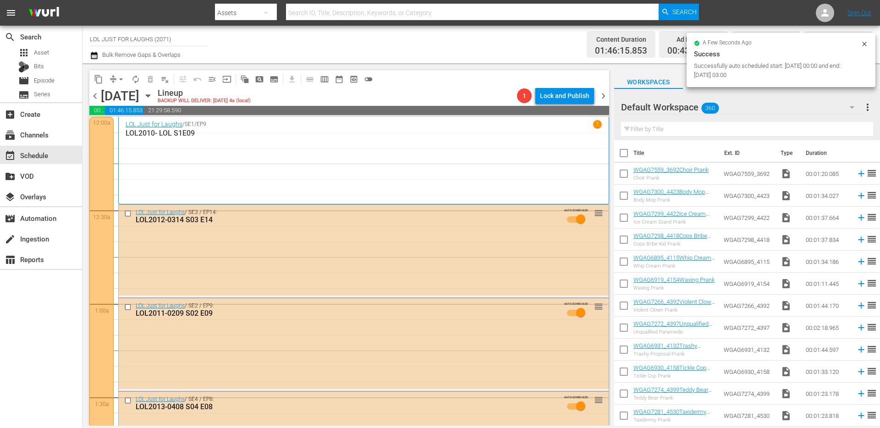
click at [133, 83] on span "autorenew_outlined" at bounding box center [135, 79] width 9 height 9
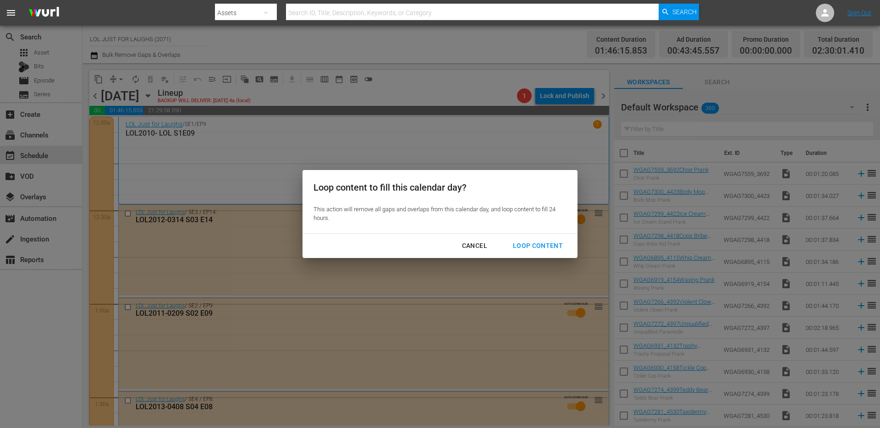
click at [520, 243] on div "Loop Content" at bounding box center [538, 245] width 65 height 11
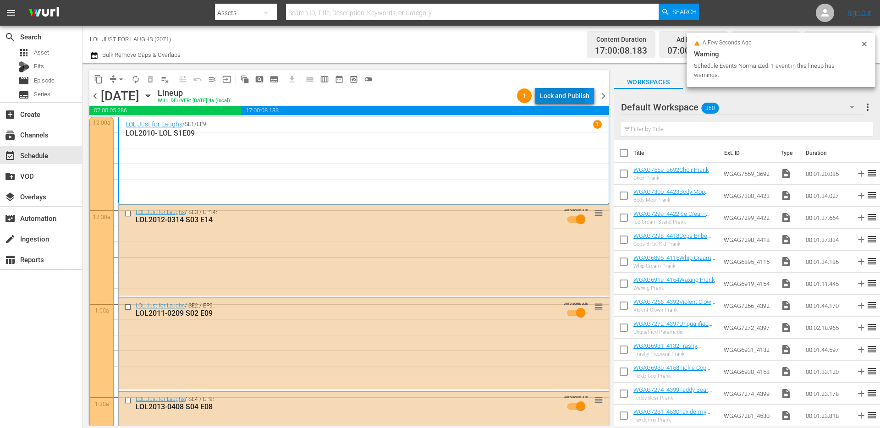
click at [563, 96] on div "Lock and Publish" at bounding box center [565, 96] width 50 height 17
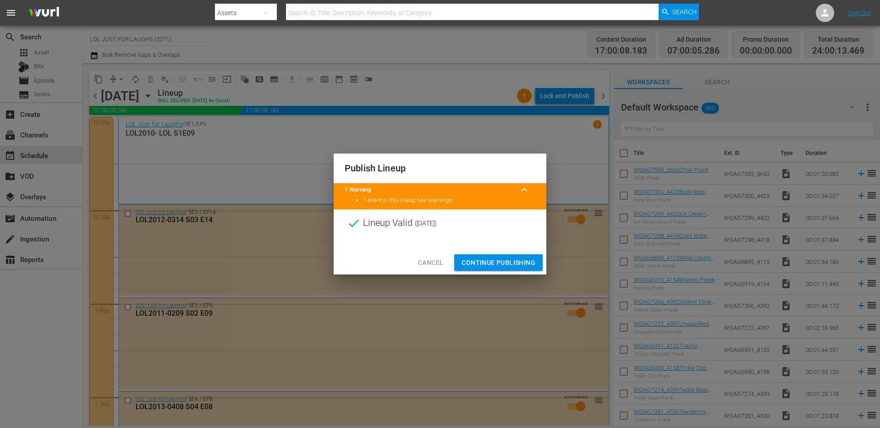
click at [499, 258] on span "Continue Publishing" at bounding box center [499, 262] width 74 height 11
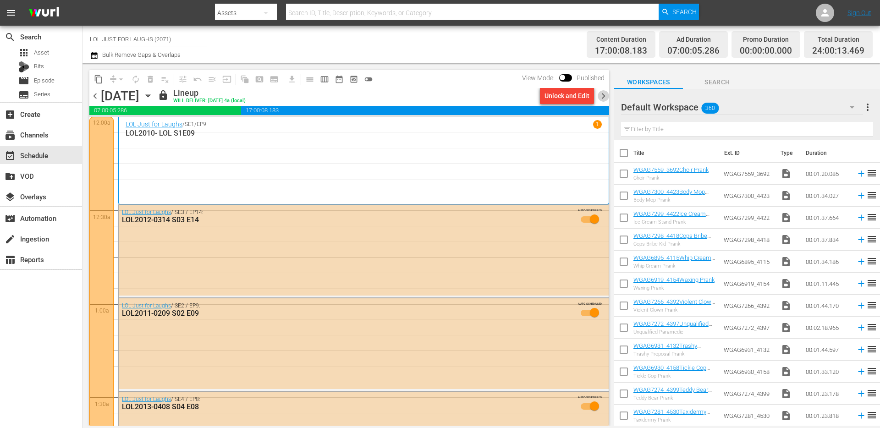
click at [603, 98] on span "chevron_right" at bounding box center [603, 95] width 11 height 11
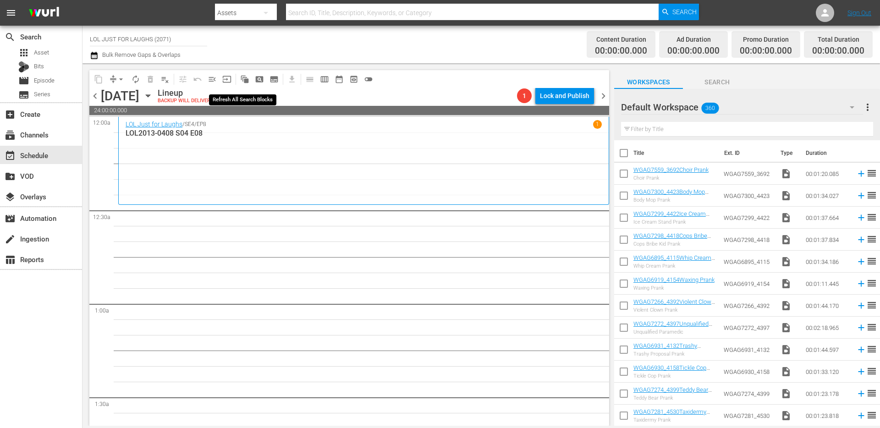
click at [247, 81] on span "auto_awesome_motion_outlined" at bounding box center [244, 79] width 9 height 9
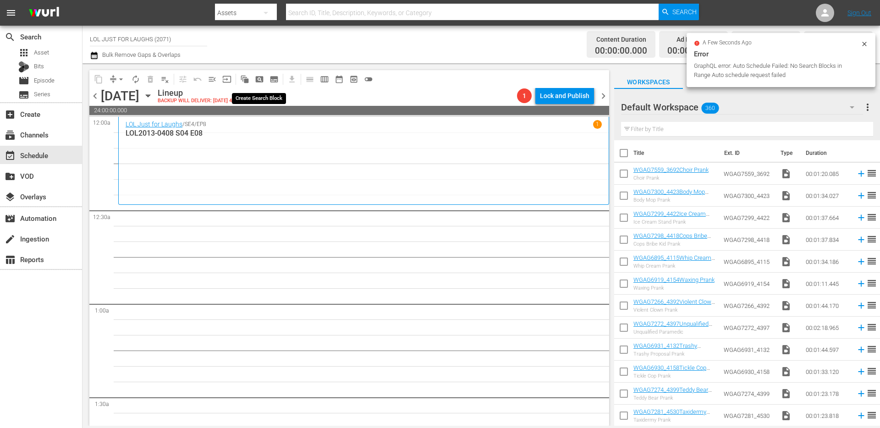
click at [257, 78] on span "pageview_outlined" at bounding box center [259, 79] width 9 height 9
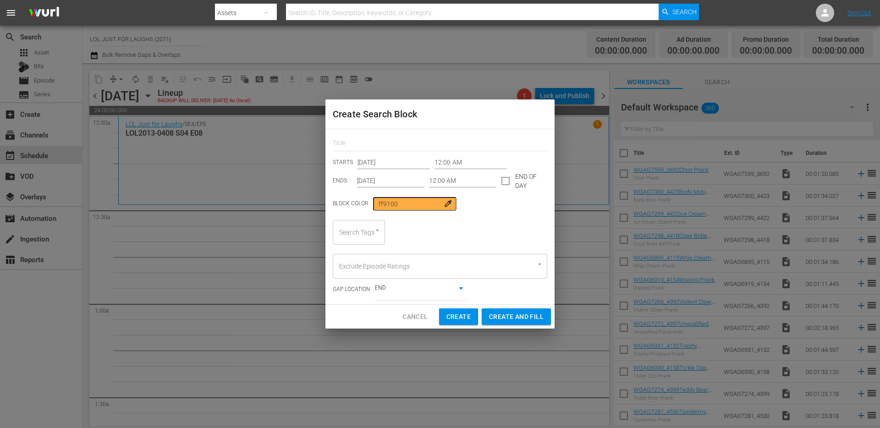
click at [370, 232] on div at bounding box center [373, 231] width 17 height 10
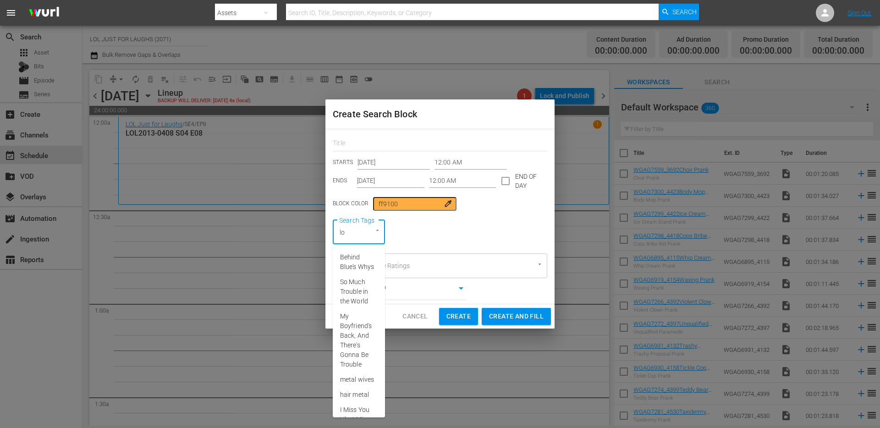
type input "lol"
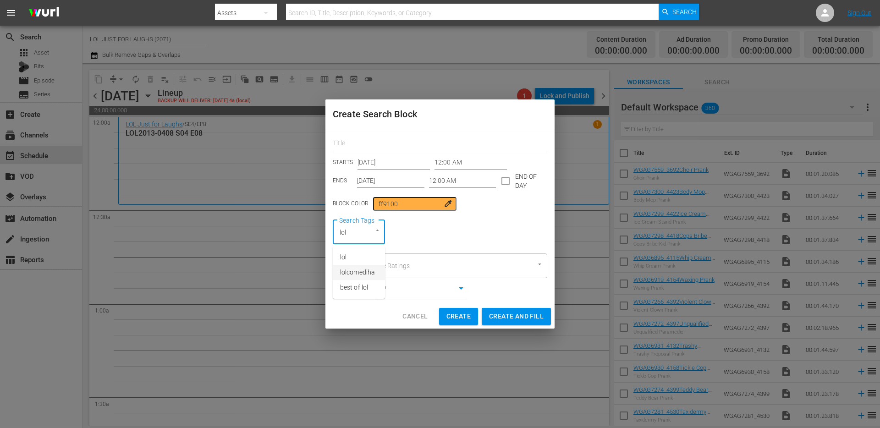
click at [358, 271] on span "lolcomediha" at bounding box center [357, 273] width 35 height 10
click at [476, 180] on input "12:00 AM" at bounding box center [462, 181] width 67 height 14
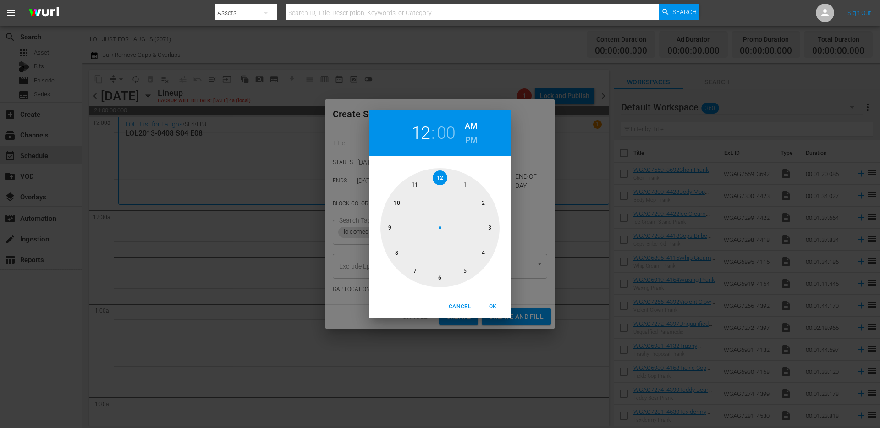
click at [493, 226] on div at bounding box center [440, 227] width 119 height 119
click at [488, 305] on span "OK" at bounding box center [493, 307] width 22 height 10
type input "03:00 AM"
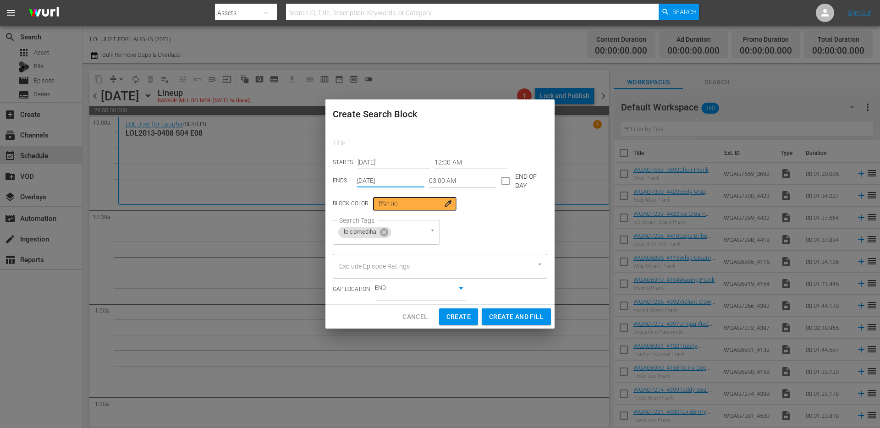
click at [397, 180] on input "[DATE]" at bounding box center [390, 181] width 67 height 14
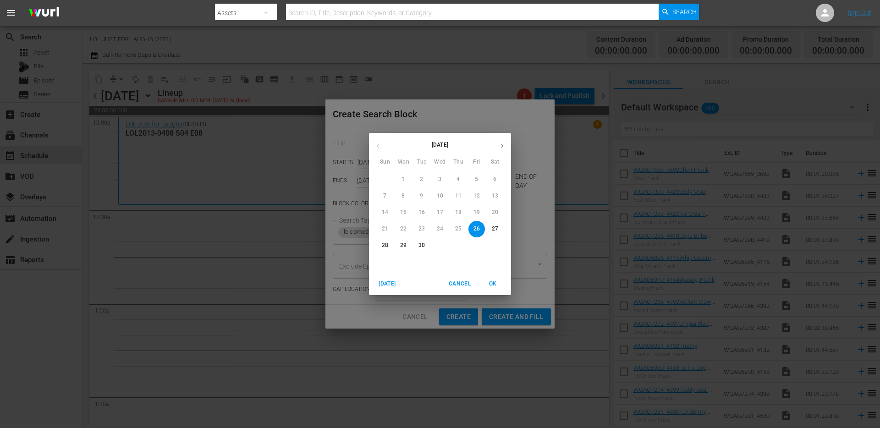
click at [423, 244] on p "30" at bounding box center [422, 246] width 6 height 8
type input "[DATE]"
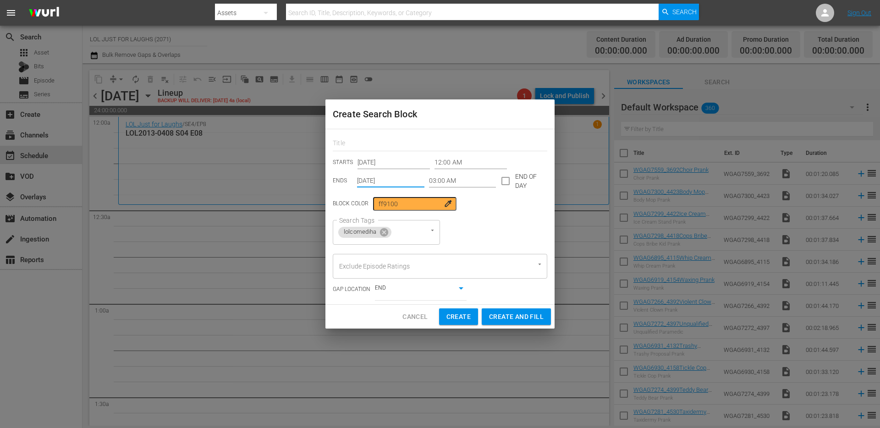
click at [508, 184] on input "checkbox" at bounding box center [505, 182] width 19 height 19
checkbox input "true"
click at [515, 315] on span "Create and Fill" at bounding box center [516, 316] width 55 height 11
type input "[DATE]"
type input "12:00 AM"
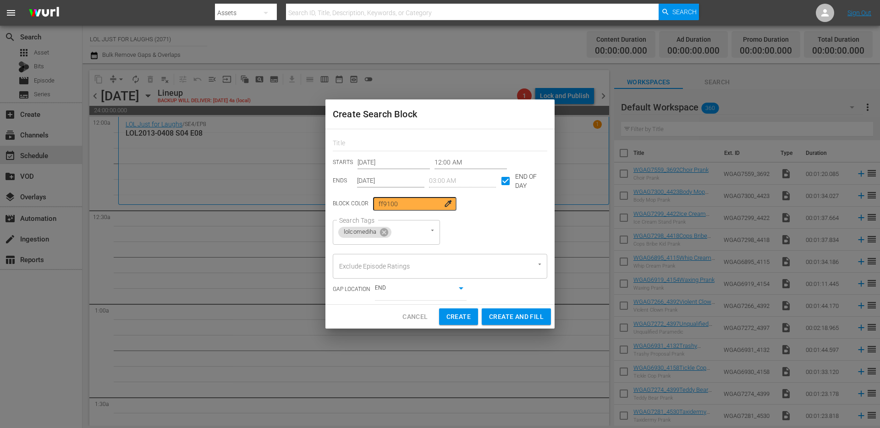
checkbox input "false"
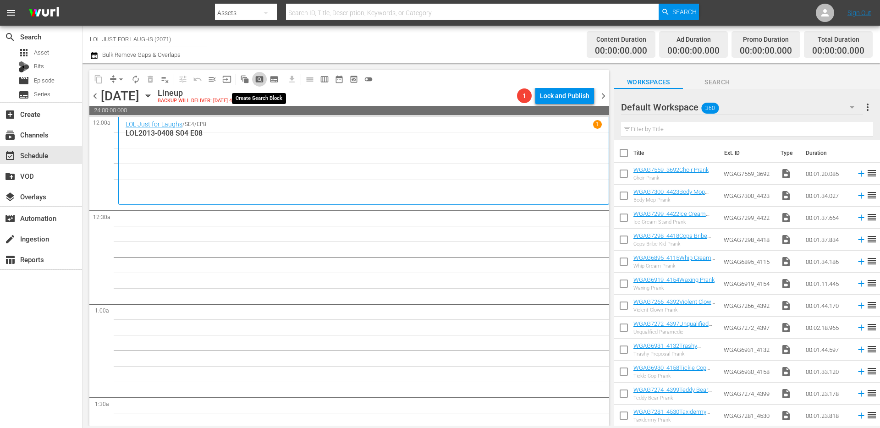
click at [262, 77] on span "pageview_outlined" at bounding box center [259, 79] width 9 height 9
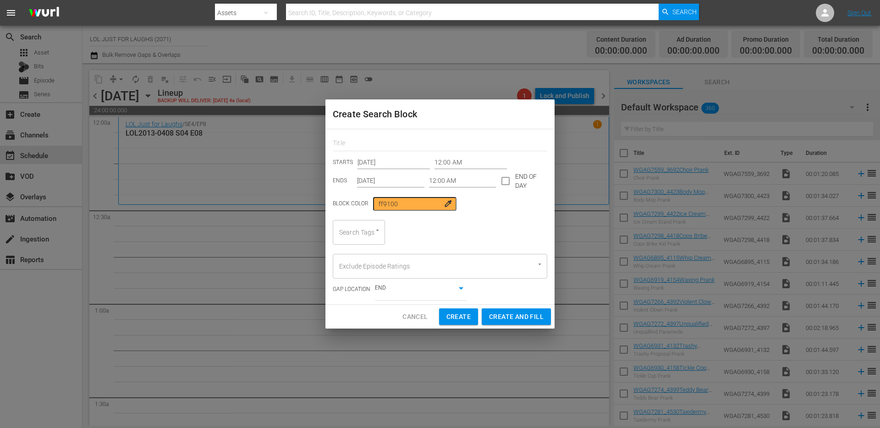
click at [448, 182] on input "12:00 AM" at bounding box center [462, 181] width 67 height 14
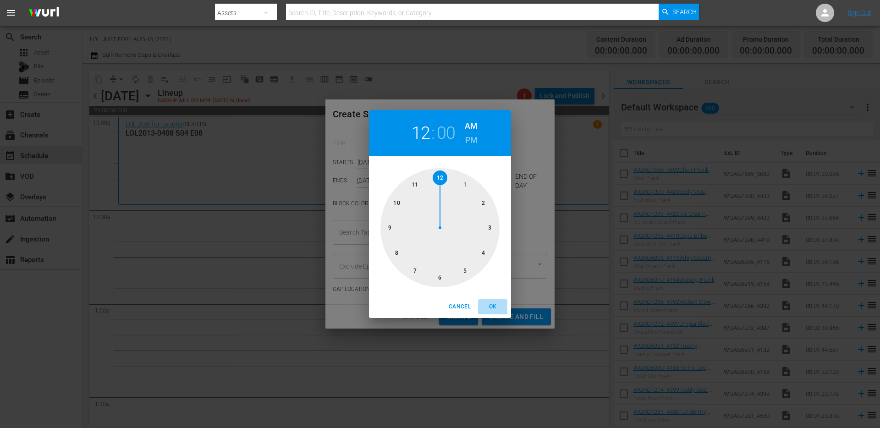
click at [490, 314] on button "OK" at bounding box center [492, 306] width 29 height 15
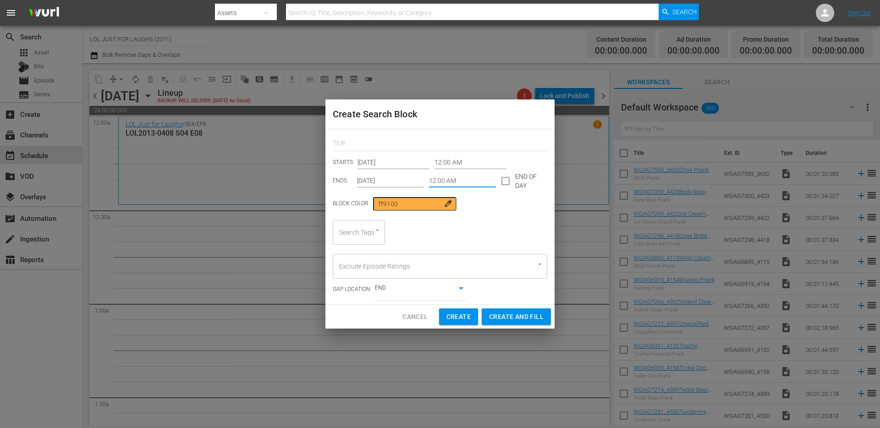
click at [502, 183] on input "checkbox" at bounding box center [505, 182] width 19 height 19
checkbox input "true"
click at [389, 186] on input "[DATE]" at bounding box center [390, 181] width 67 height 14
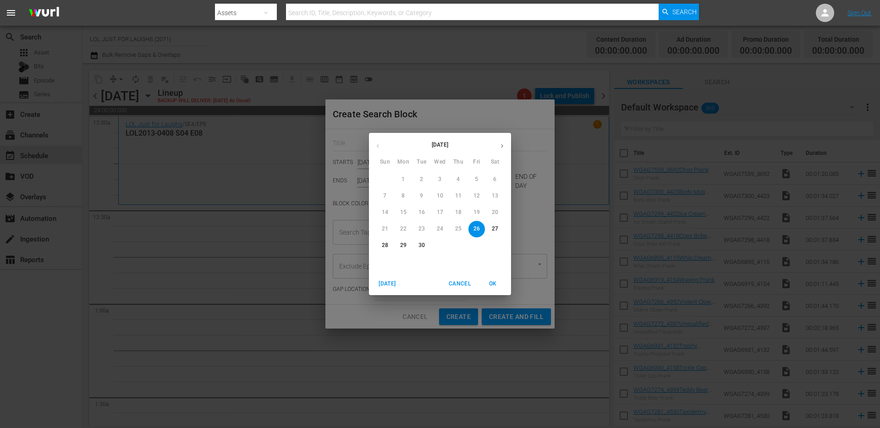
click at [426, 243] on span "30" at bounding box center [422, 246] width 17 height 8
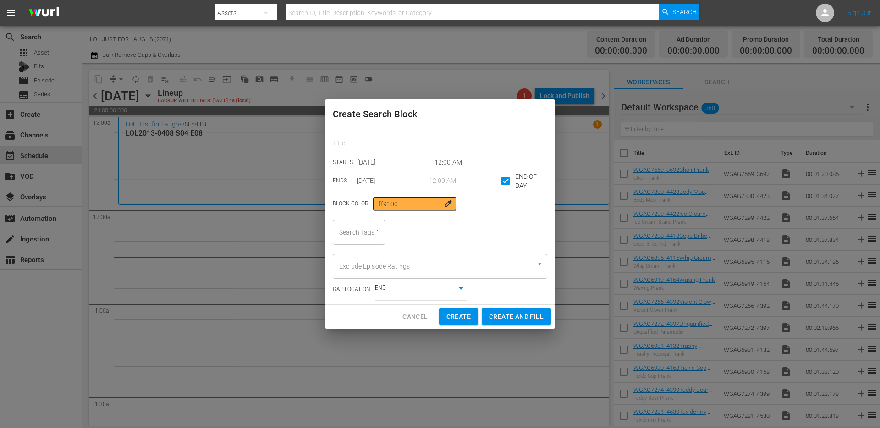
click at [403, 177] on input "[DATE]" at bounding box center [390, 181] width 67 height 14
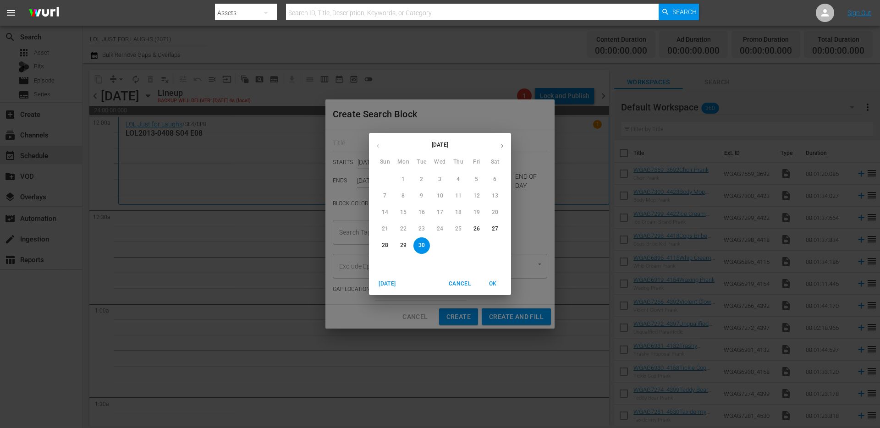
click at [476, 226] on p "26" at bounding box center [477, 229] width 6 height 8
type input "[DATE]"
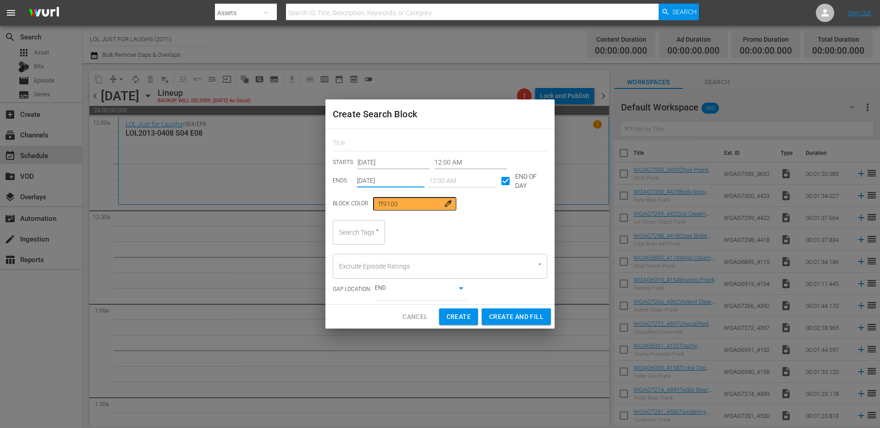
click at [369, 232] on div at bounding box center [373, 231] width 17 height 10
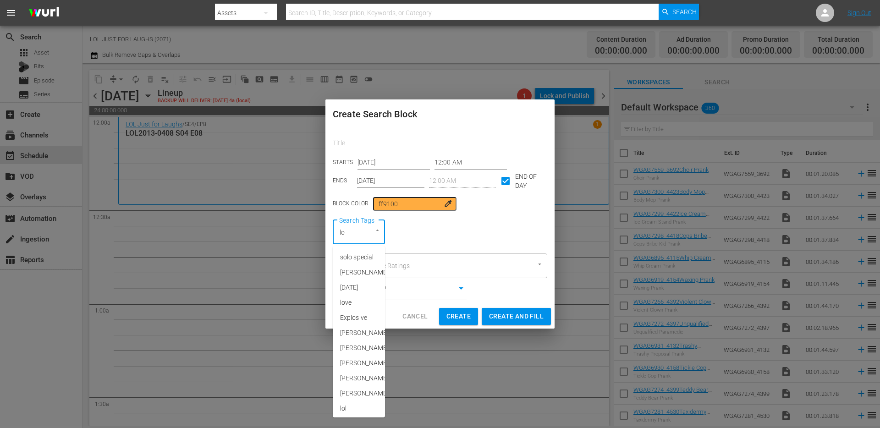
type input "lol"
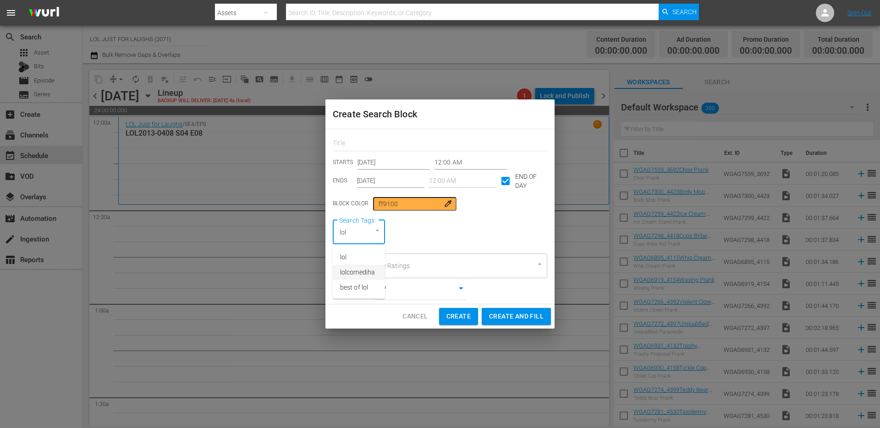
click at [359, 276] on span "lolcomediha" at bounding box center [357, 273] width 35 height 10
click at [520, 316] on span "Create and Fill" at bounding box center [516, 316] width 55 height 11
checkbox input "false"
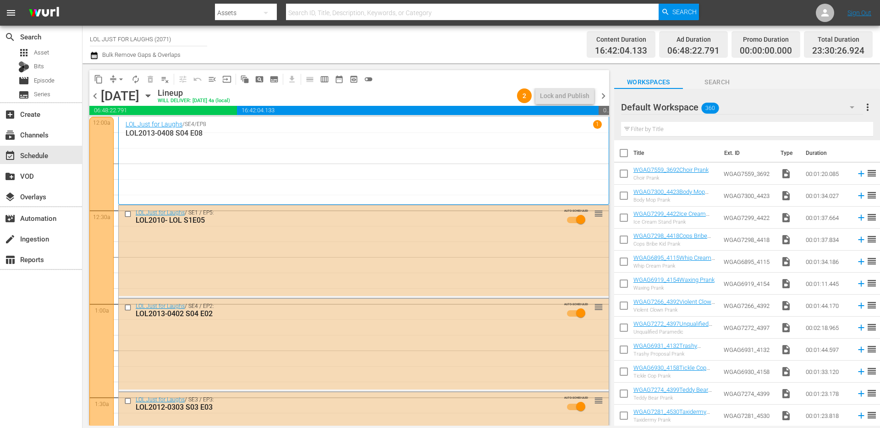
click at [604, 96] on span "chevron_right" at bounding box center [603, 95] width 11 height 11
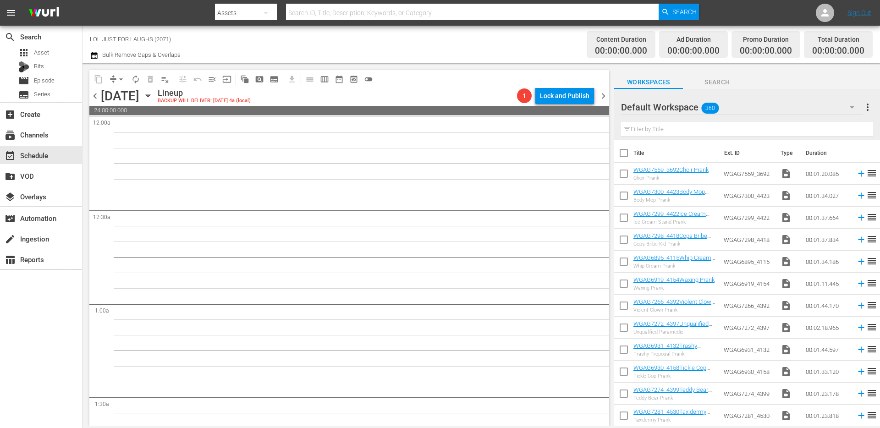
click at [94, 98] on span "chevron_left" at bounding box center [94, 95] width 11 height 11
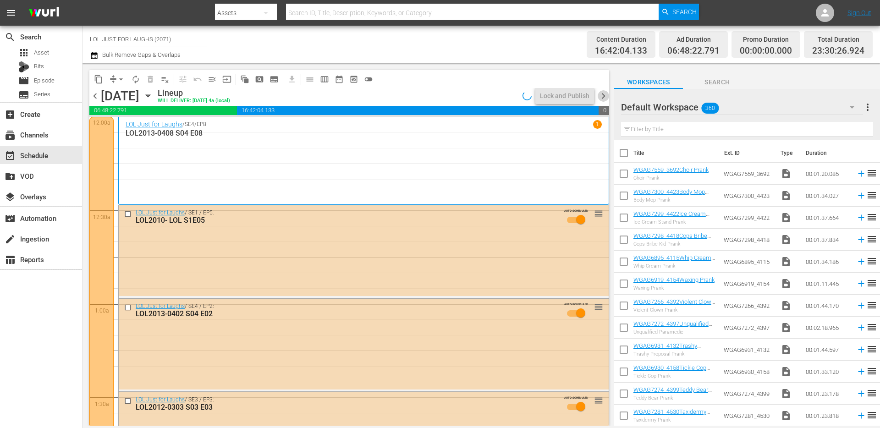
click at [604, 97] on span "chevron_right" at bounding box center [603, 95] width 11 height 11
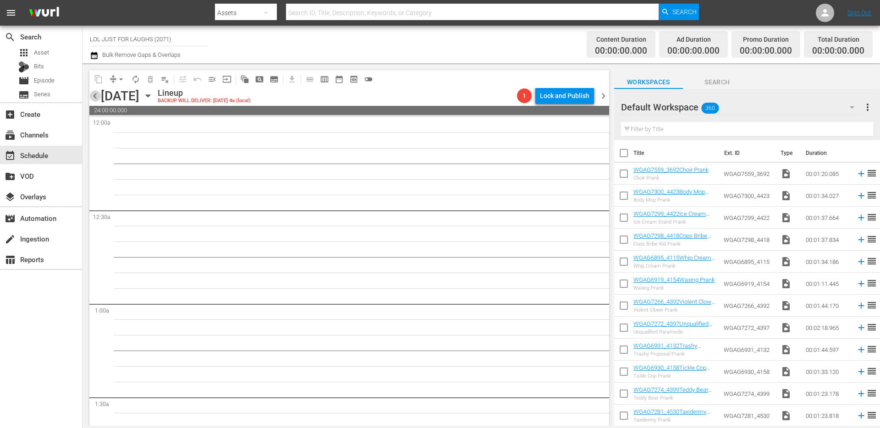
click at [97, 93] on span "chevron_left" at bounding box center [94, 95] width 11 height 11
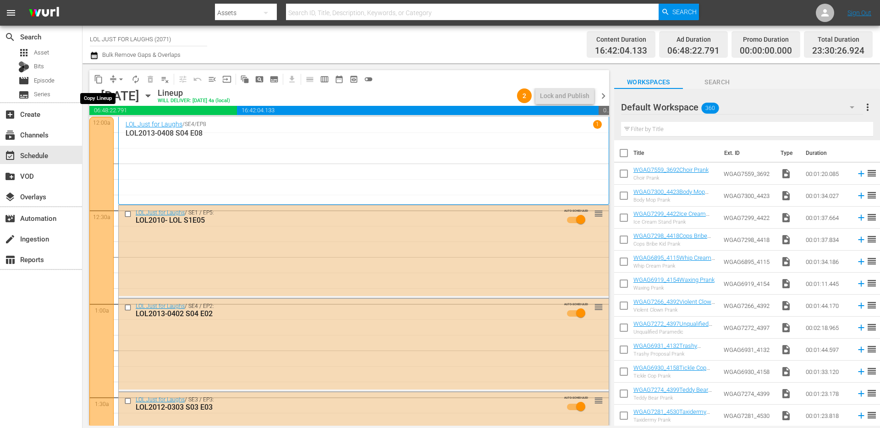
click at [100, 80] on span "content_copy" at bounding box center [98, 79] width 9 height 9
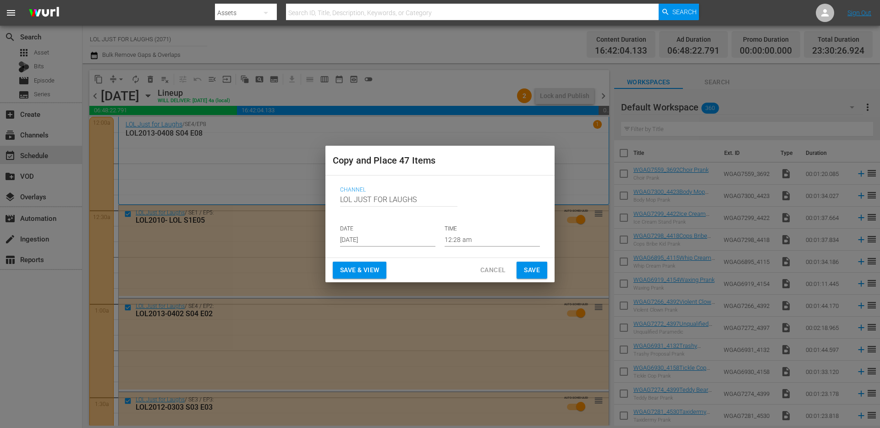
click at [407, 241] on input "[DATE]" at bounding box center [387, 240] width 95 height 14
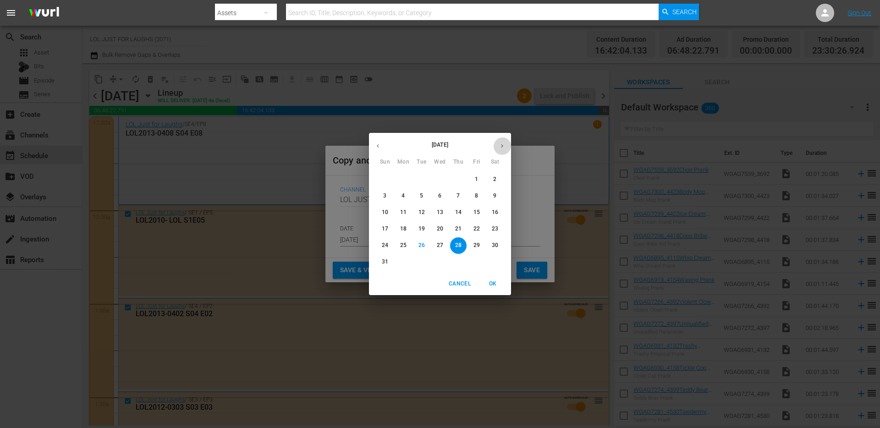
click at [502, 145] on icon "button" at bounding box center [502, 146] width 7 height 7
click at [494, 229] on p "27" at bounding box center [495, 229] width 6 height 8
type input "[DATE]"
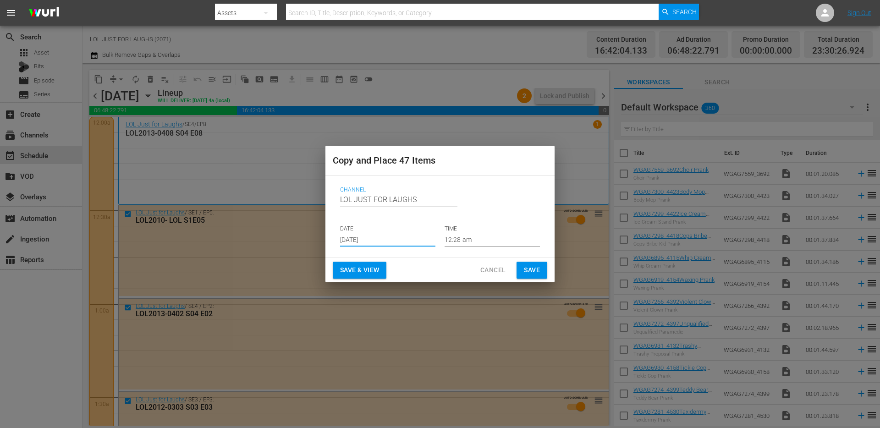
click at [481, 240] on input "12:28 am" at bounding box center [492, 240] width 95 height 14
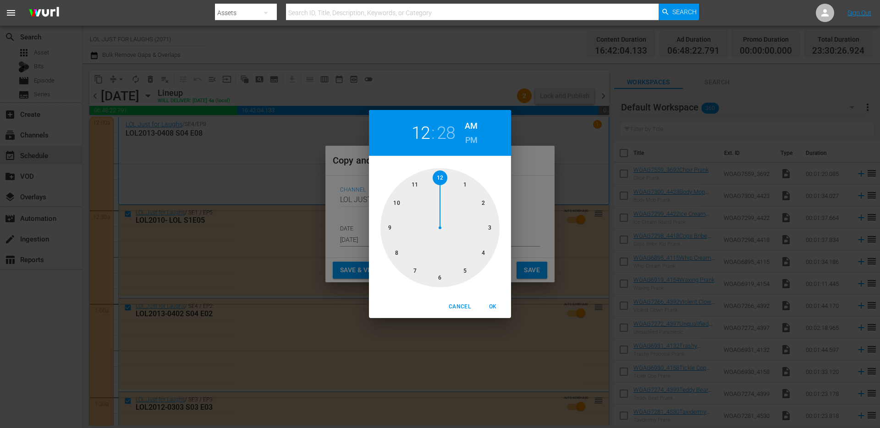
click at [443, 177] on div at bounding box center [440, 227] width 119 height 119
click at [442, 177] on div at bounding box center [440, 227] width 119 height 119
click at [496, 304] on span "OK" at bounding box center [493, 307] width 22 height 10
type input "12:00 am"
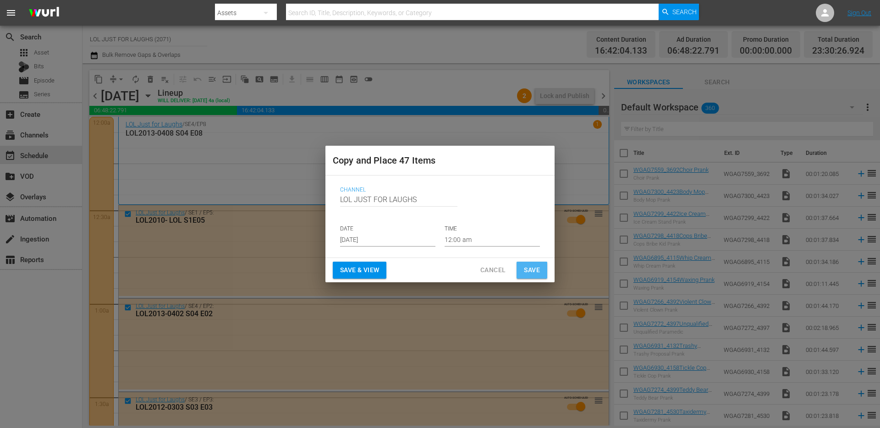
click at [529, 269] on span "Save" at bounding box center [532, 270] width 16 height 11
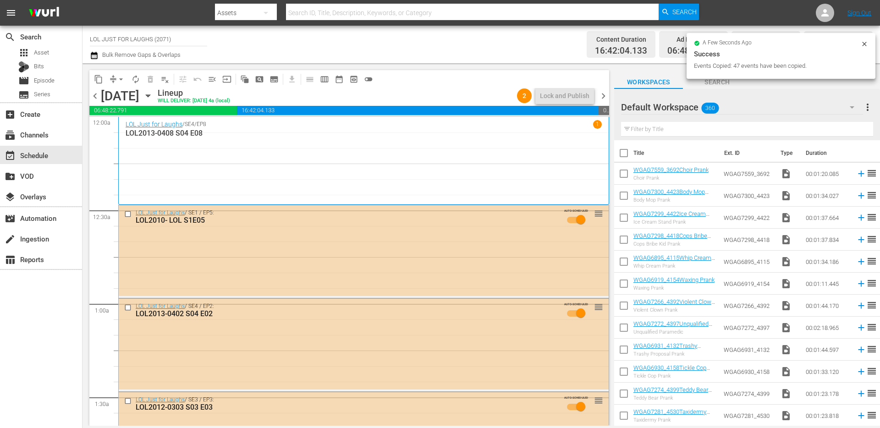
click at [603, 96] on span "chevron_right" at bounding box center [603, 95] width 11 height 11
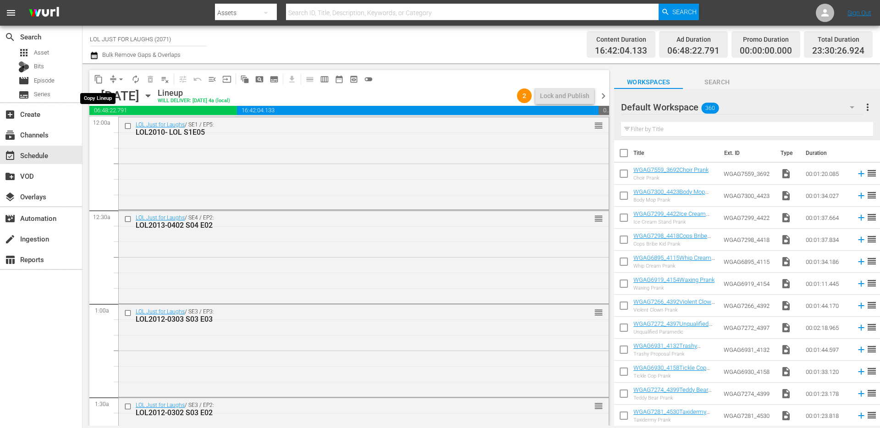
click at [98, 79] on span "content_copy" at bounding box center [98, 79] width 9 height 9
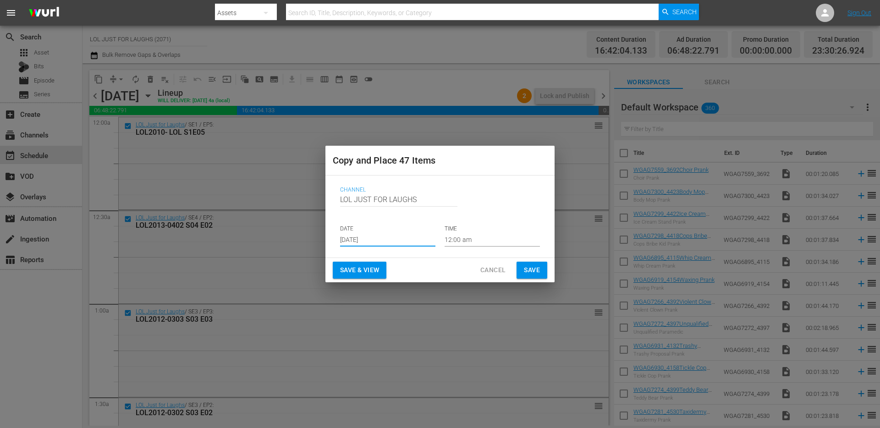
click at [414, 241] on input "[DATE]" at bounding box center [387, 240] width 95 height 14
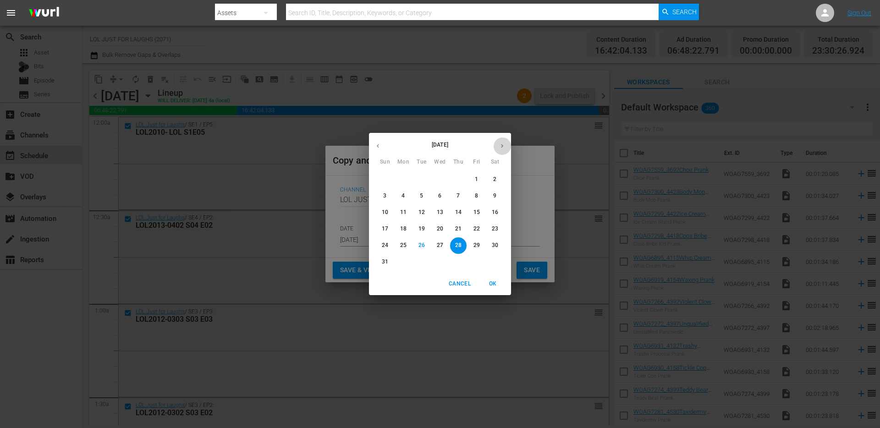
click at [501, 146] on icon "button" at bounding box center [502, 146] width 7 height 7
click at [385, 245] on p "28" at bounding box center [385, 246] width 6 height 8
type input "[DATE]"
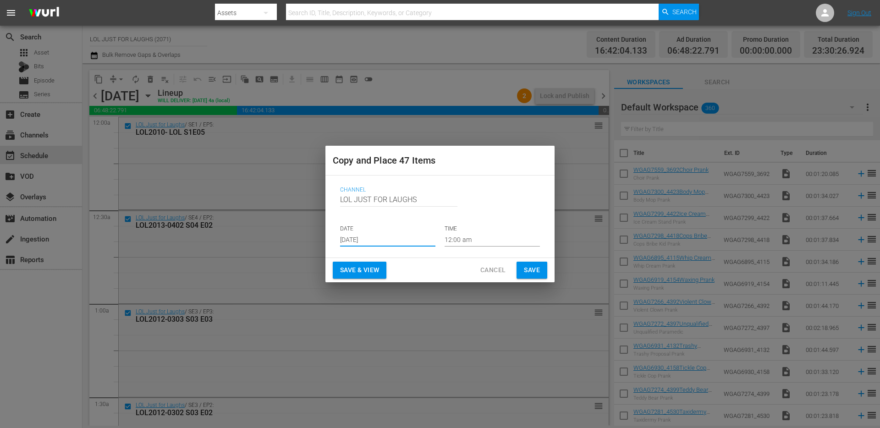
click at [527, 269] on span "Save" at bounding box center [532, 270] width 16 height 11
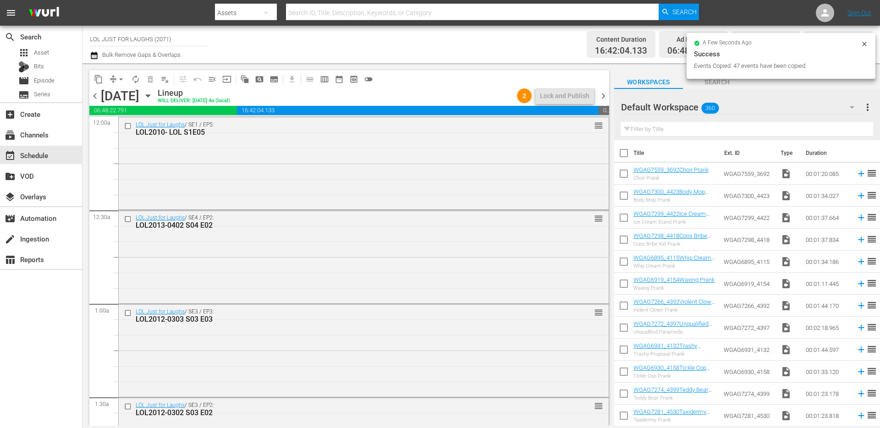
click at [602, 96] on span "chevron_right" at bounding box center [603, 95] width 11 height 11
click at [94, 76] on span "content_copy" at bounding box center [98, 79] width 9 height 9
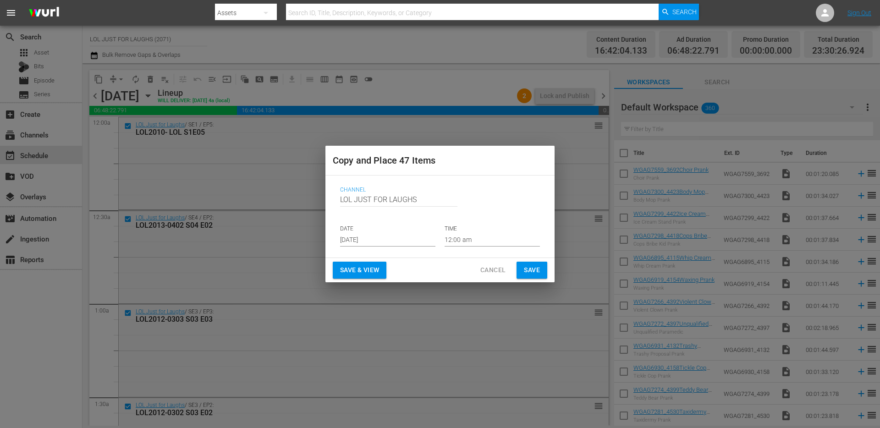
click at [413, 240] on input "[DATE]" at bounding box center [387, 240] width 95 height 14
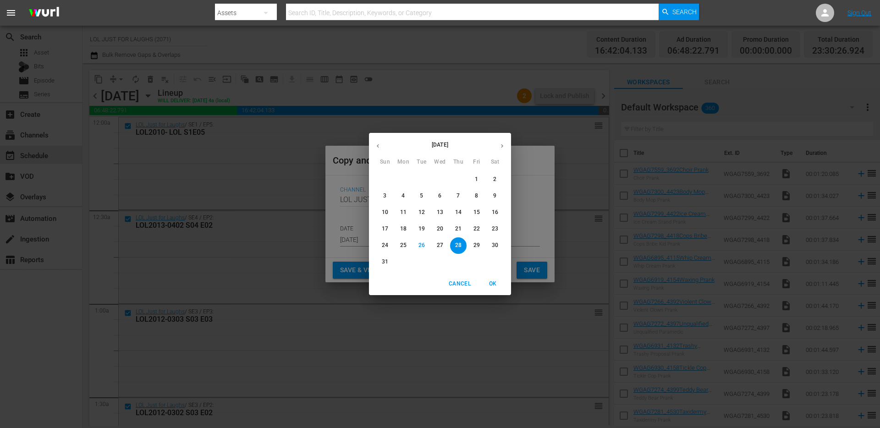
click at [501, 149] on button "button" at bounding box center [502, 146] width 18 height 18
click at [400, 243] on p "29" at bounding box center [403, 246] width 6 height 8
type input "[DATE]"
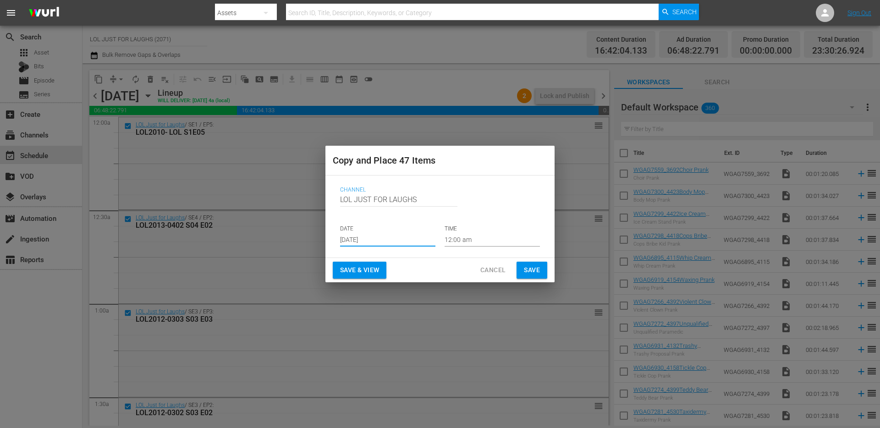
click at [371, 270] on span "Save & View" at bounding box center [359, 270] width 39 height 11
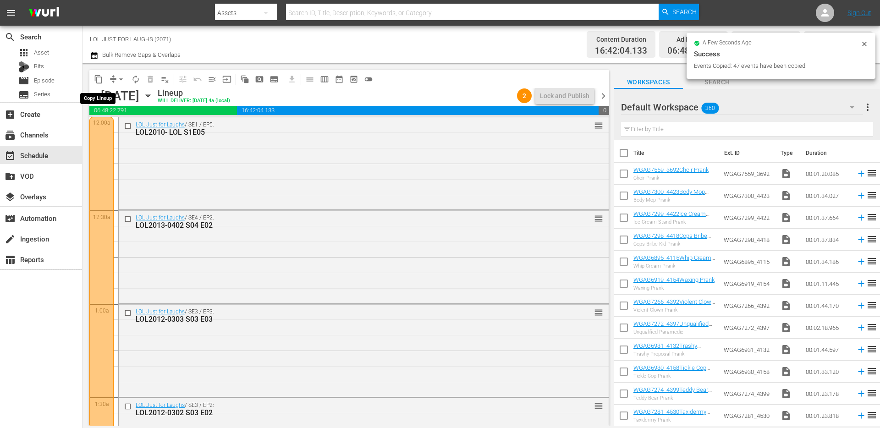
click at [96, 77] on span "content_copy" at bounding box center [98, 79] width 9 height 9
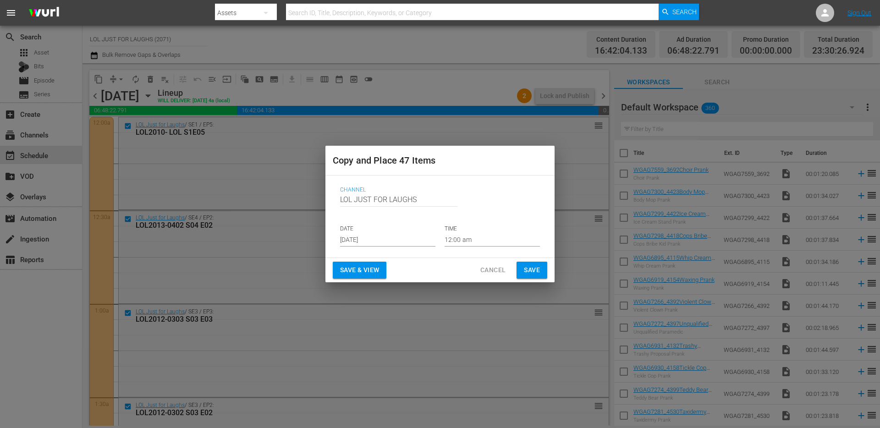
click at [418, 249] on div "Channel Channel Title LOL JUST FOR LAUGHS DATE [DATE] TIME 12:00 am" at bounding box center [440, 216] width 215 height 75
click at [418, 242] on input "[DATE]" at bounding box center [387, 240] width 95 height 14
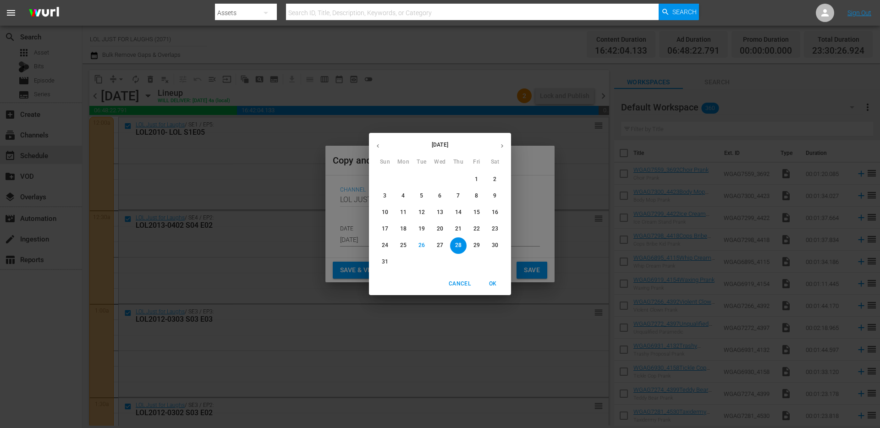
click at [502, 147] on icon "button" at bounding box center [502, 146] width 2 height 4
click at [417, 247] on span "30" at bounding box center [422, 246] width 17 height 8
type input "[DATE]"
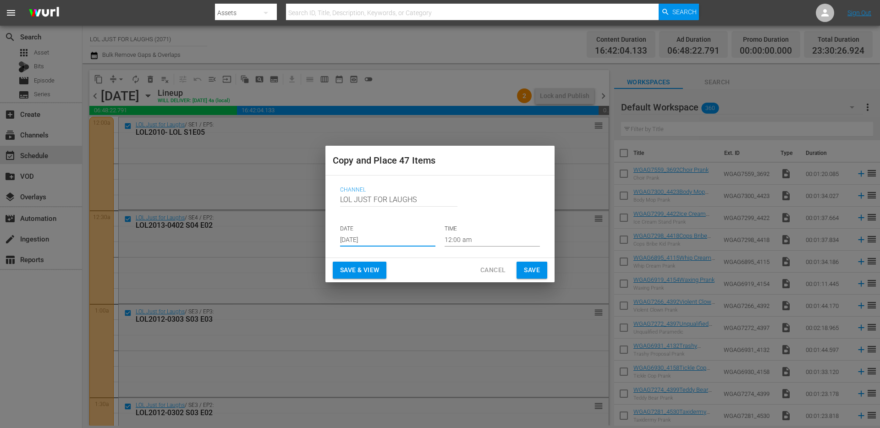
click at [367, 272] on span "Save & View" at bounding box center [359, 270] width 39 height 11
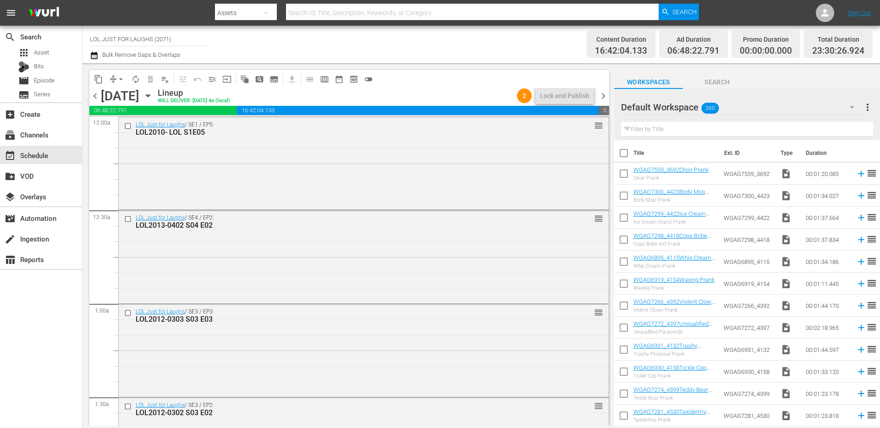
click at [94, 97] on span "chevron_left" at bounding box center [94, 95] width 11 height 11
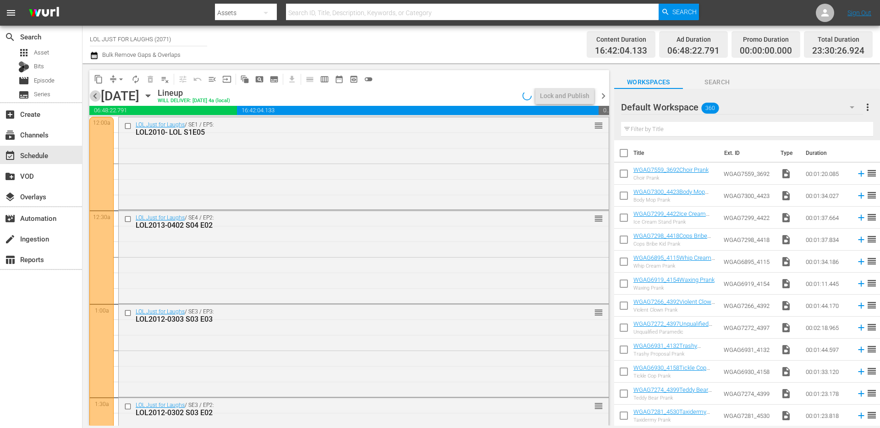
click at [94, 97] on span "chevron_left" at bounding box center [94, 95] width 11 height 11
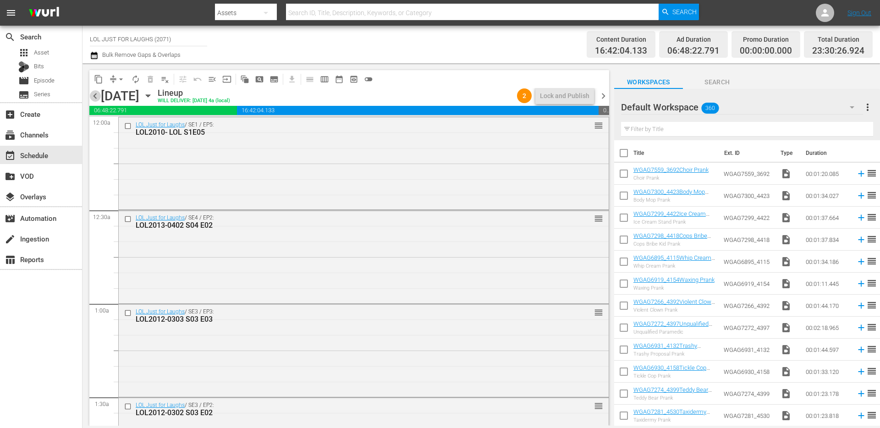
click at [94, 97] on span "chevron_left" at bounding box center [94, 95] width 11 height 11
click at [93, 94] on span "chevron_left" at bounding box center [94, 95] width 11 height 11
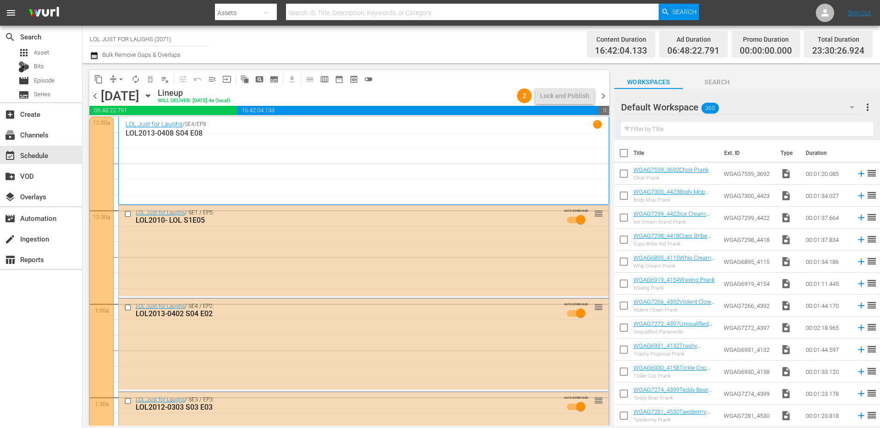
click at [95, 99] on span "chevron_left" at bounding box center [94, 95] width 11 height 11
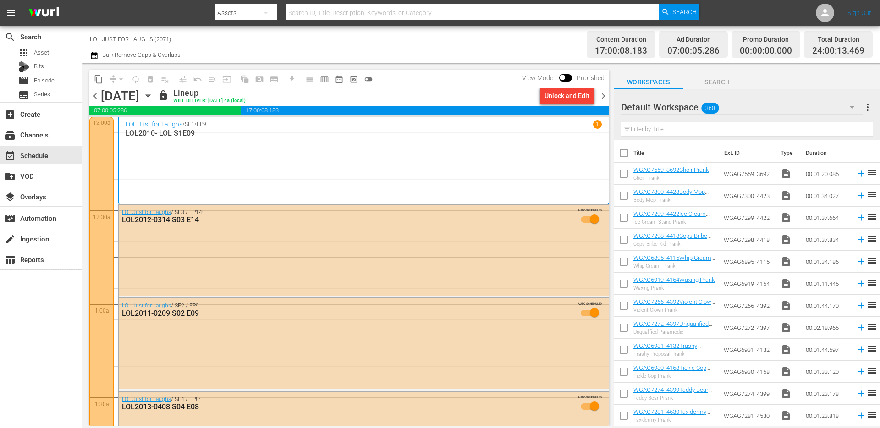
click at [603, 93] on span "chevron_right" at bounding box center [603, 95] width 11 height 11
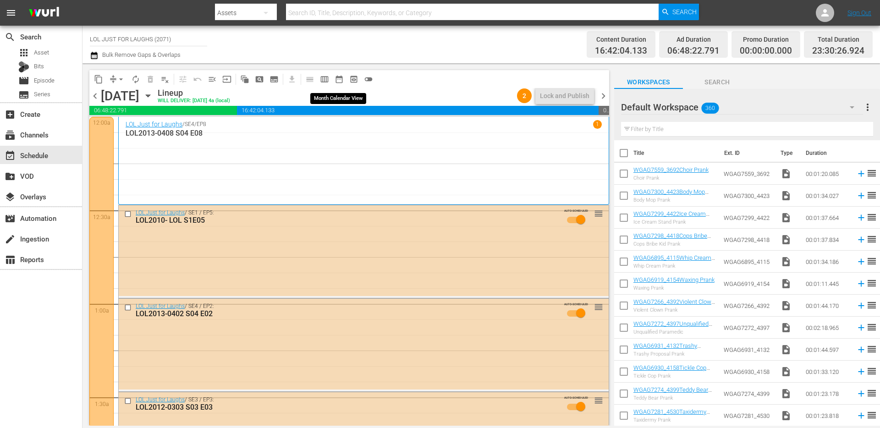
click at [339, 79] on span "date_range_outlined" at bounding box center [339, 79] width 9 height 9
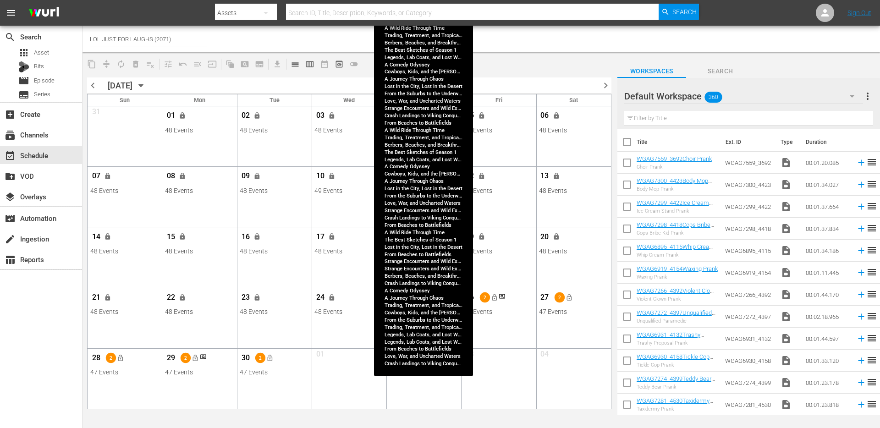
click at [421, 246] on div "18 1 lock_open" at bounding box center [423, 237] width 69 height 19
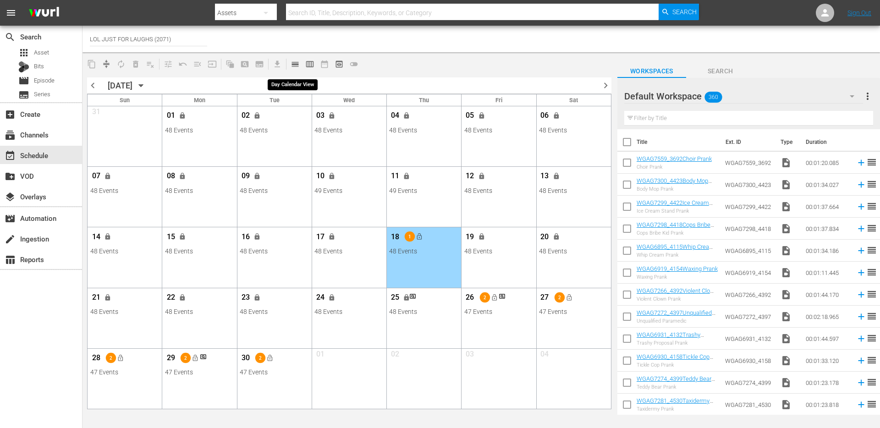
click at [300, 63] on button "calendar_view_day_outlined" at bounding box center [295, 64] width 15 height 15
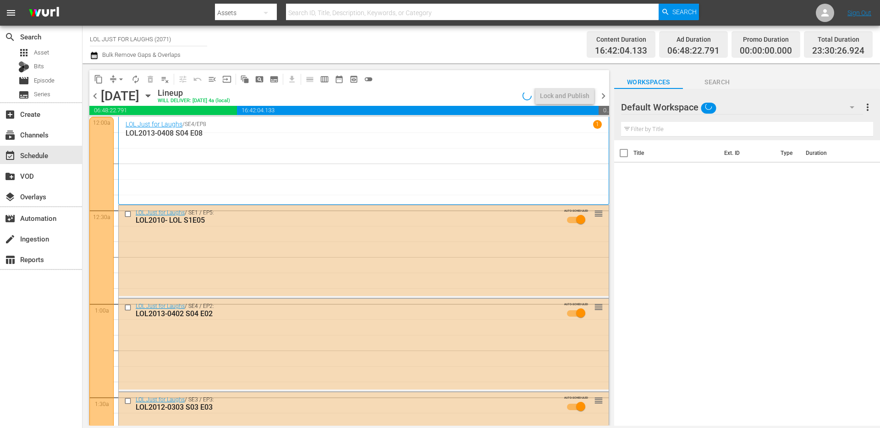
click at [153, 95] on icon "button" at bounding box center [148, 96] width 10 height 10
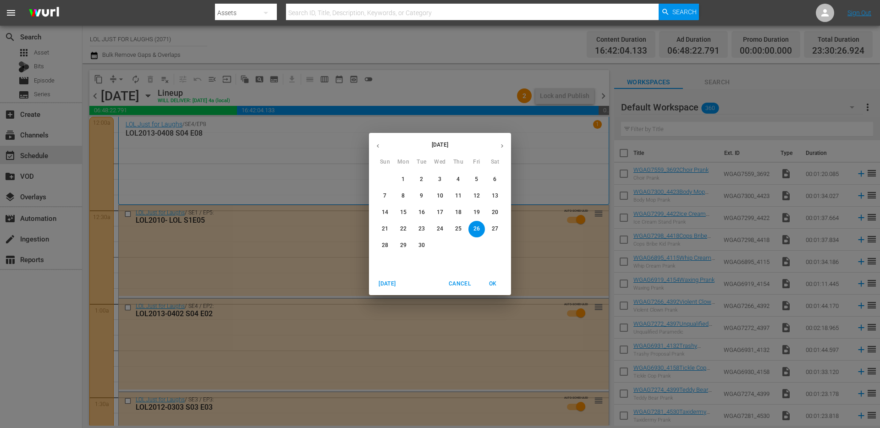
click at [459, 214] on p "18" at bounding box center [458, 213] width 6 height 8
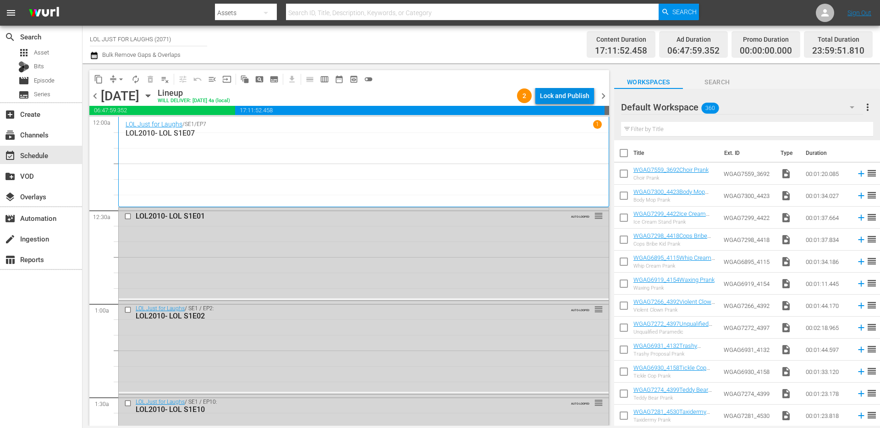
click at [562, 92] on div "Lock and Publish" at bounding box center [565, 96] width 50 height 17
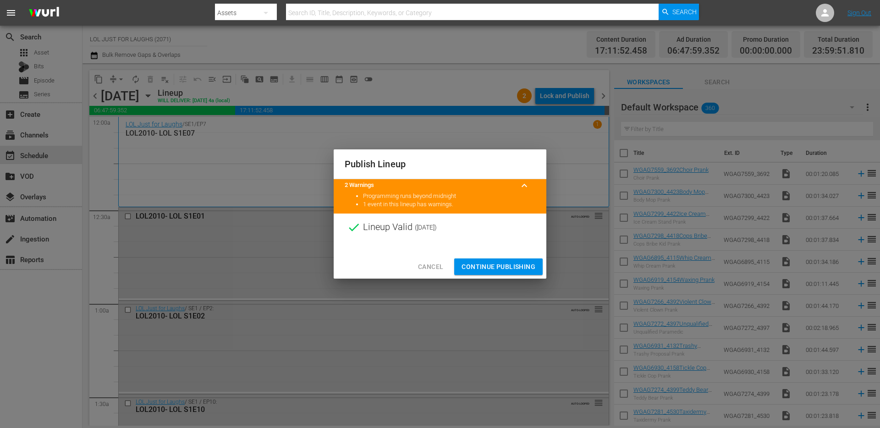
click at [510, 264] on span "Continue Publishing" at bounding box center [499, 266] width 74 height 11
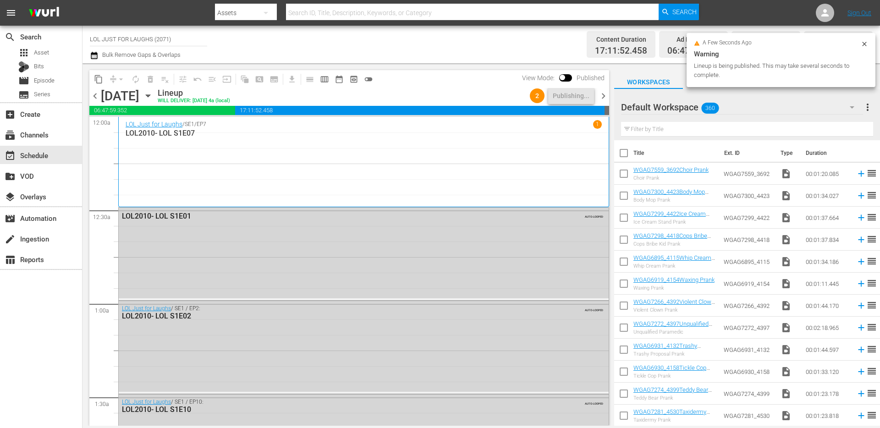
click at [153, 97] on icon "button" at bounding box center [148, 96] width 10 height 10
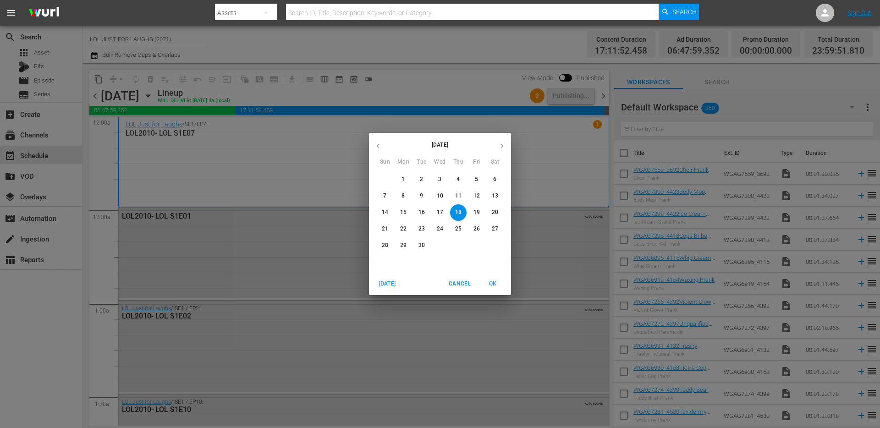
click at [455, 230] on p "25" at bounding box center [458, 229] width 6 height 8
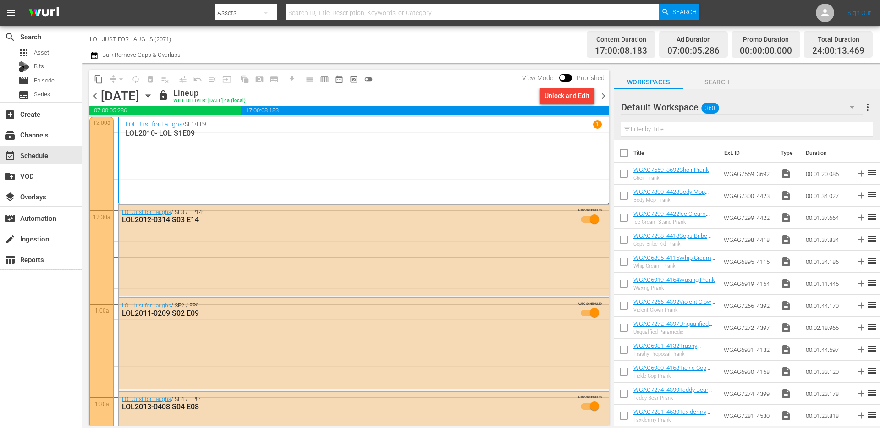
click at [603, 95] on span "chevron_right" at bounding box center [603, 95] width 11 height 11
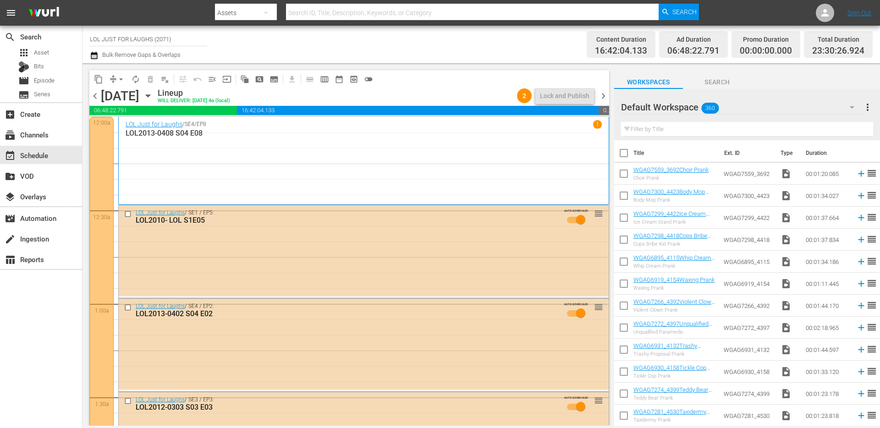
click at [603, 95] on span "chevron_right" at bounding box center [603, 95] width 11 height 11
